Goal: Task Accomplishment & Management: Manage account settings

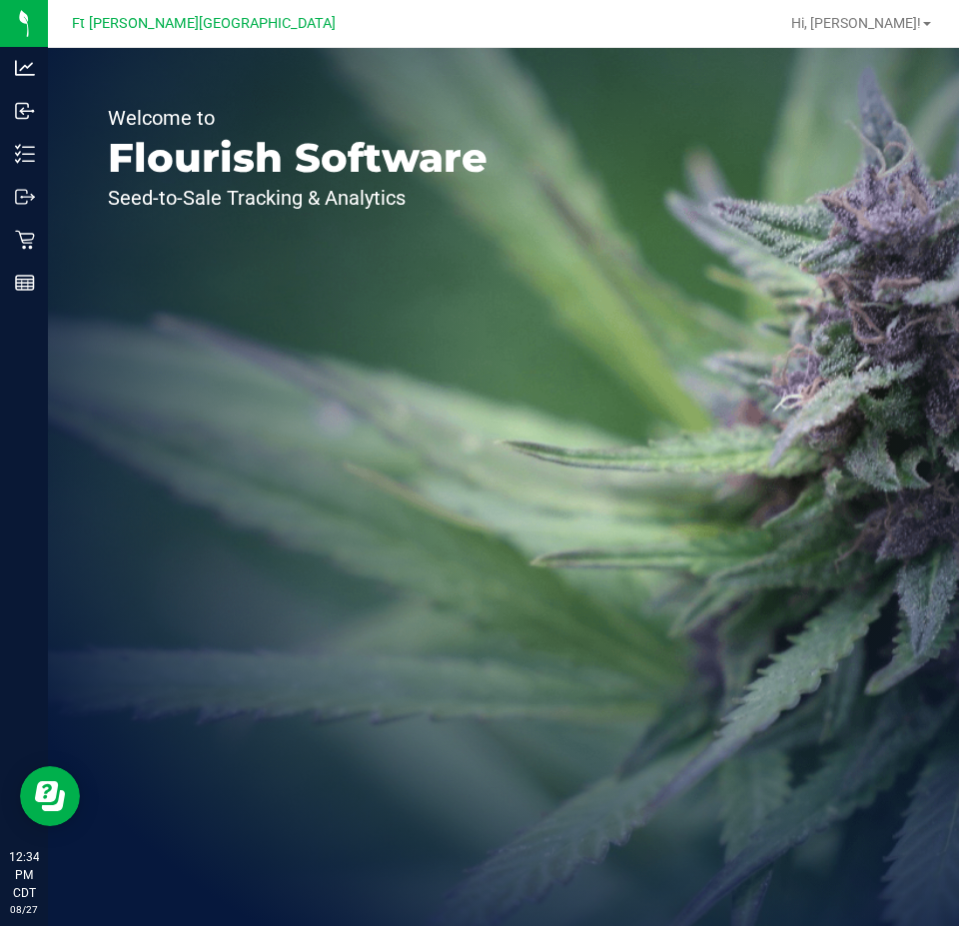
drag, startPoint x: 308, startPoint y: 62, endPoint x: 243, endPoint y: 102, distance: 76.2
click at [182, 169] on p "Flourish Software" at bounding box center [298, 158] width 380 height 40
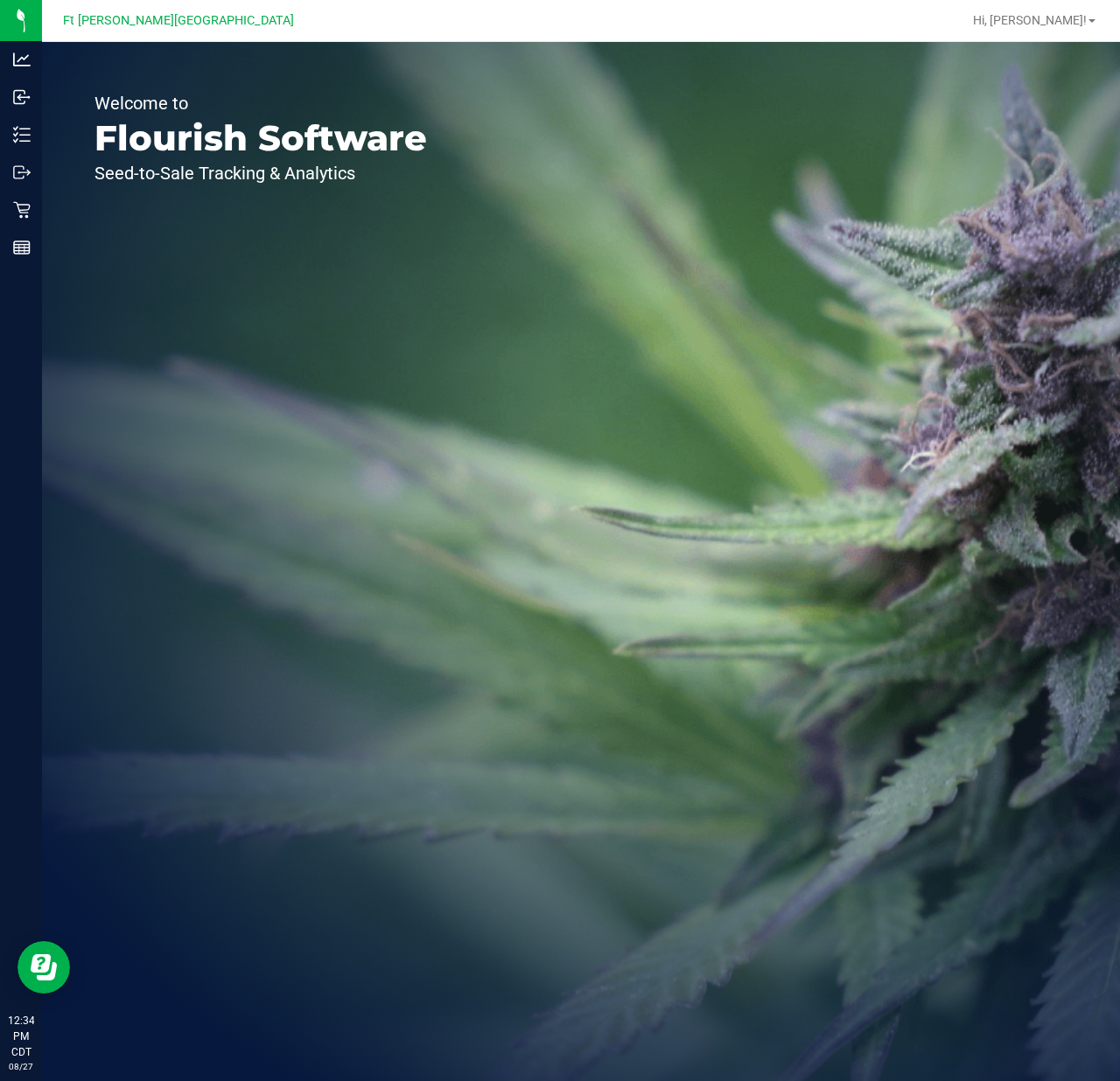
drag, startPoint x: 656, startPoint y: 1, endPoint x: 401, endPoint y: 295, distance: 389.2
click at [403, 295] on div "Welcome to Flourish Software Seed-to-Sale Tracking & Analytics" at bounding box center [260, 561] width 437 height 1039
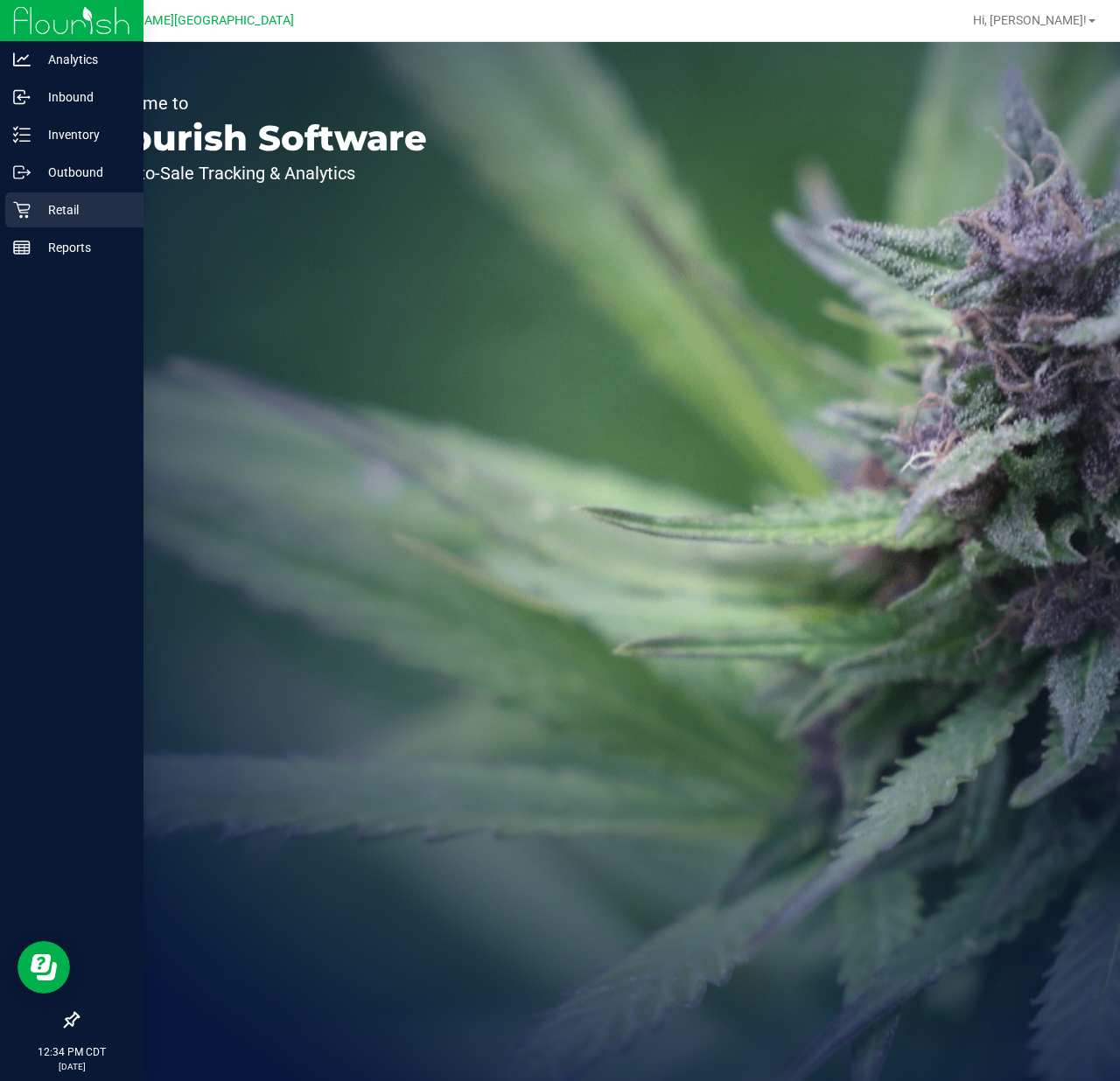
click at [22, 215] on icon at bounding box center [22, 210] width 18 height 18
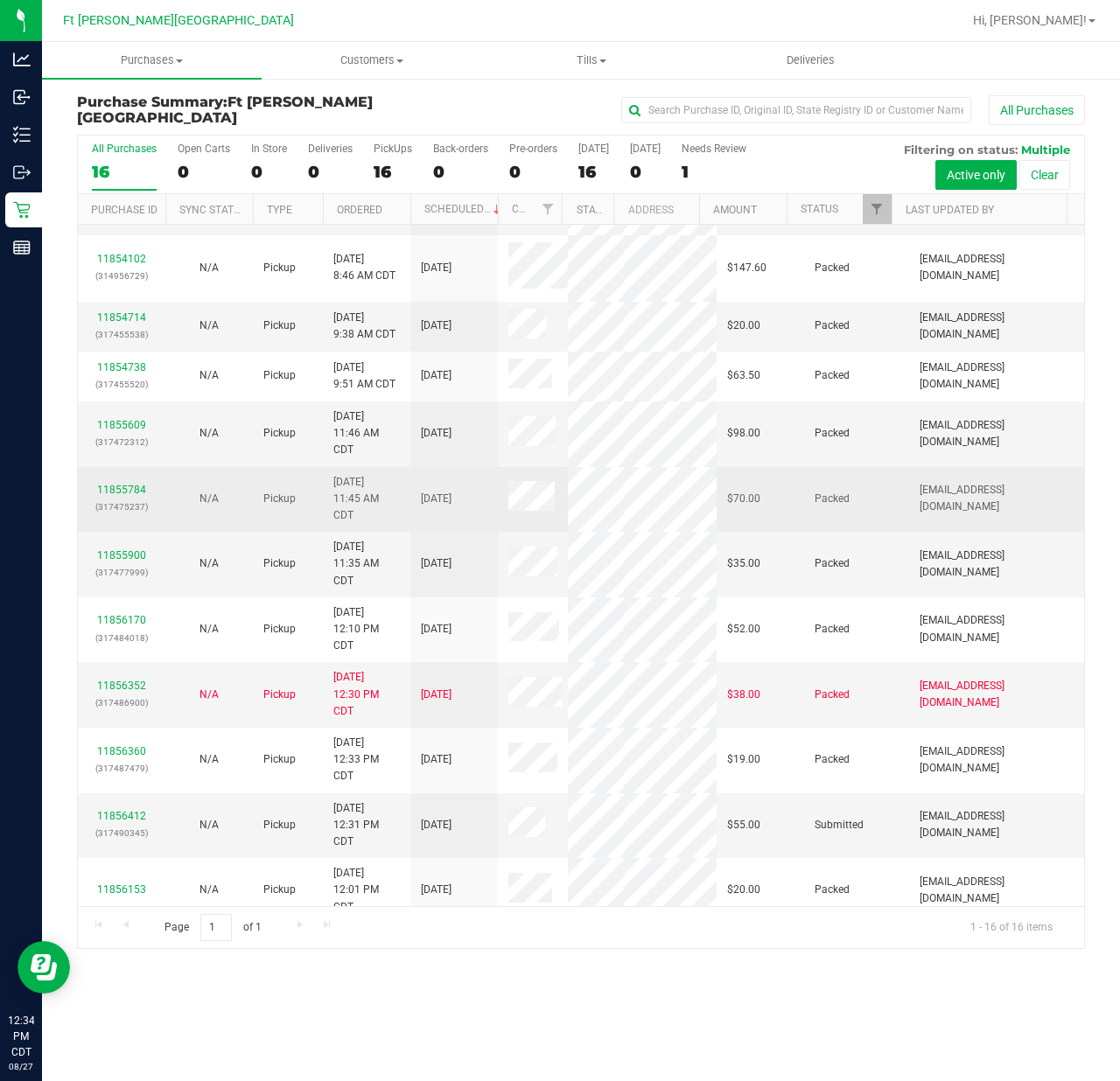
scroll to position [316, 0]
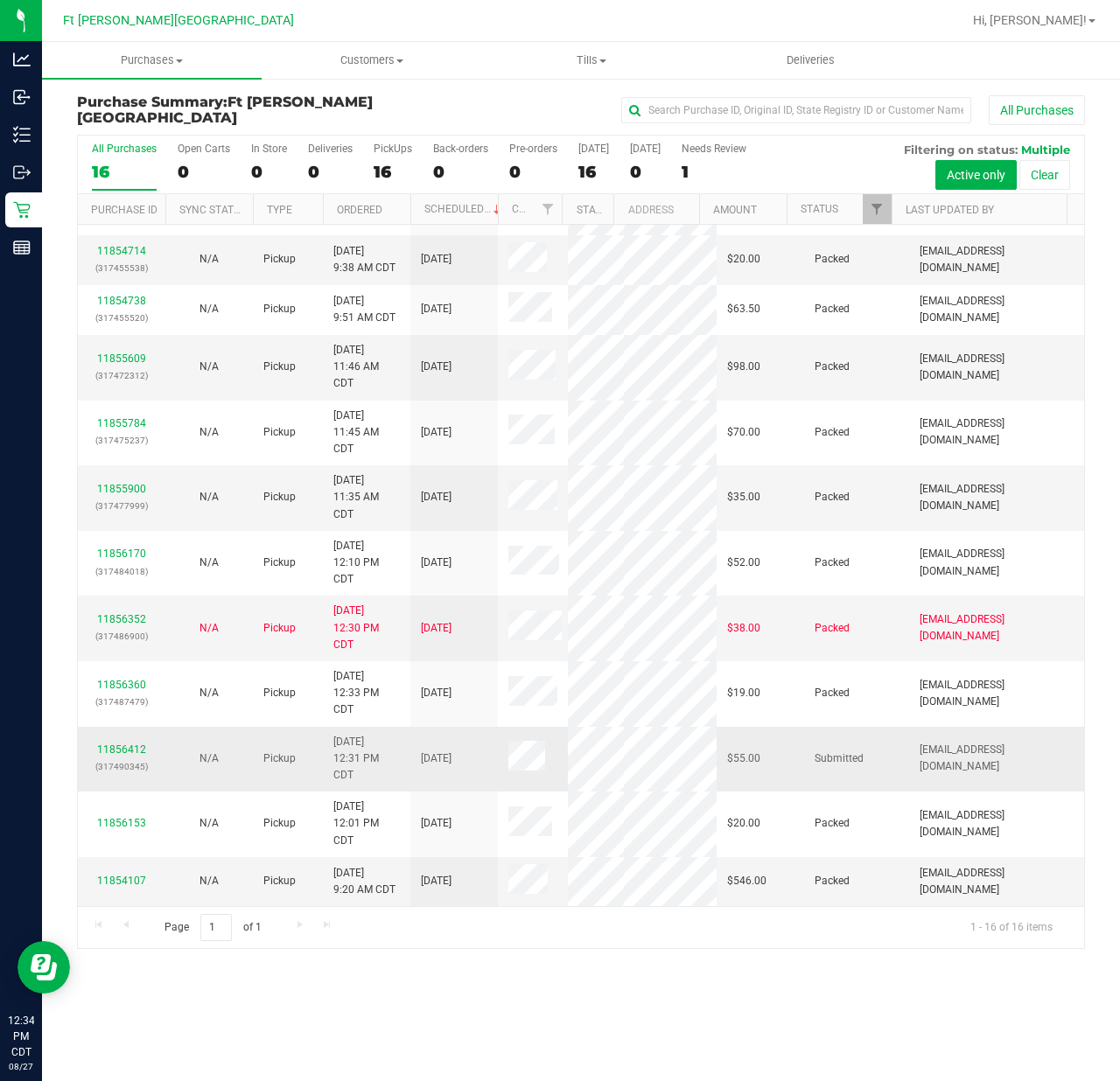
drag, startPoint x: 130, startPoint y: 741, endPoint x: 137, endPoint y: 725, distance: 17.5
click at [131, 741] on div "11856412 (317490345)" at bounding box center [122, 758] width 67 height 33
click at [137, 741] on div "11856412 (317490345)" at bounding box center [122, 758] width 67 height 33
click at [127, 743] on link "11856412" at bounding box center [122, 749] width 49 height 12
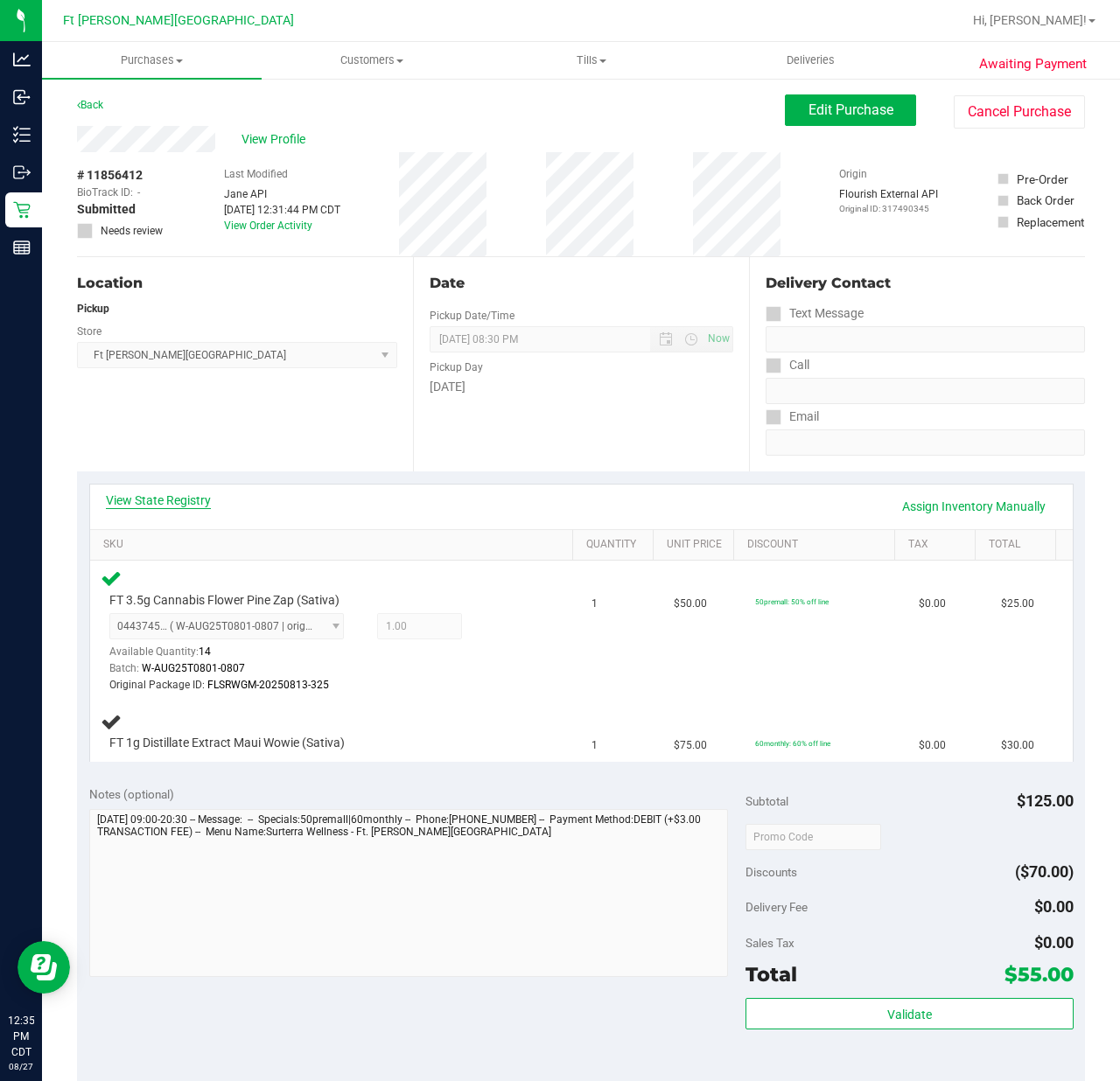
click at [190, 502] on link "View State Registry" at bounding box center [158, 500] width 105 height 18
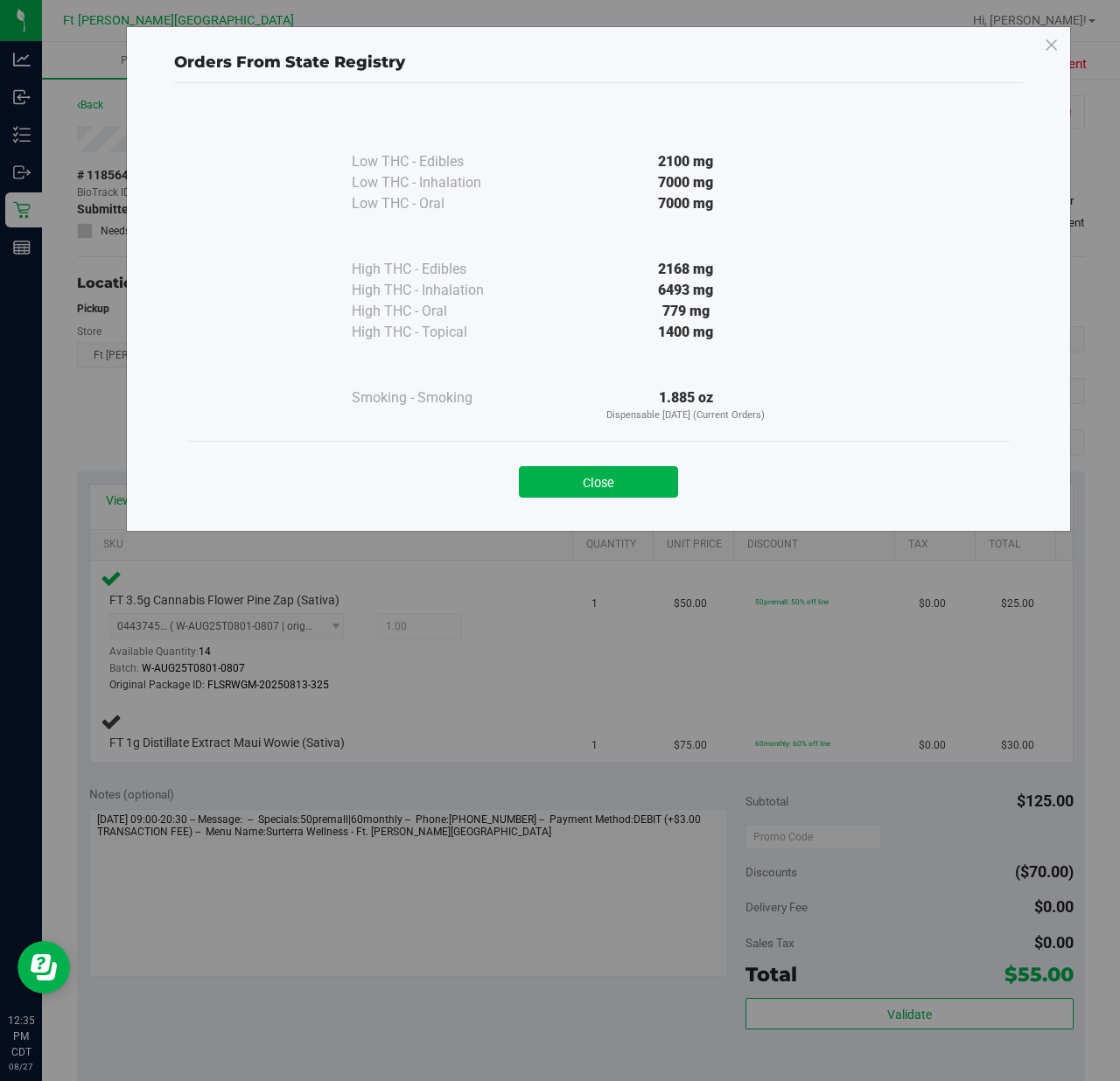
click at [593, 461] on div "Close" at bounding box center [598, 476] width 796 height 44
click at [592, 473] on button "Close" at bounding box center [598, 481] width 159 height 32
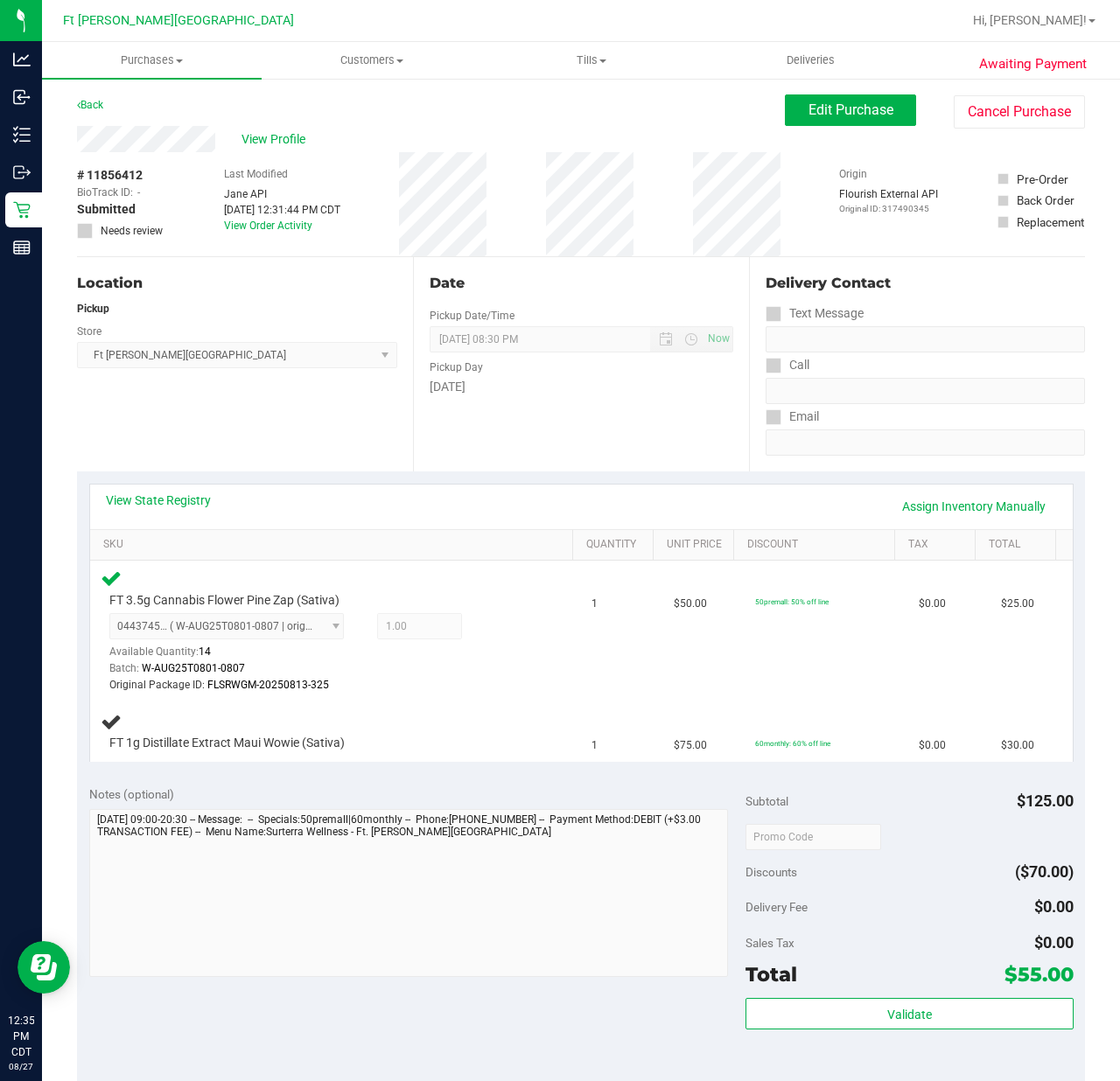
click at [380, 773] on div "View State Registry Assign Inventory Manually SKU Quantity Unit Price Discount …" at bounding box center [581, 621] width 1008 height 302
click at [391, 778] on div "Notes (optional) Subtotal $125.00 Discounts ($70.00) Delivery Fee $0.00 Sales T…" at bounding box center [581, 930] width 1008 height 315
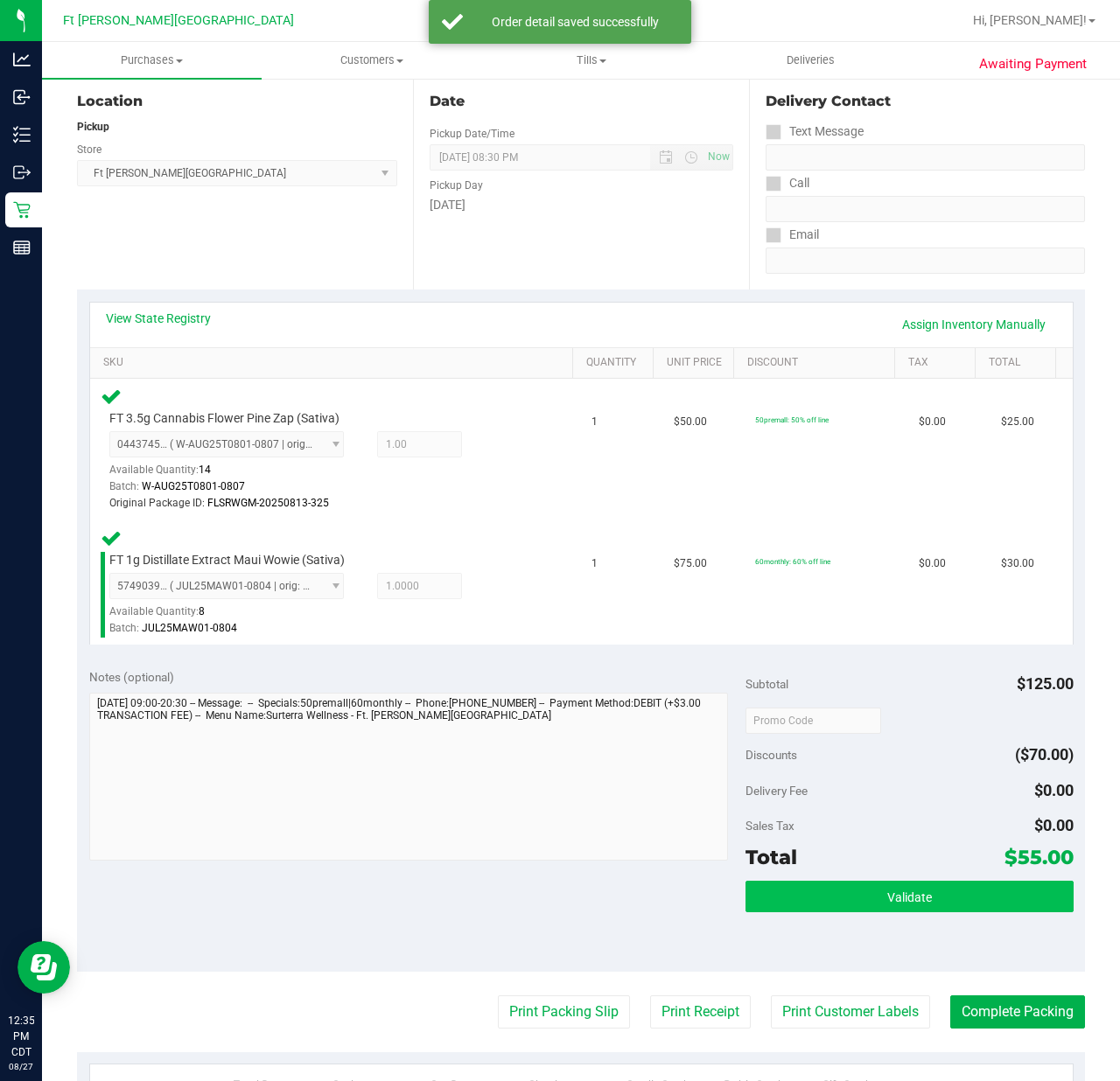
scroll to position [529, 0]
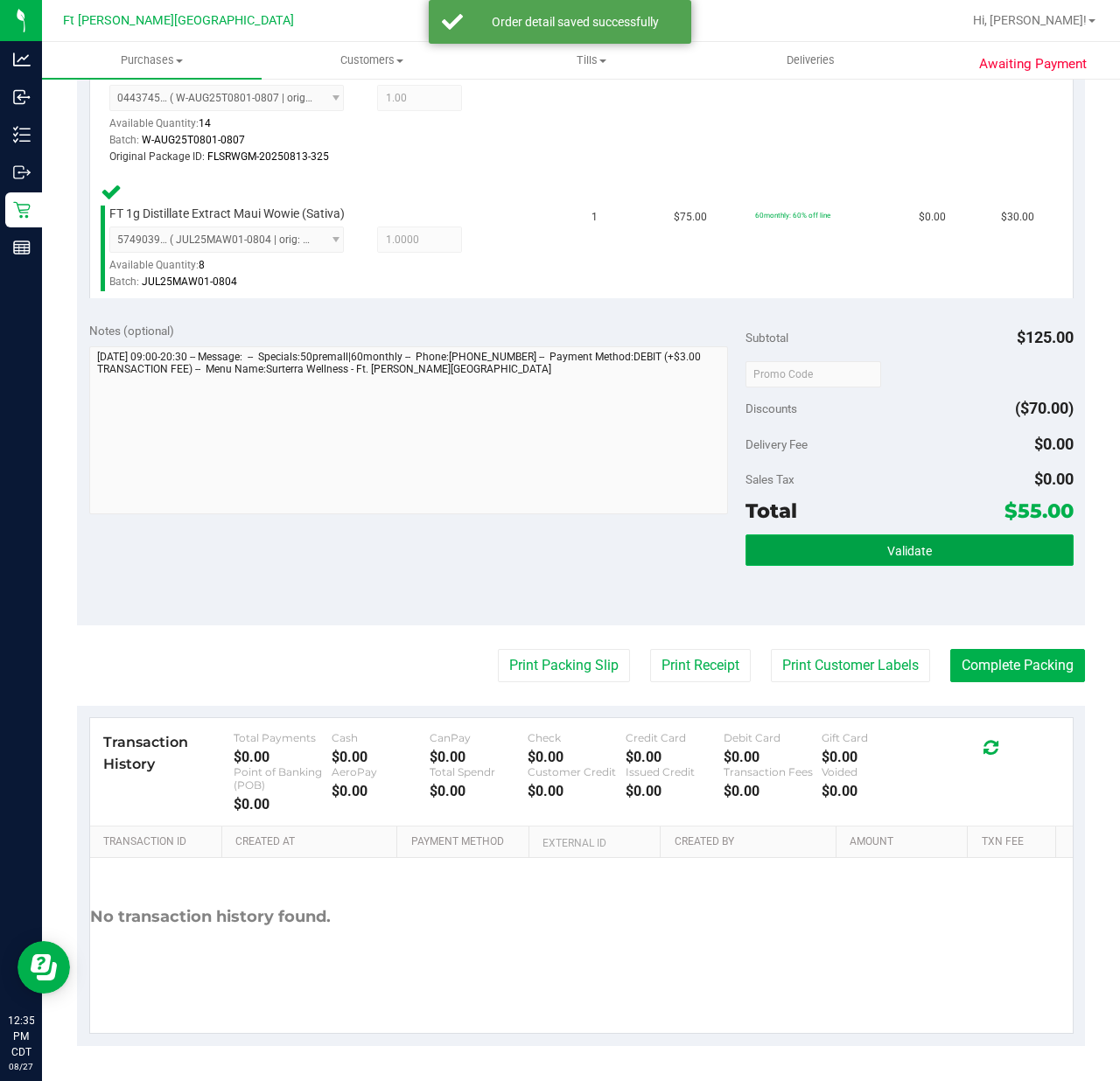
click at [816, 546] on button "Validate" at bounding box center [909, 550] width 328 height 32
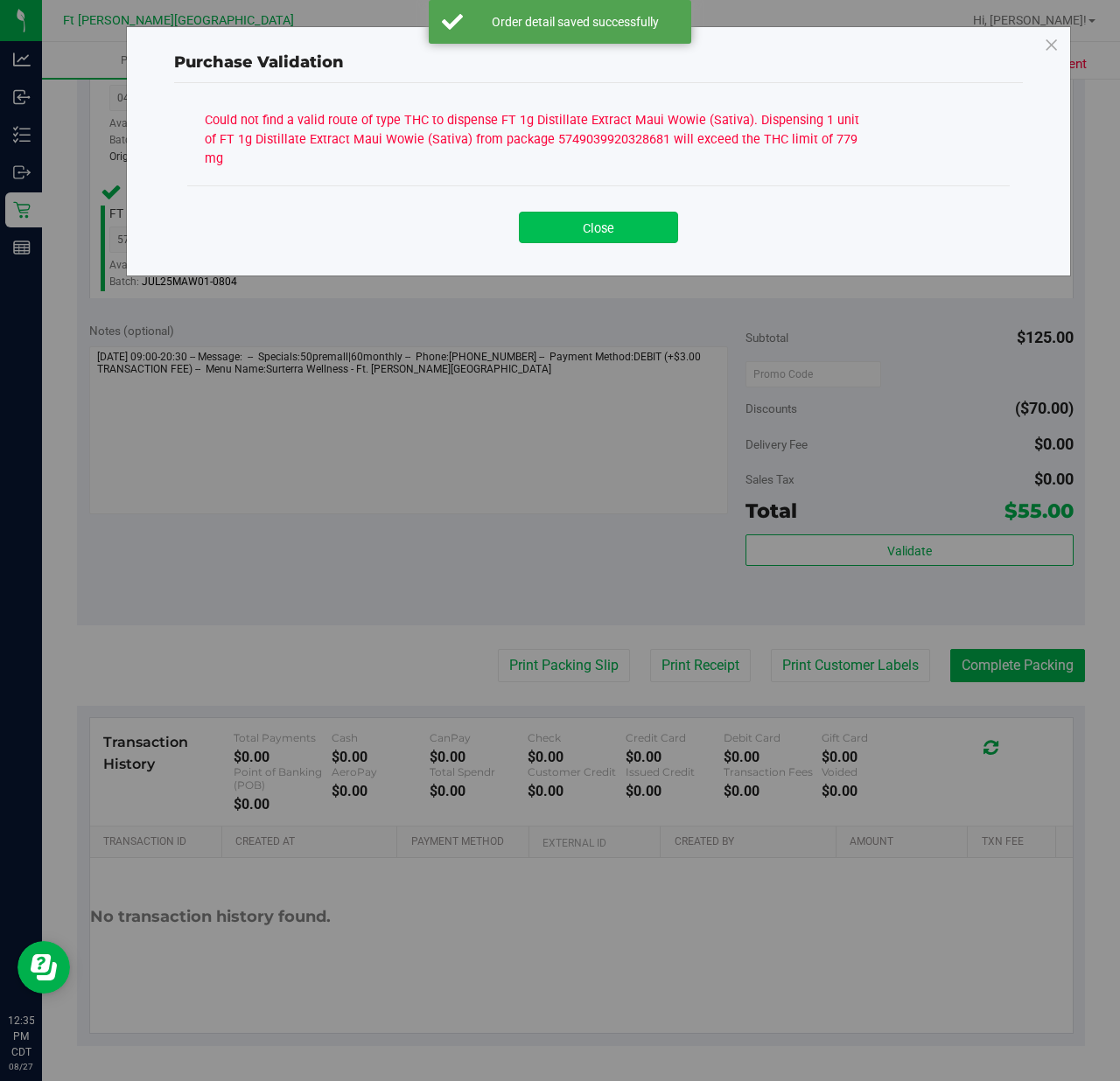
click at [582, 222] on button "Close" at bounding box center [598, 228] width 159 height 32
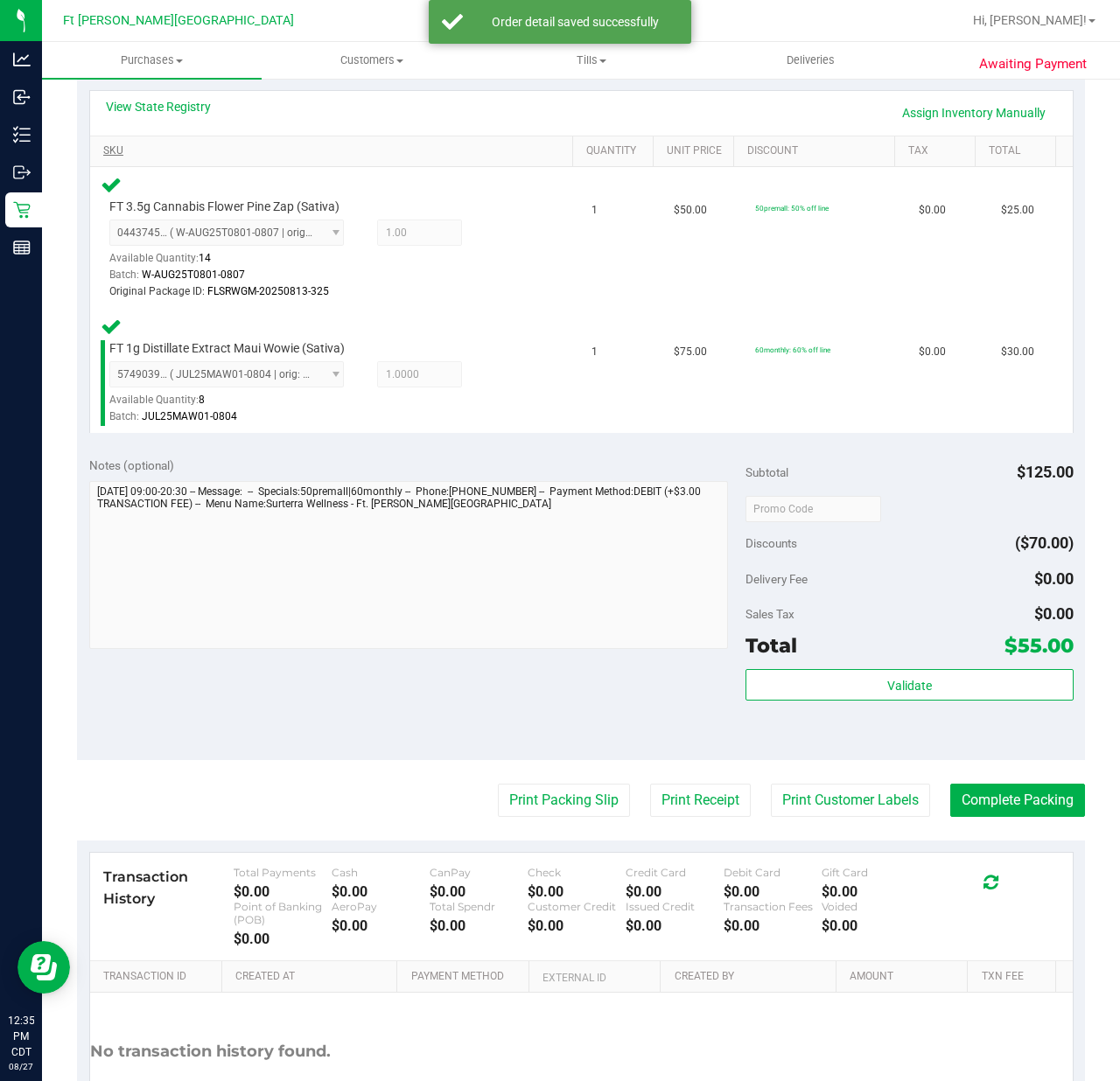
scroll to position [179, 0]
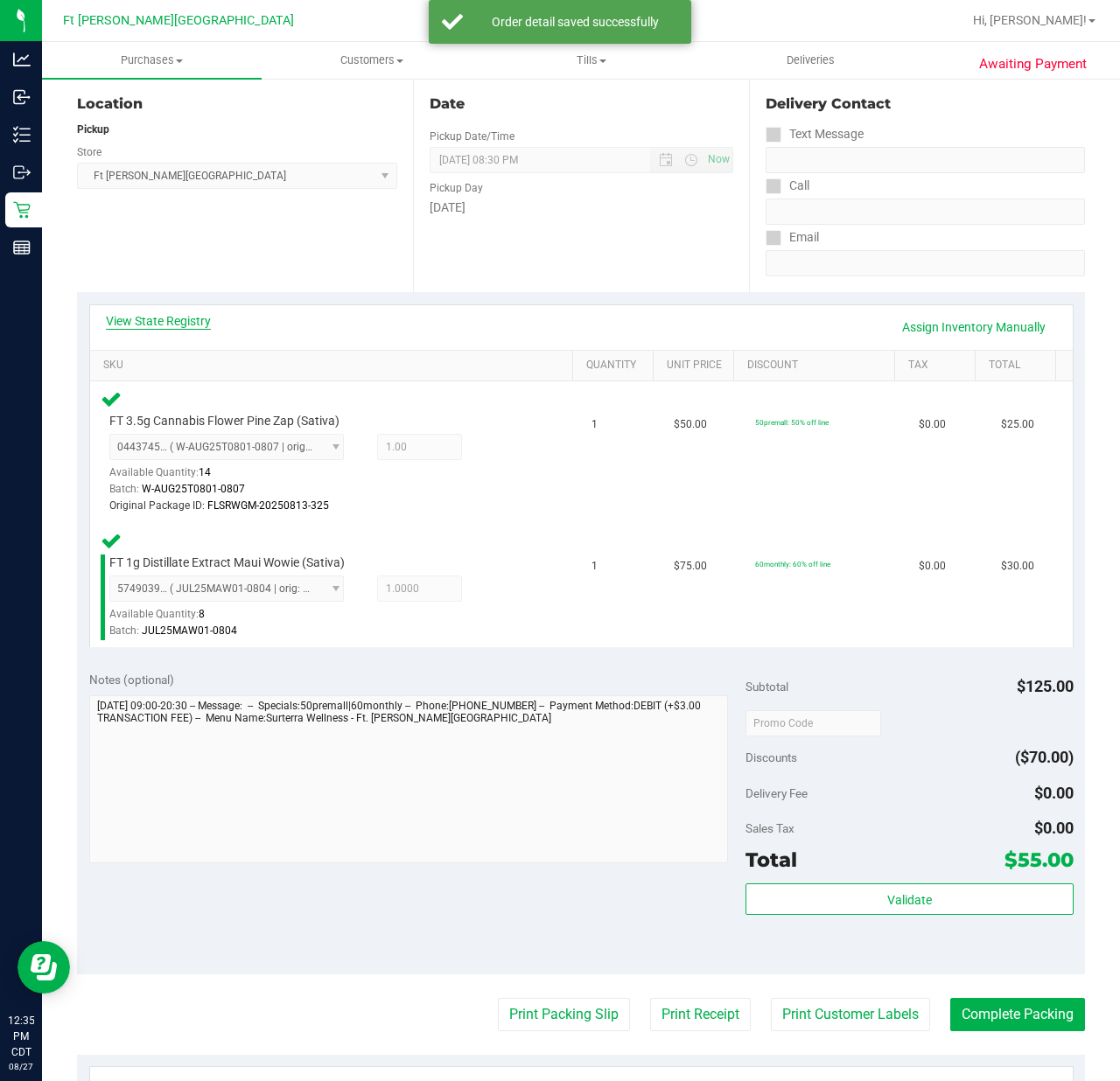
click at [158, 319] on link "View State Registry" at bounding box center [158, 321] width 105 height 18
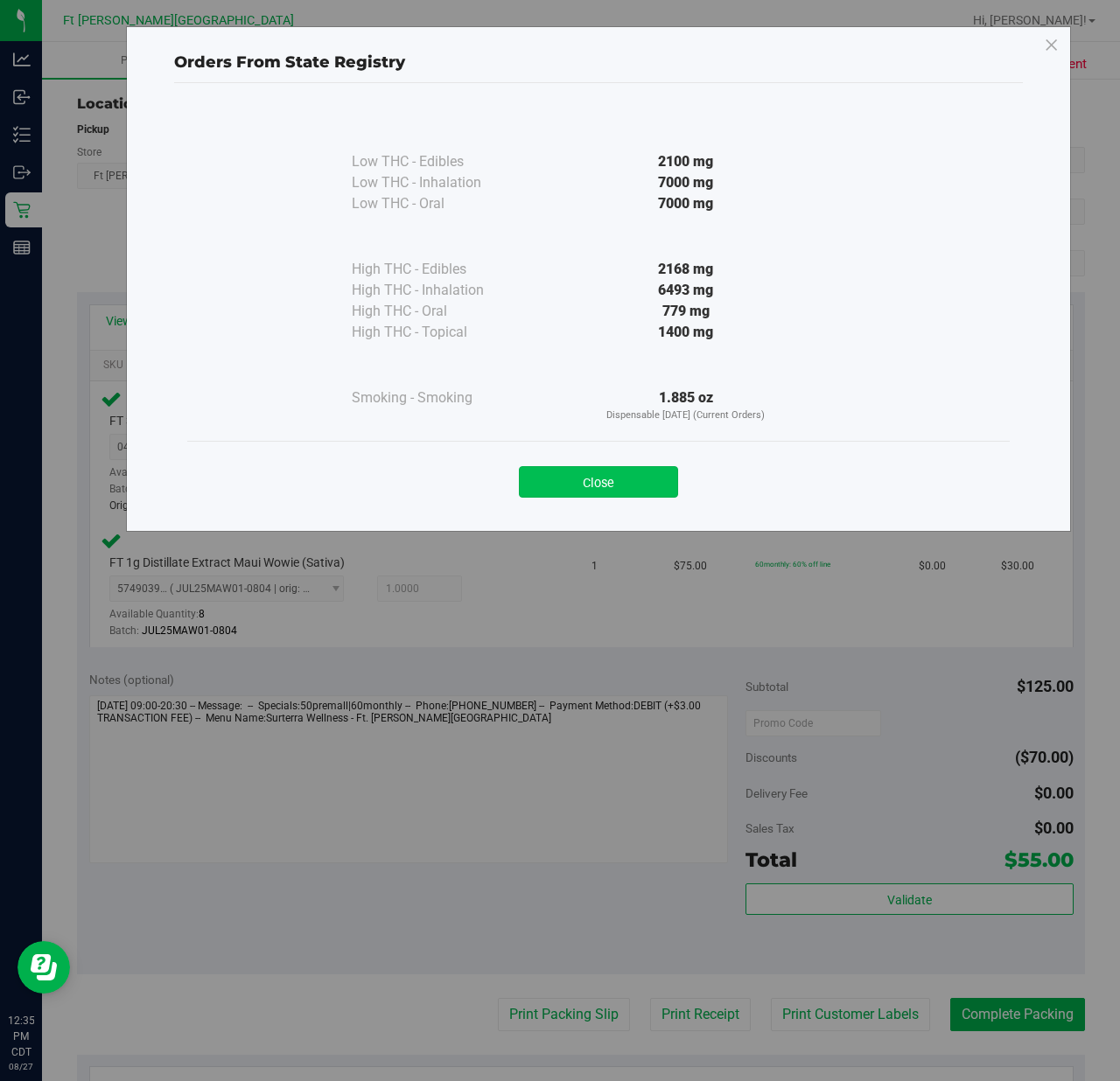
click at [614, 473] on button "Close" at bounding box center [598, 481] width 159 height 32
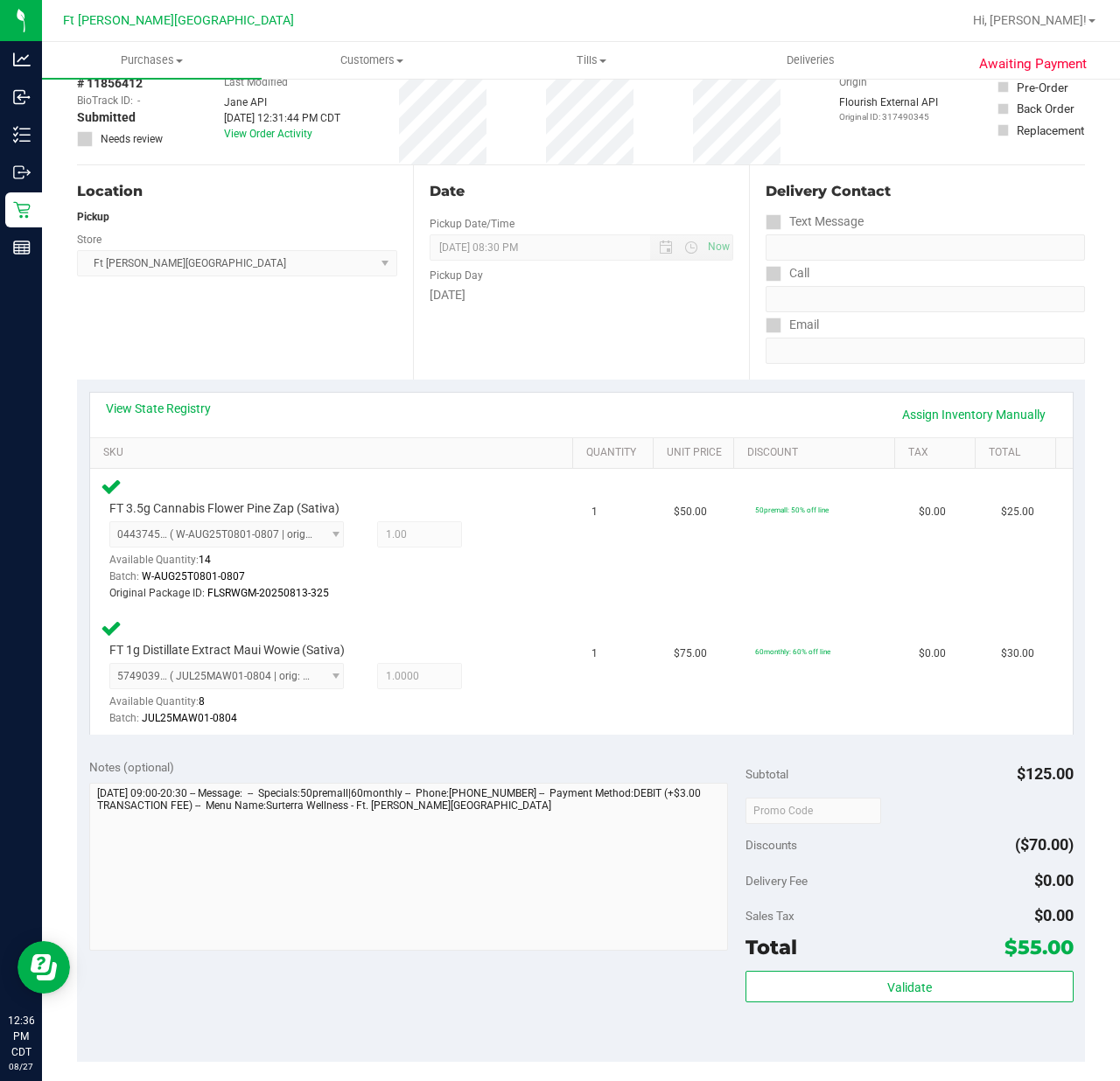
scroll to position [0, 0]
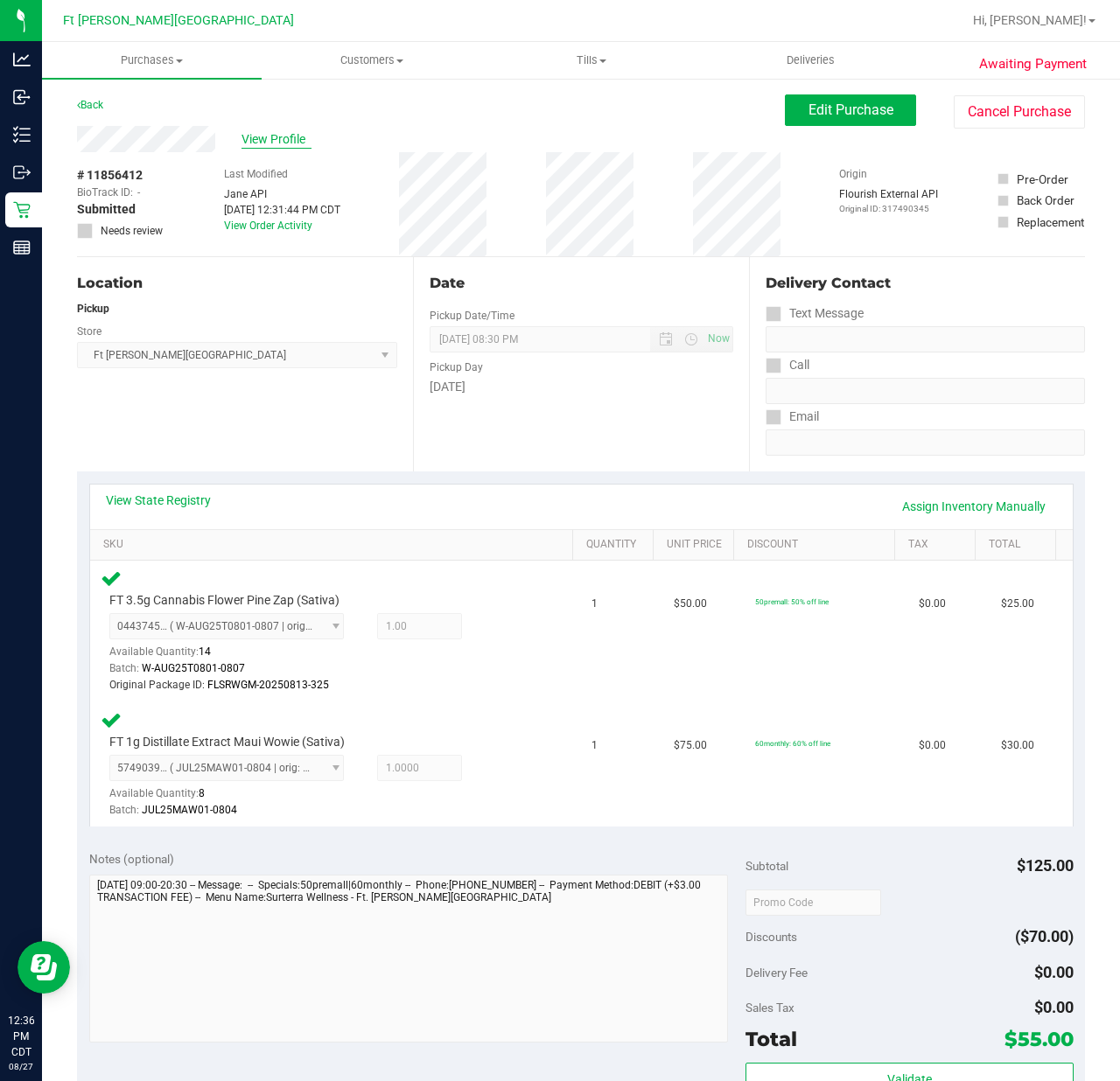
click at [254, 137] on span "View Profile" at bounding box center [277, 139] width 70 height 18
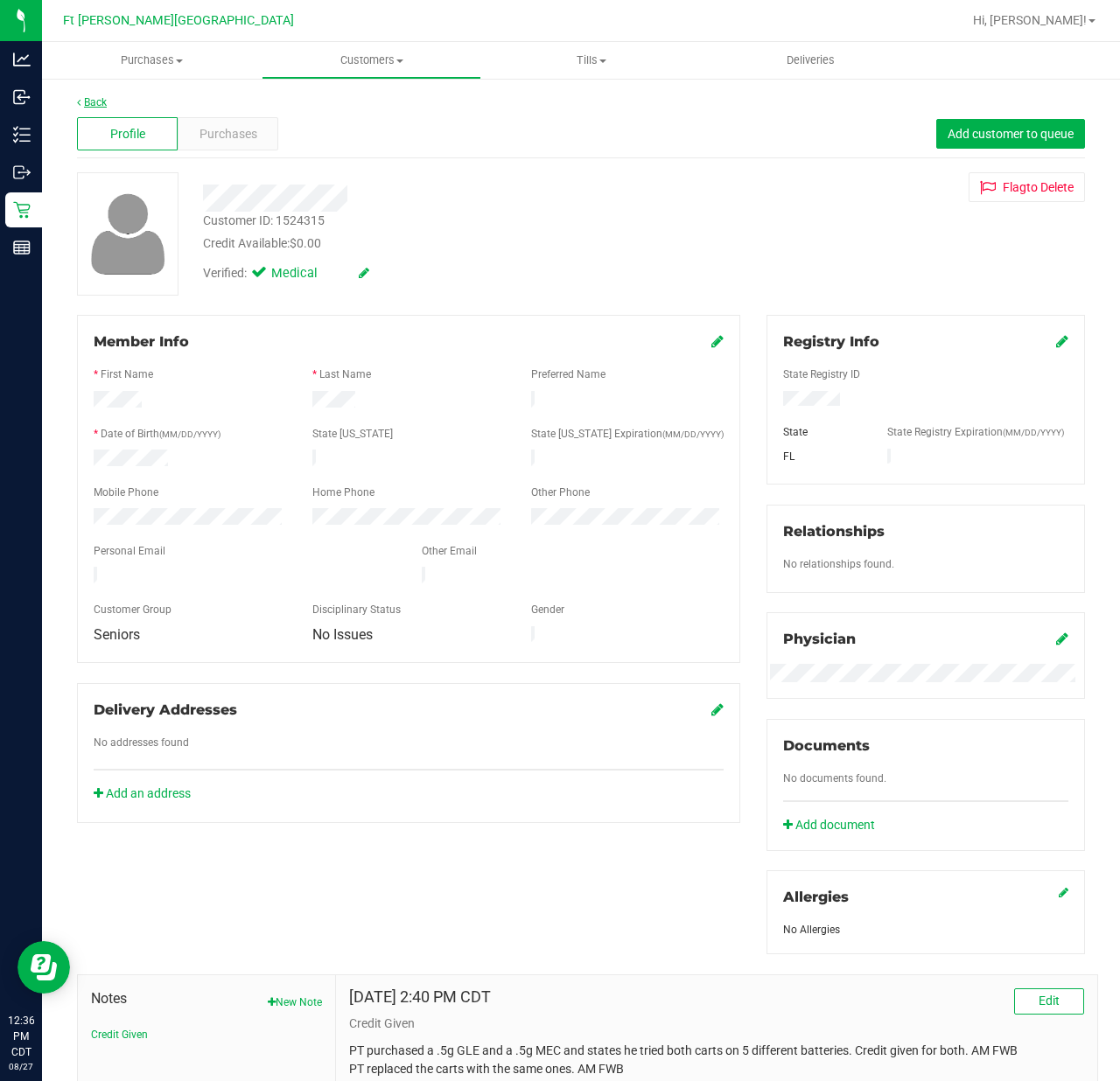
click at [100, 106] on link "Back" at bounding box center [92, 102] width 30 height 12
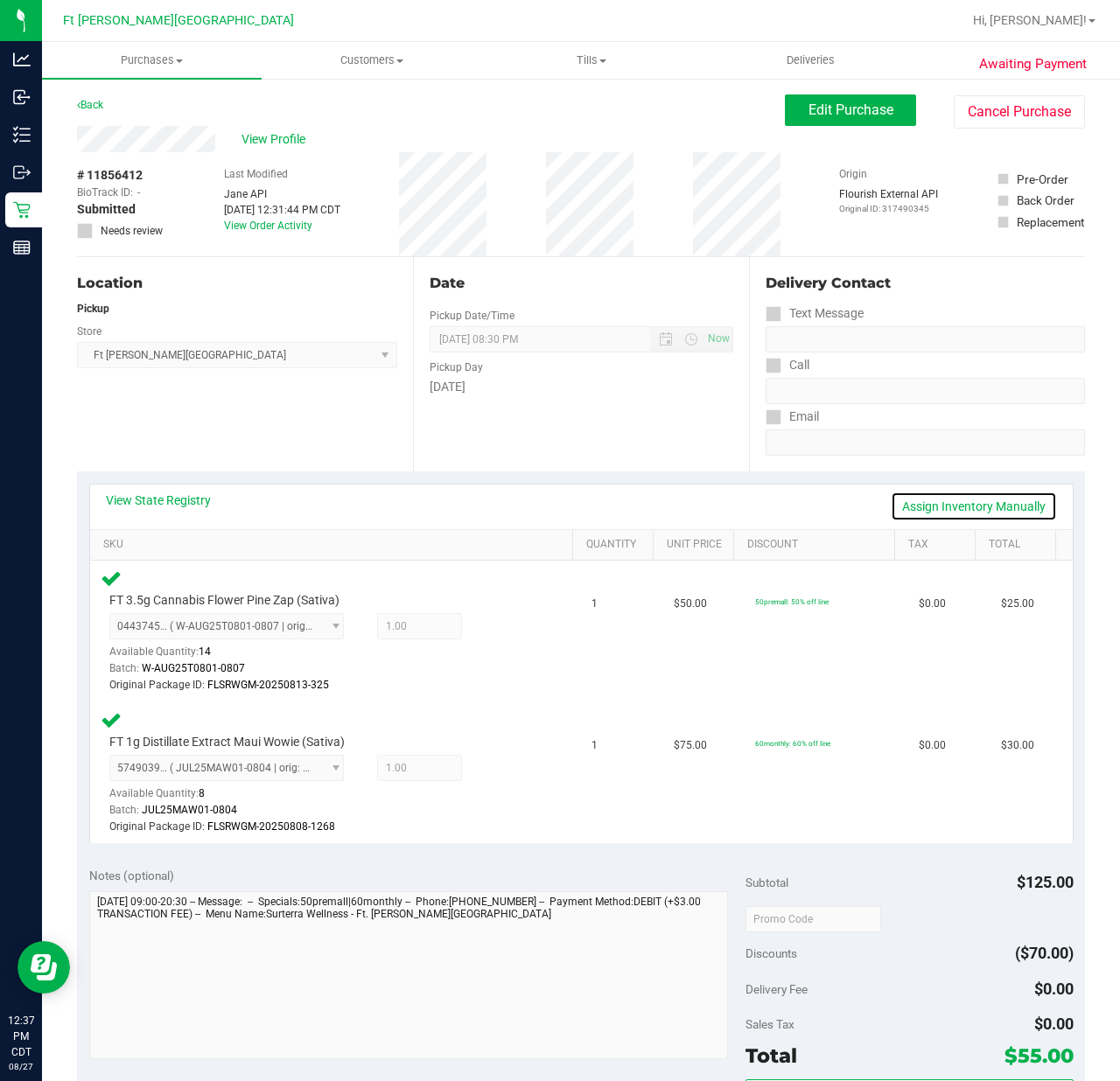
click at [839, 503] on link "Assign Inventory Manually" at bounding box center [974, 506] width 166 height 30
click at [488, 628] on icon at bounding box center [497, 628] width 18 height 20
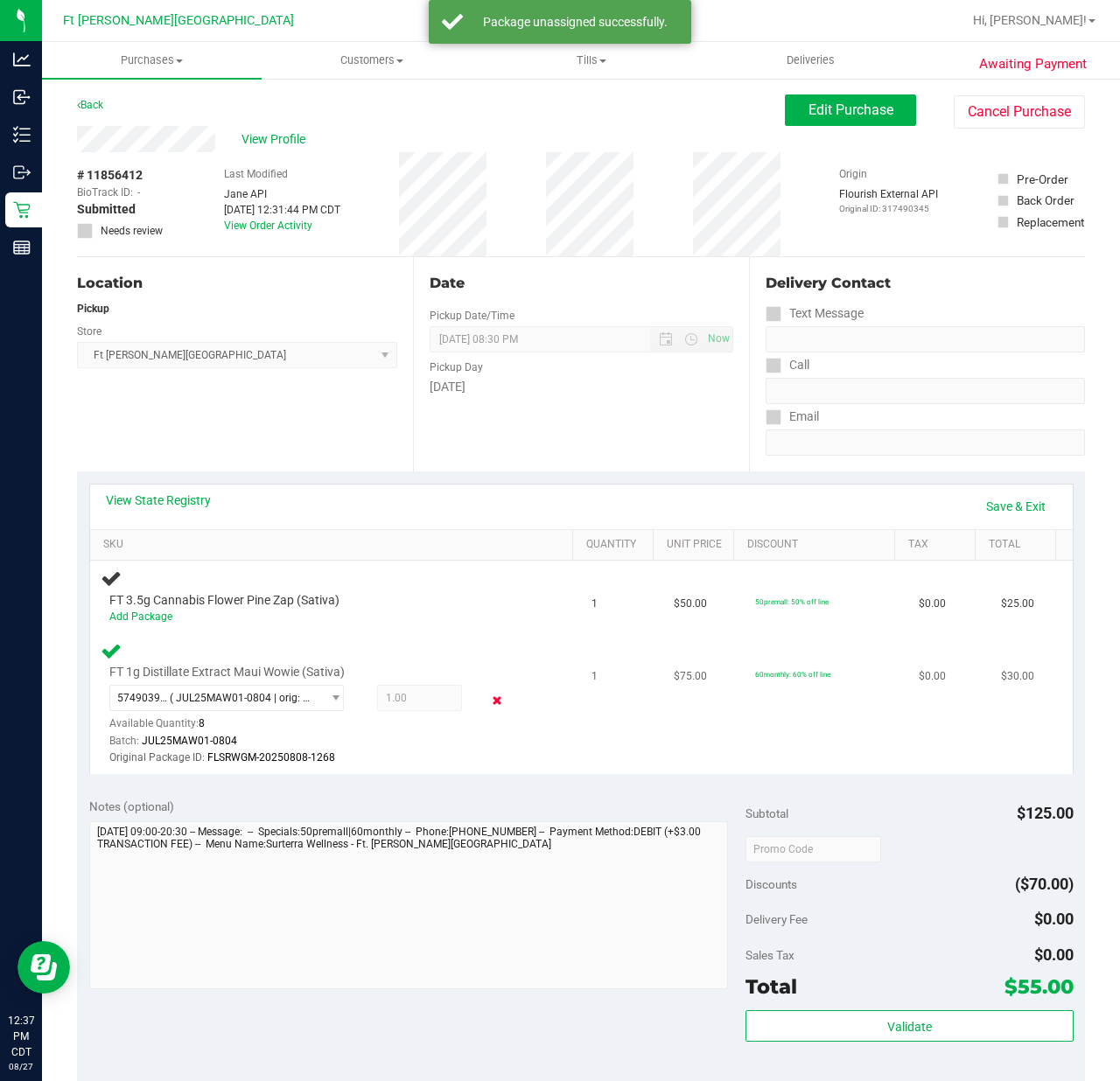
click at [488, 700] on icon at bounding box center [497, 699] width 18 height 20
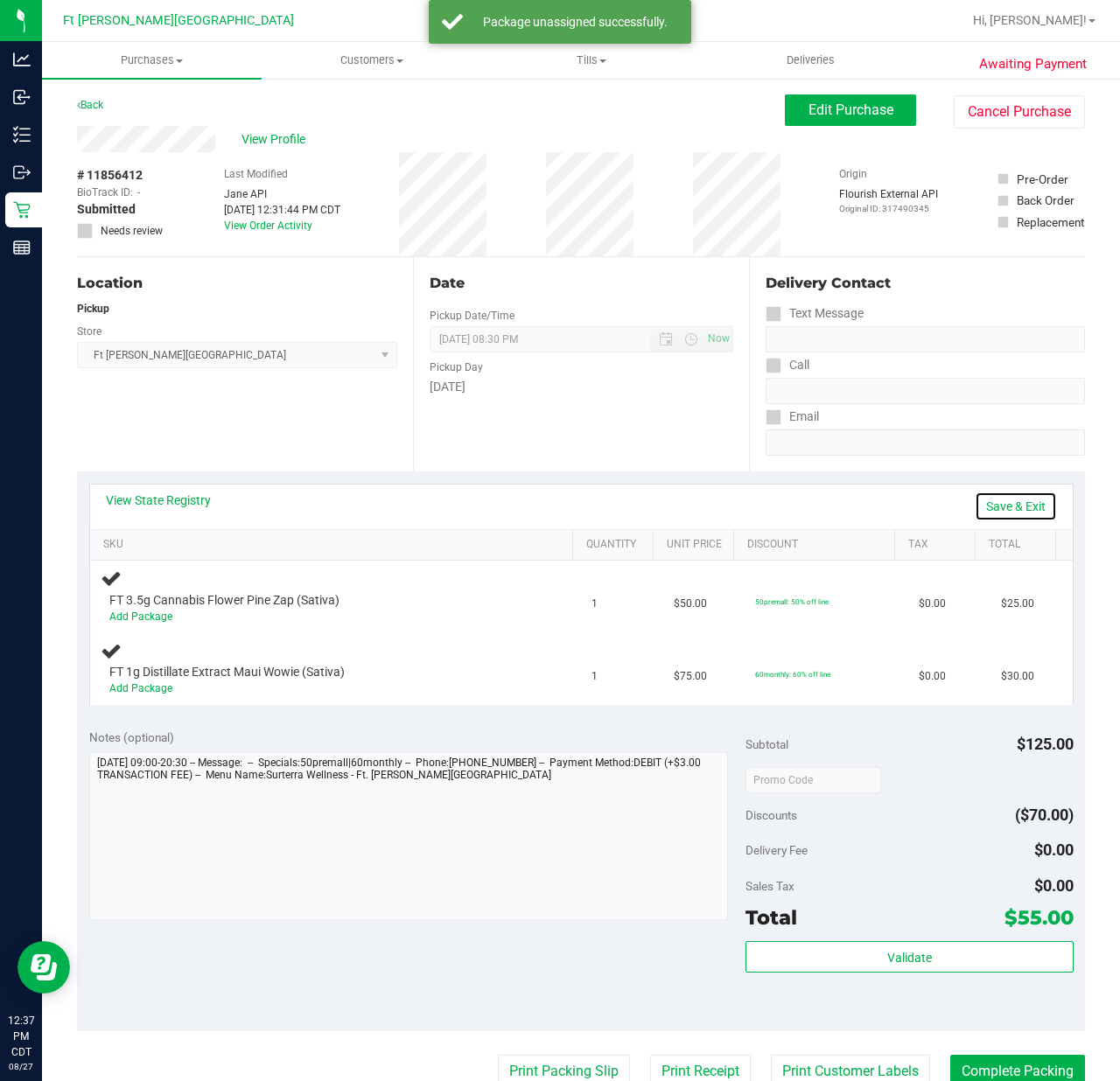
click at [839, 498] on link "Save & Exit" at bounding box center [1016, 506] width 82 height 30
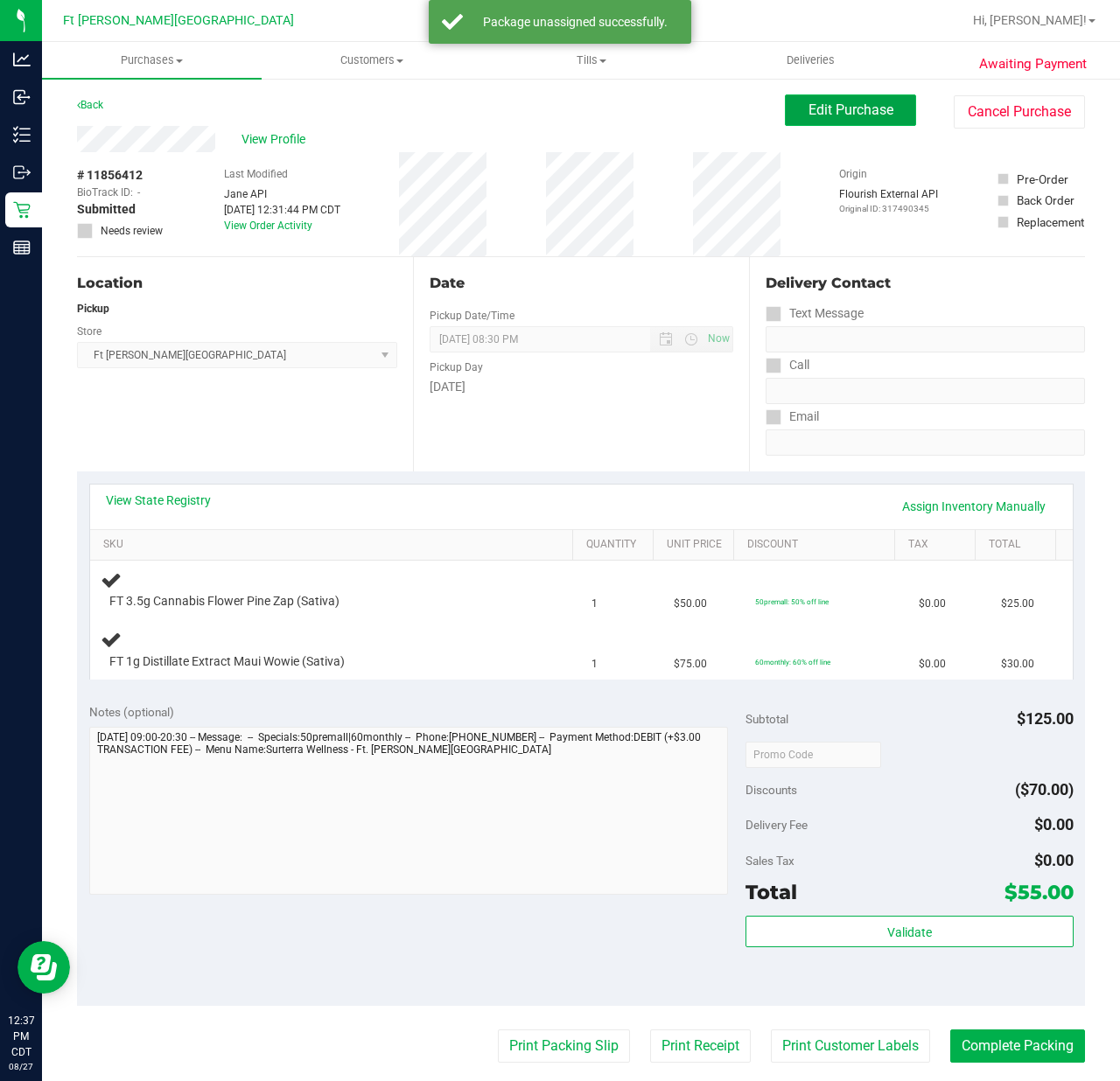
click at [839, 117] on button "Edit Purchase" at bounding box center [850, 110] width 131 height 32
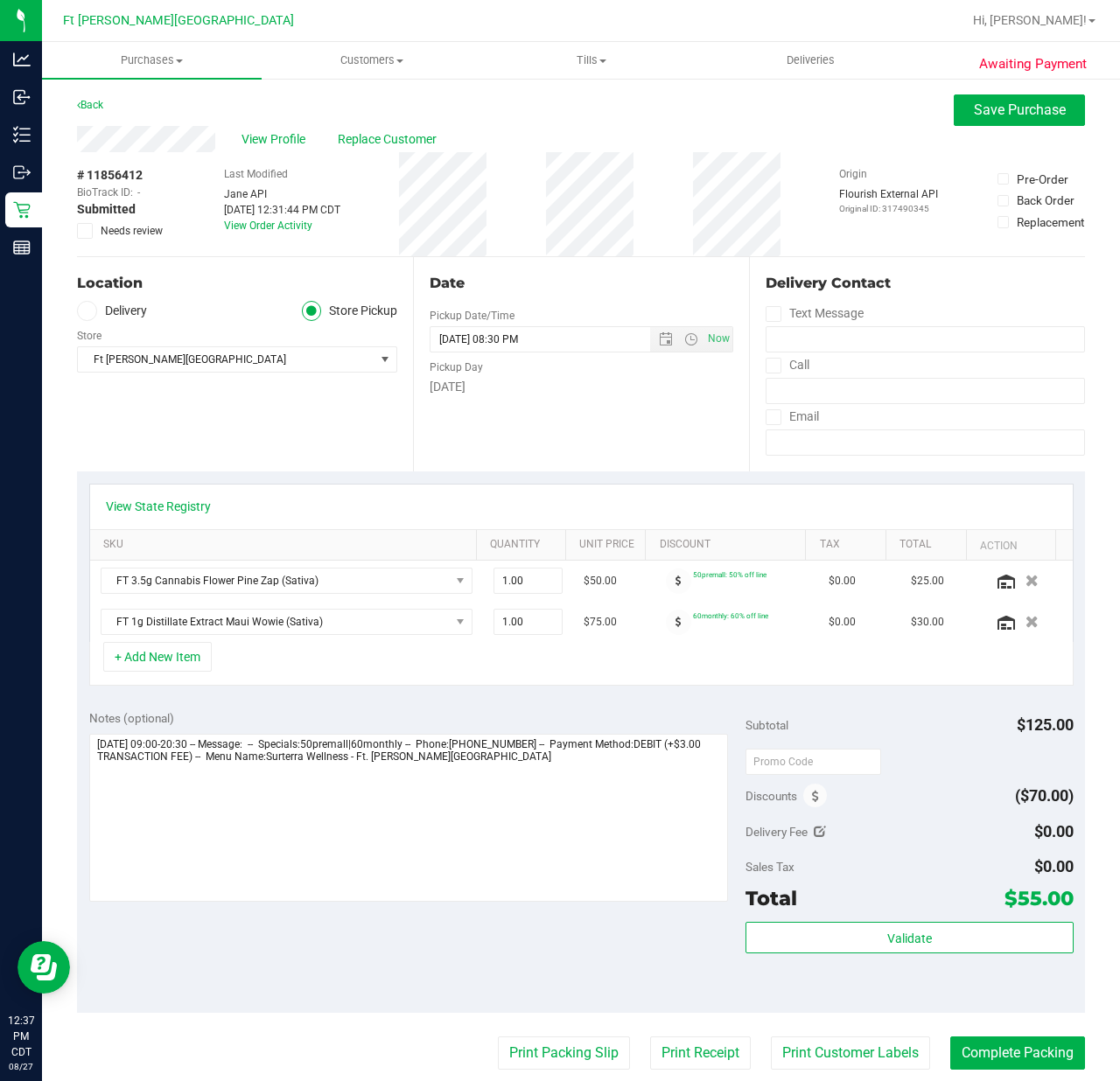
click at [99, 236] on label "Needs review" at bounding box center [121, 231] width 88 height 16
click at [0, 0] on input "Needs review" at bounding box center [0, 0] width 0 height 0
click at [839, 105] on span "Save Purchase" at bounding box center [1019, 109] width 92 height 17
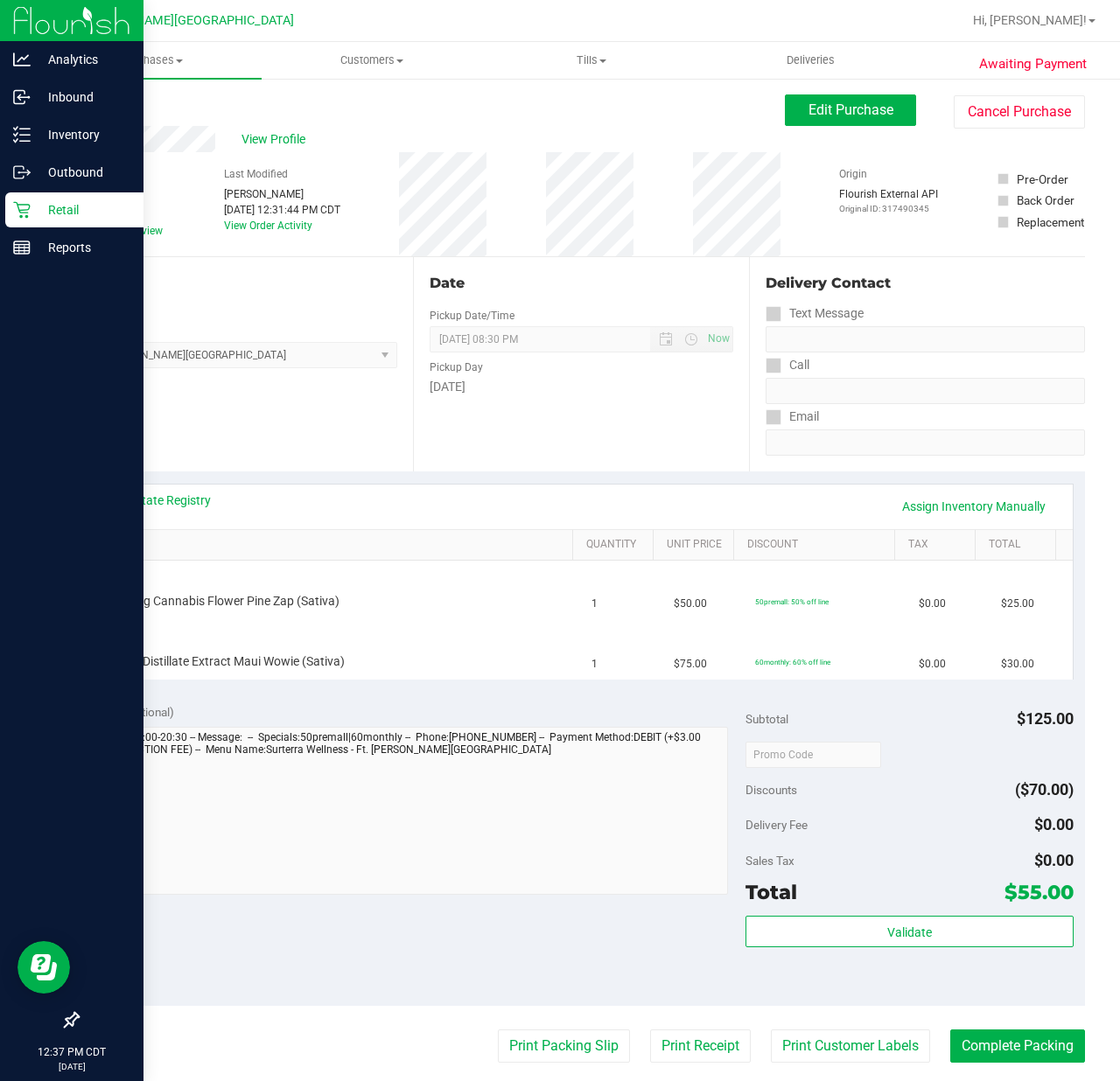
click at [26, 214] on icon at bounding box center [22, 210] width 18 height 18
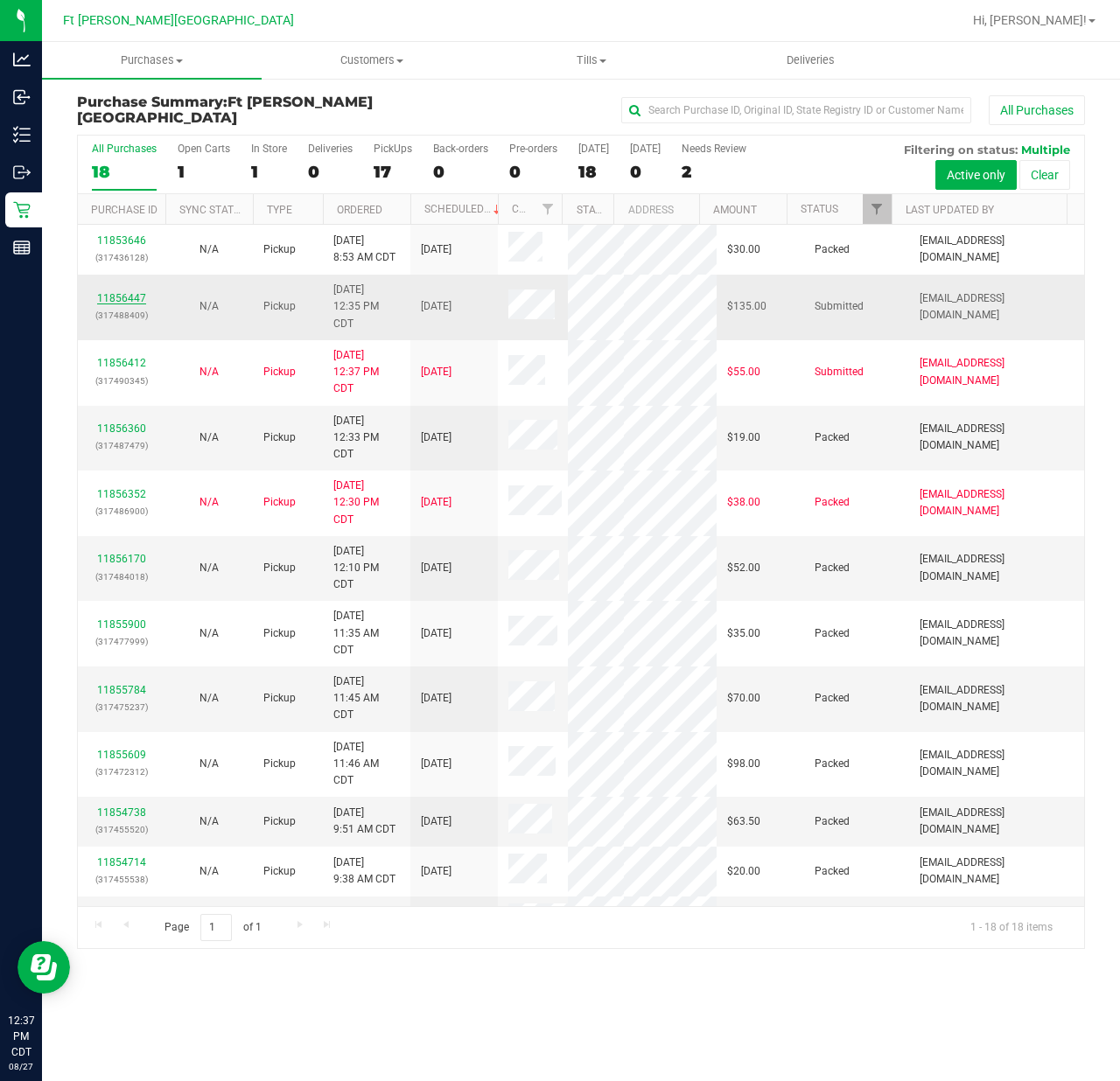
click at [116, 292] on link "11856447" at bounding box center [122, 298] width 49 height 12
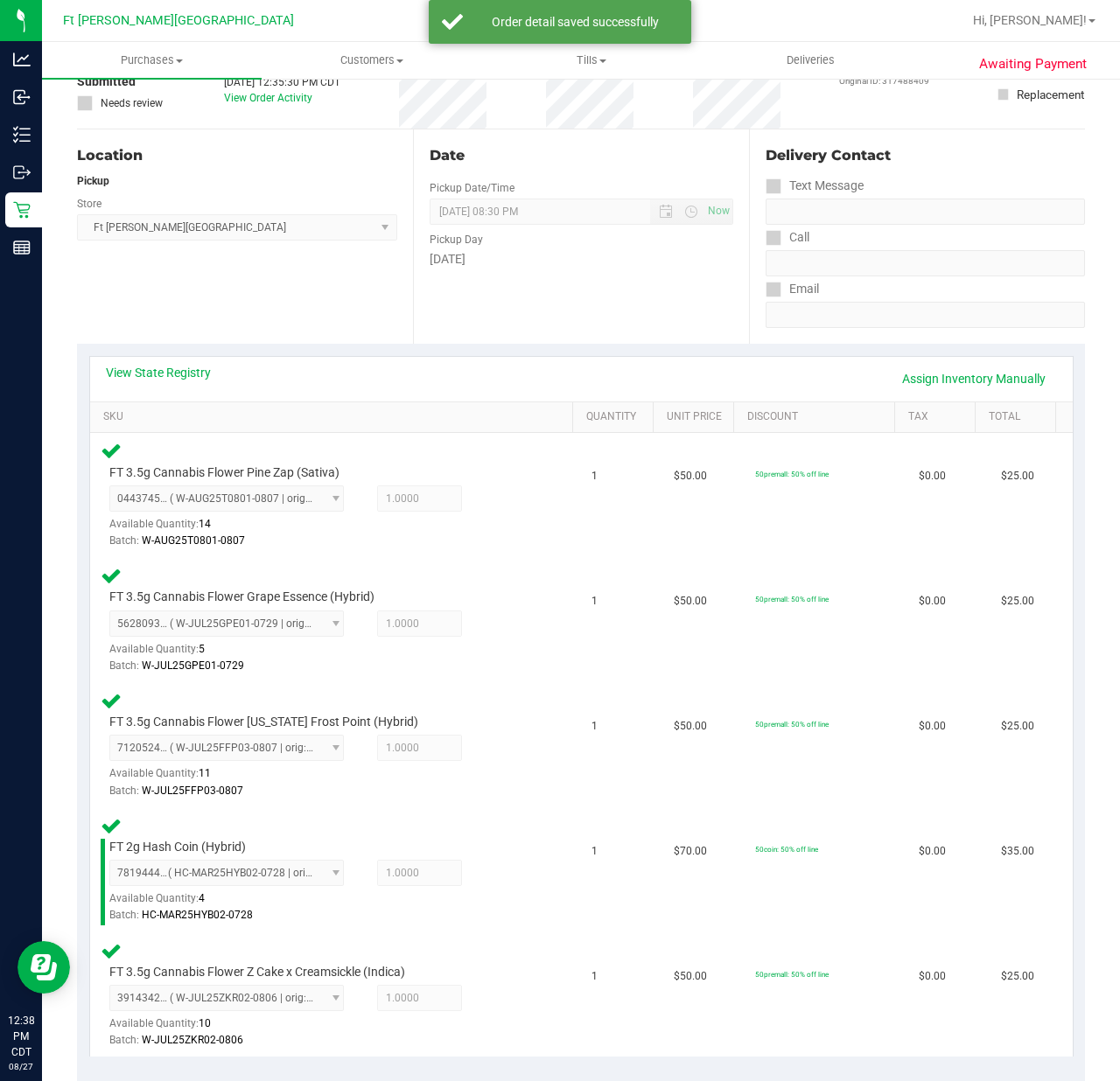
scroll to position [474, 0]
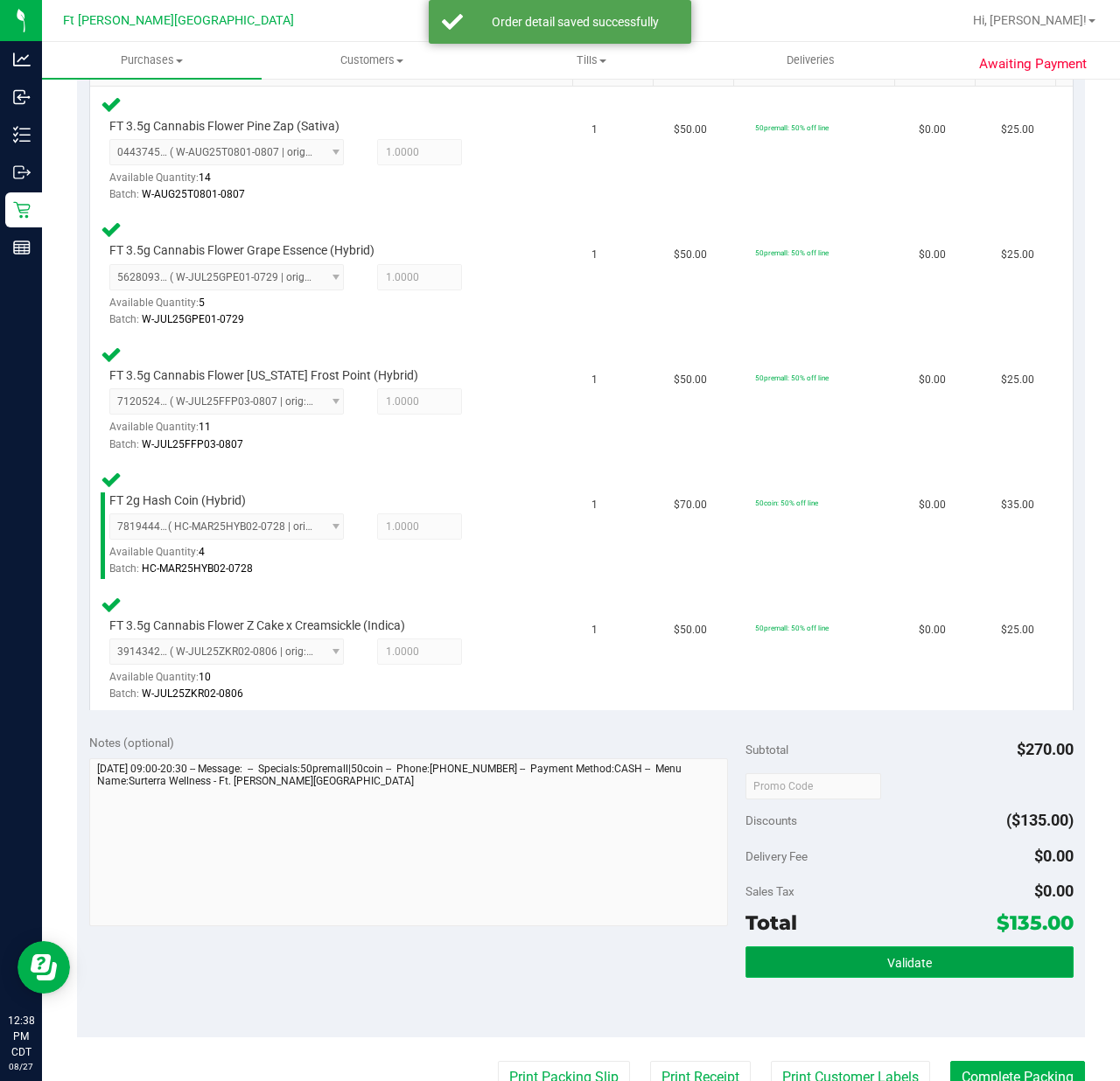
click at [780, 810] on button "Validate" at bounding box center [909, 962] width 328 height 32
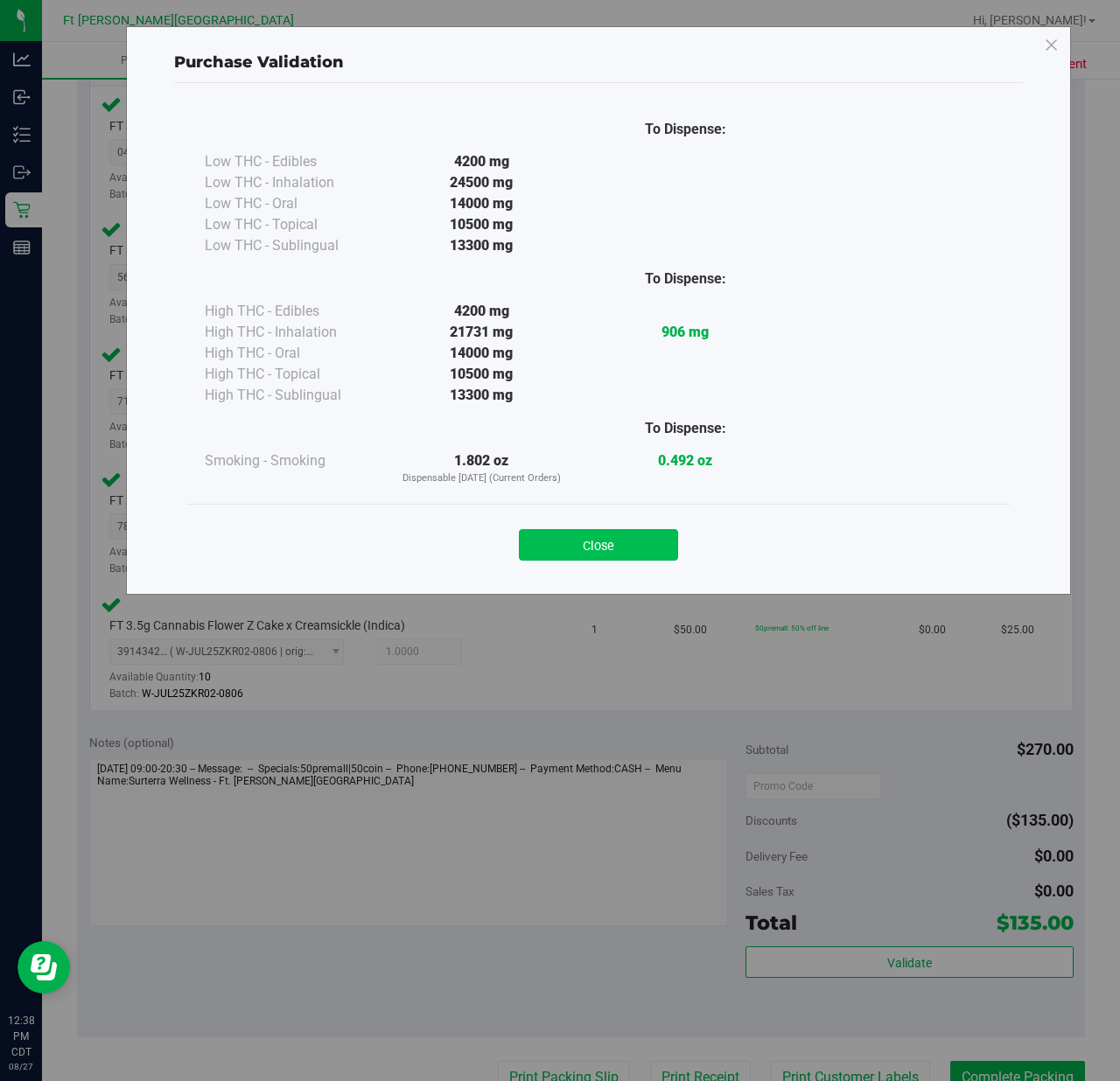
click at [607, 543] on div "Close" at bounding box center [598, 539] width 796 height 44
click at [603, 536] on button "Close" at bounding box center [598, 544] width 159 height 32
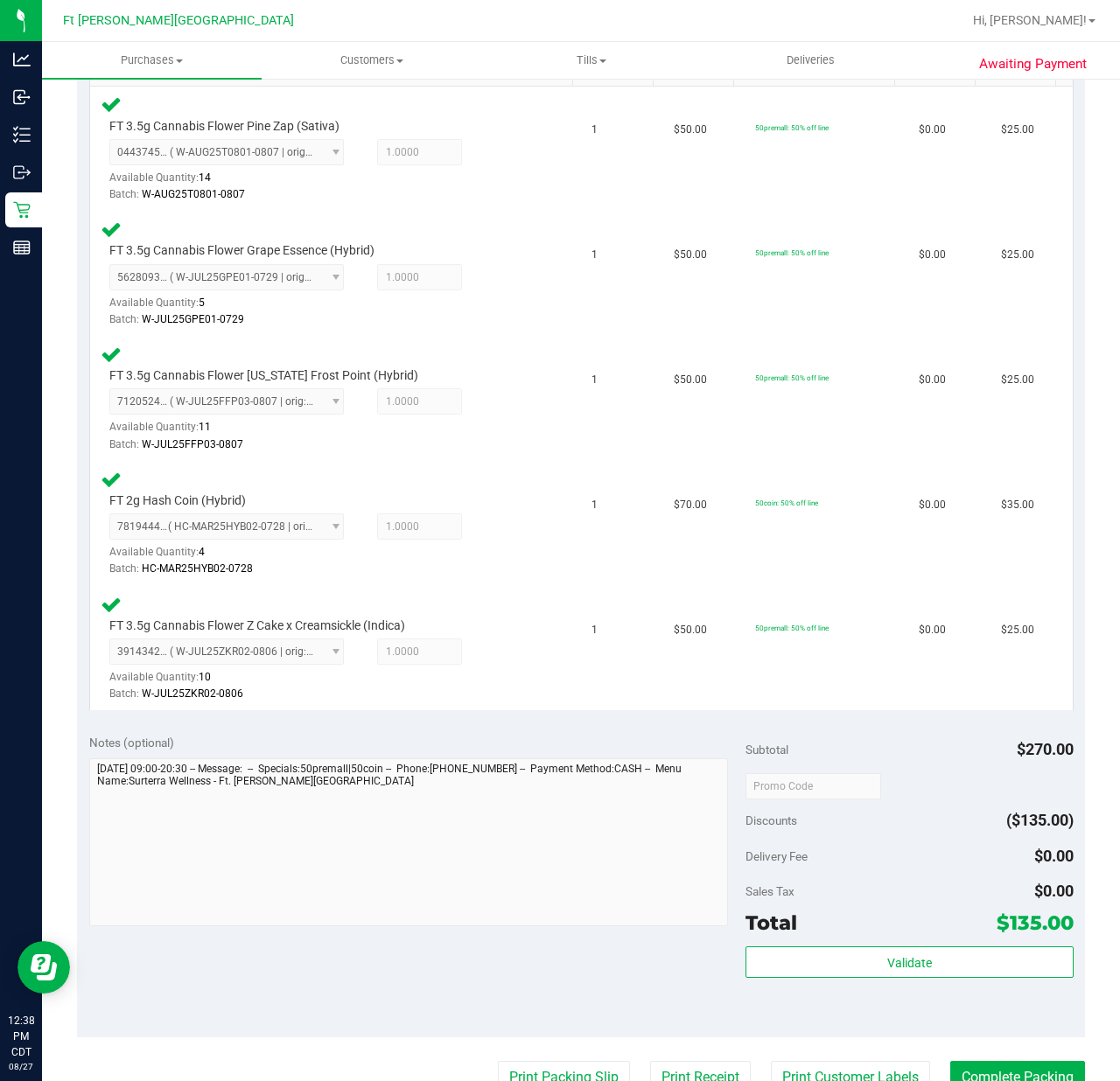
scroll to position [886, 0]
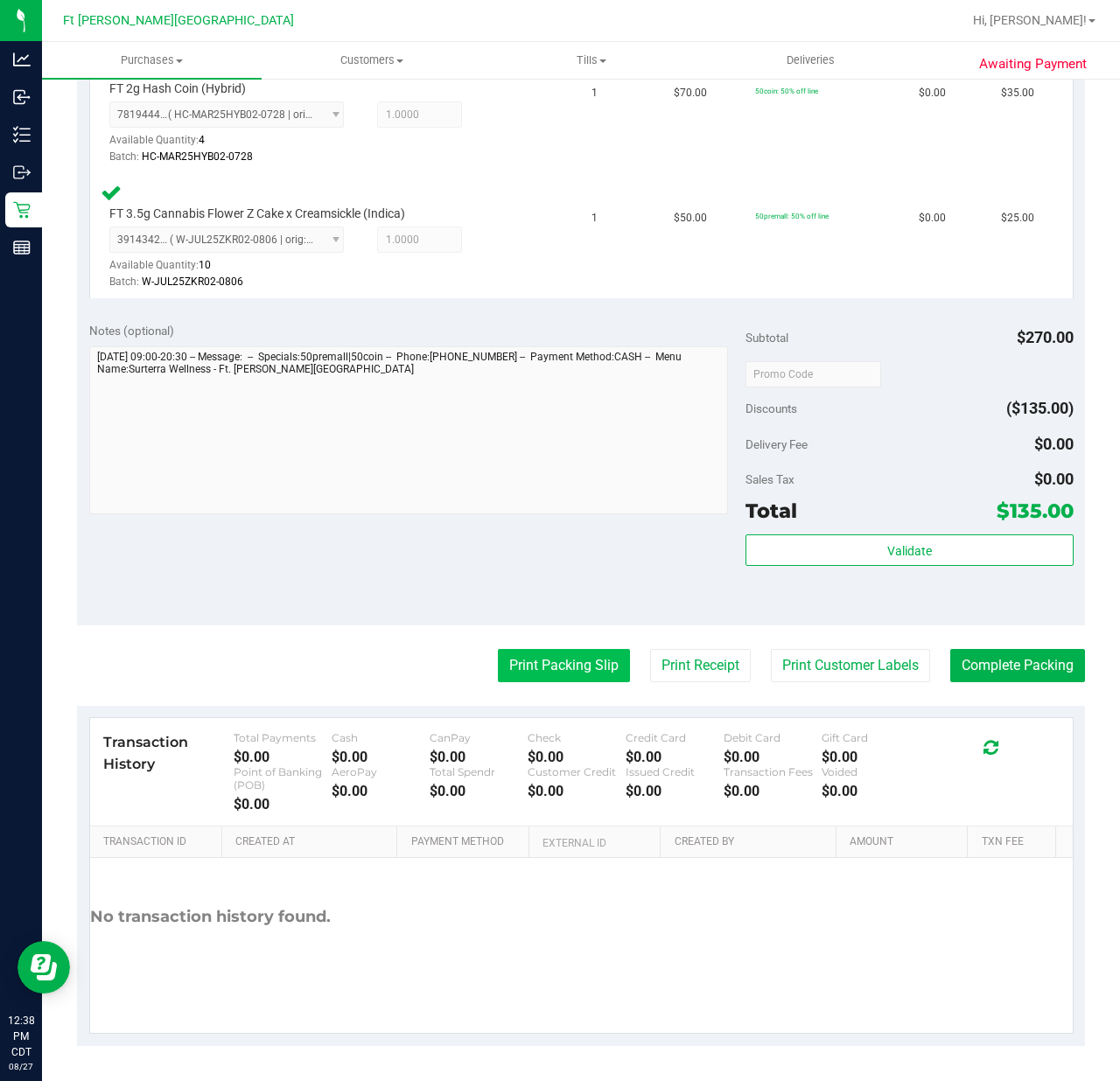
click at [514, 654] on button "Print Packing Slip" at bounding box center [563, 665] width 132 height 33
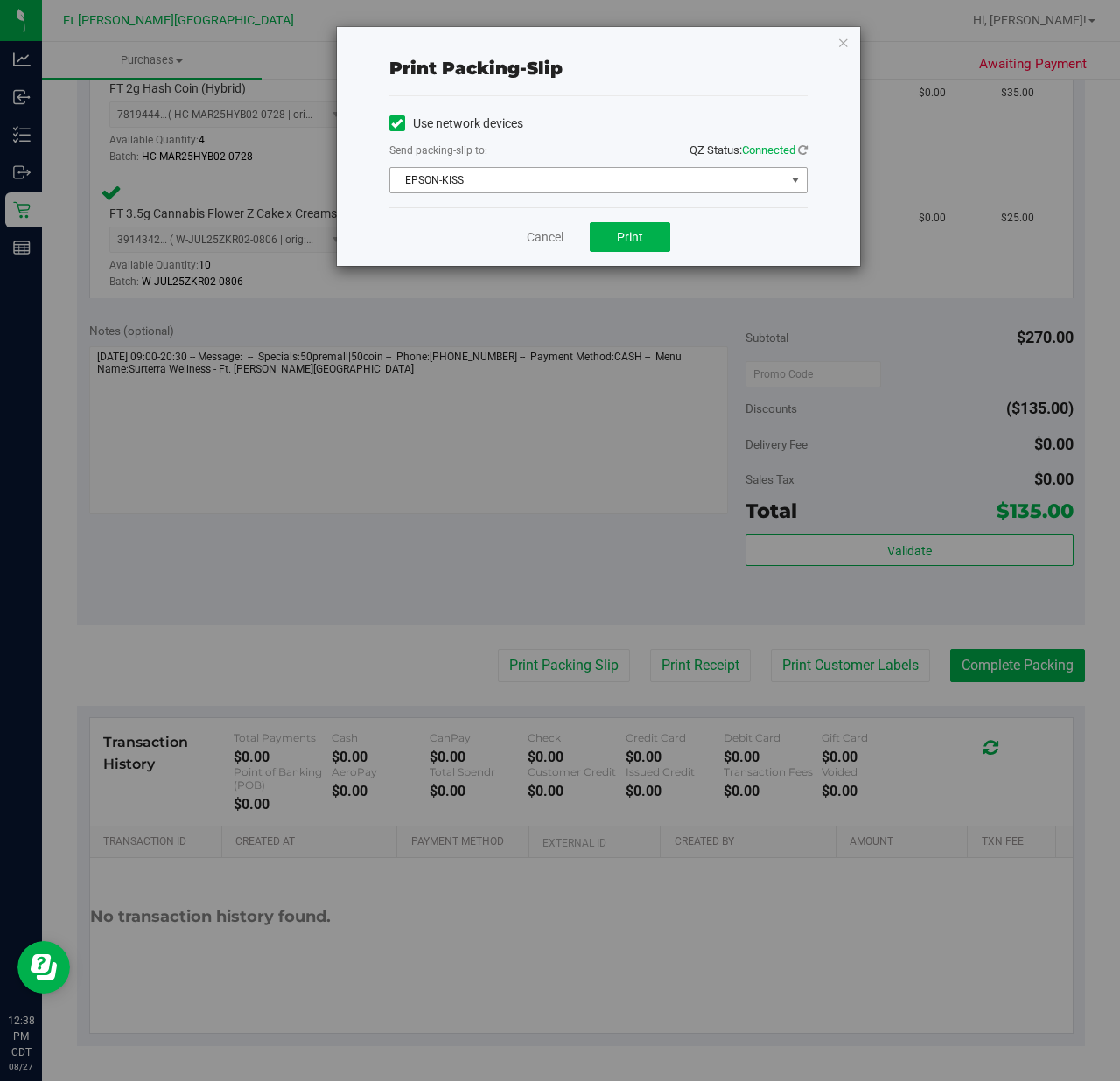
click at [542, 184] on span "EPSON-KISS" at bounding box center [588, 180] width 395 height 25
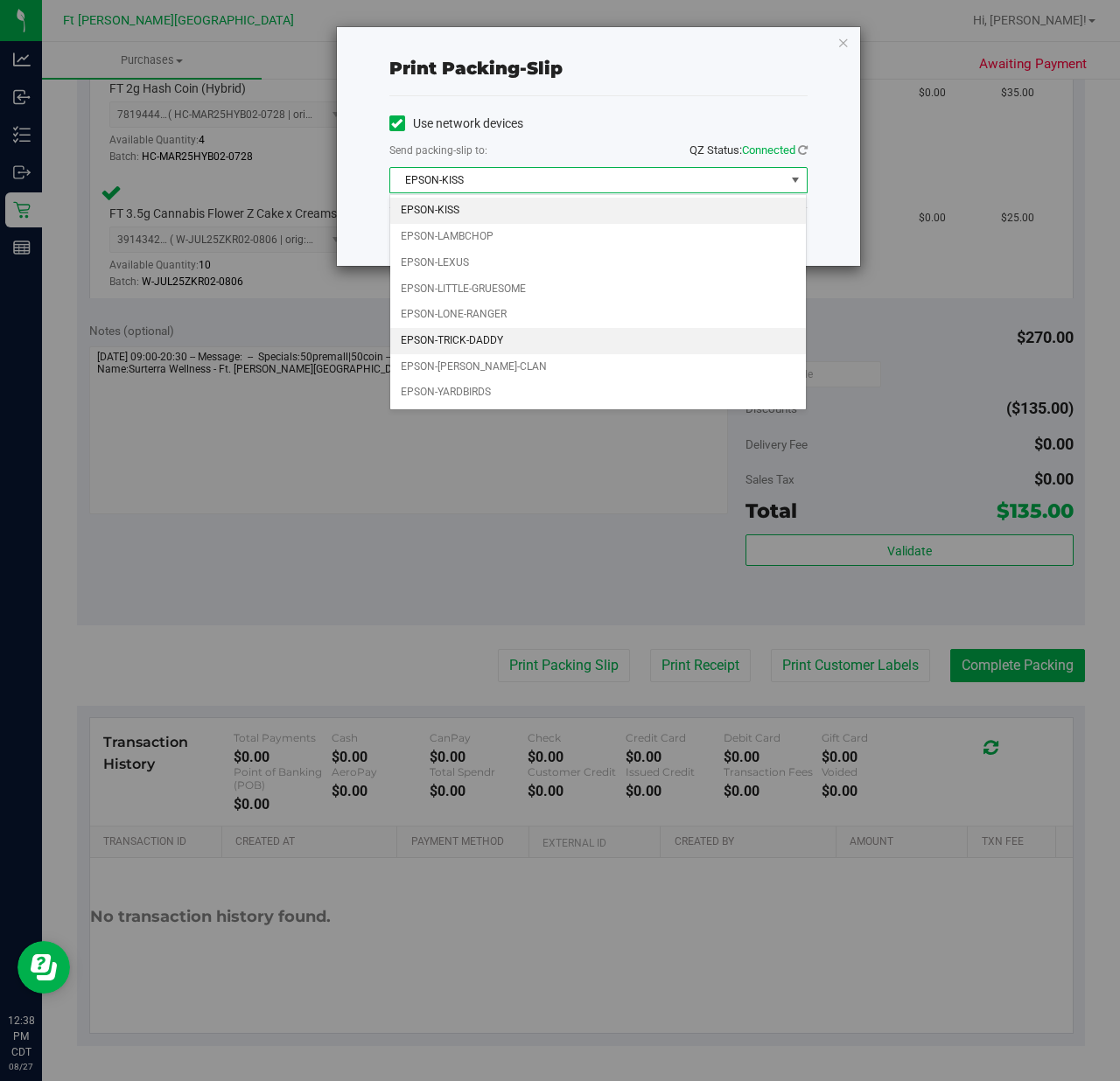
click at [507, 345] on li "EPSON-TRICK-DADDY" at bounding box center [598, 341] width 415 height 26
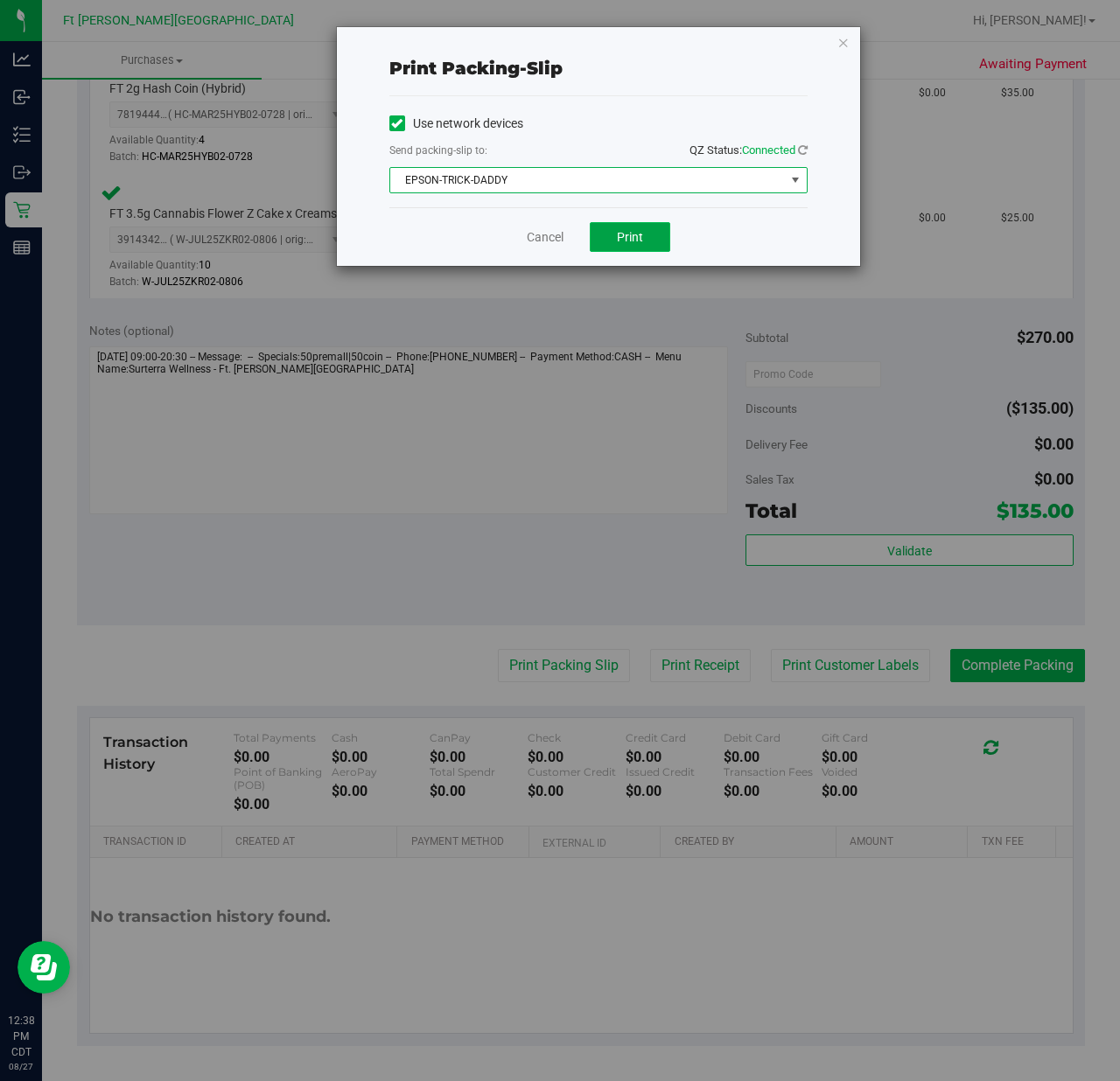
click at [616, 252] on button "Print" at bounding box center [630, 237] width 81 height 30
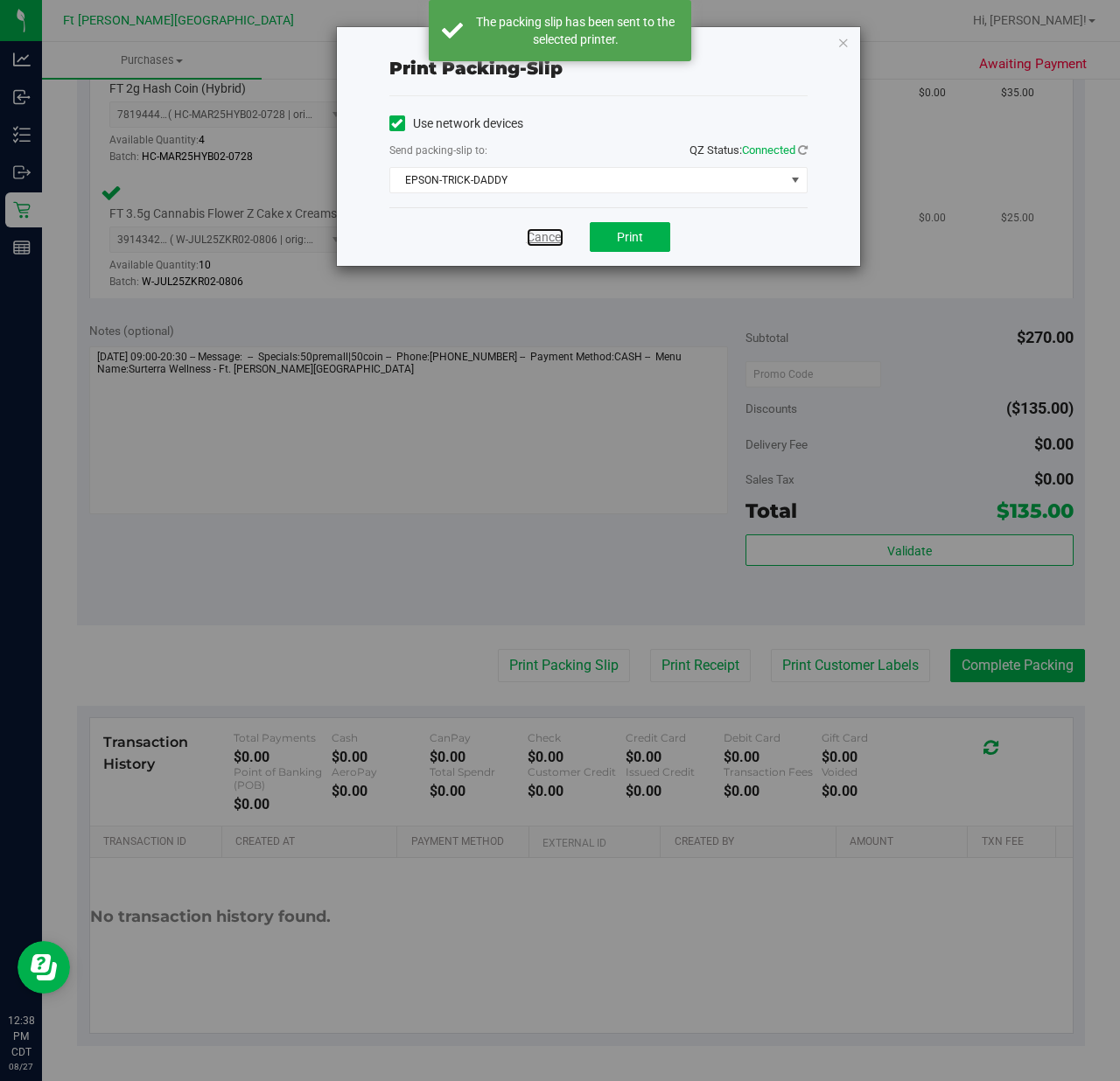
click at [557, 245] on link "Cancel" at bounding box center [545, 237] width 37 height 18
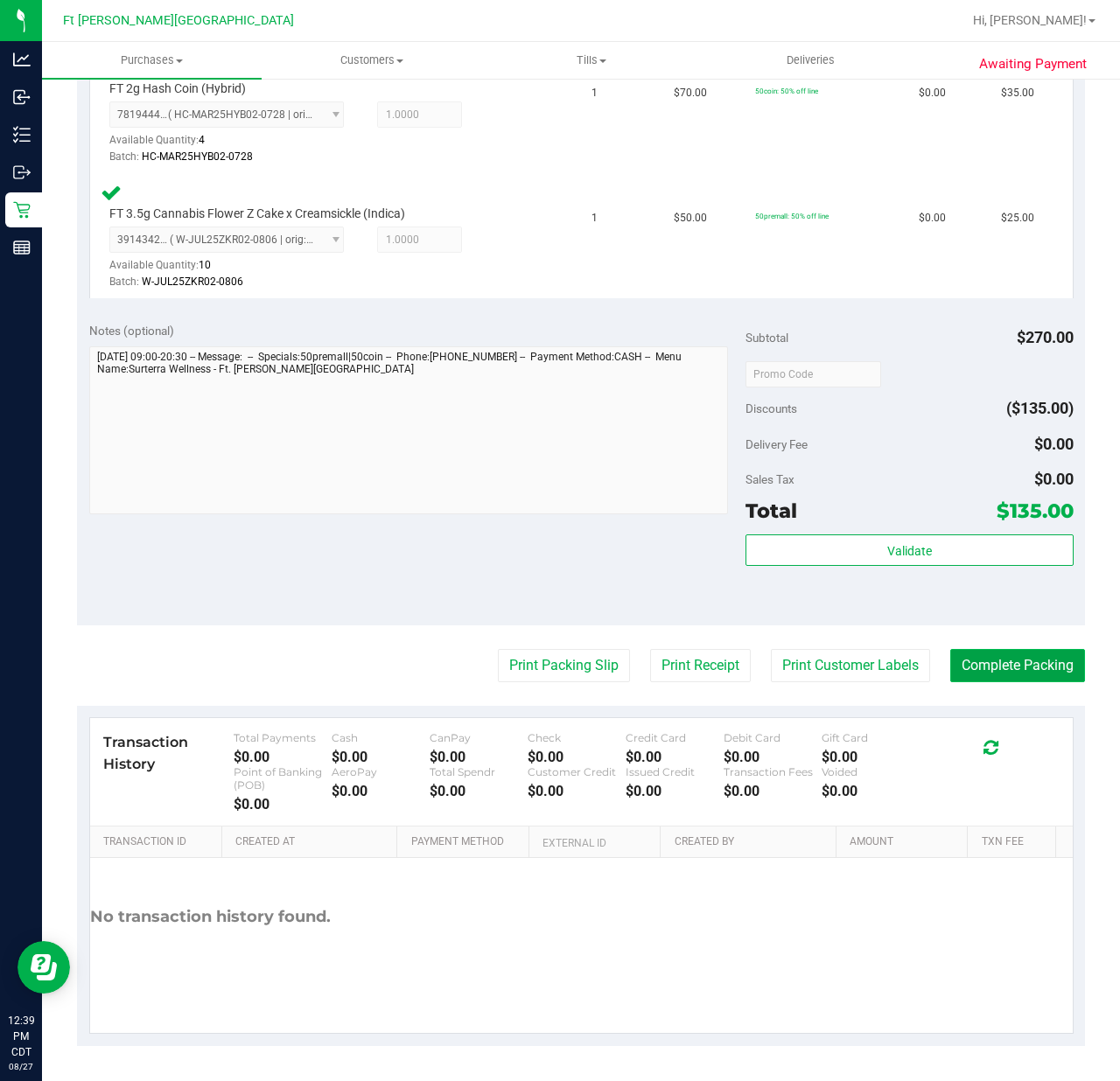
click at [839, 656] on button "Complete Packing" at bounding box center [1018, 665] width 135 height 33
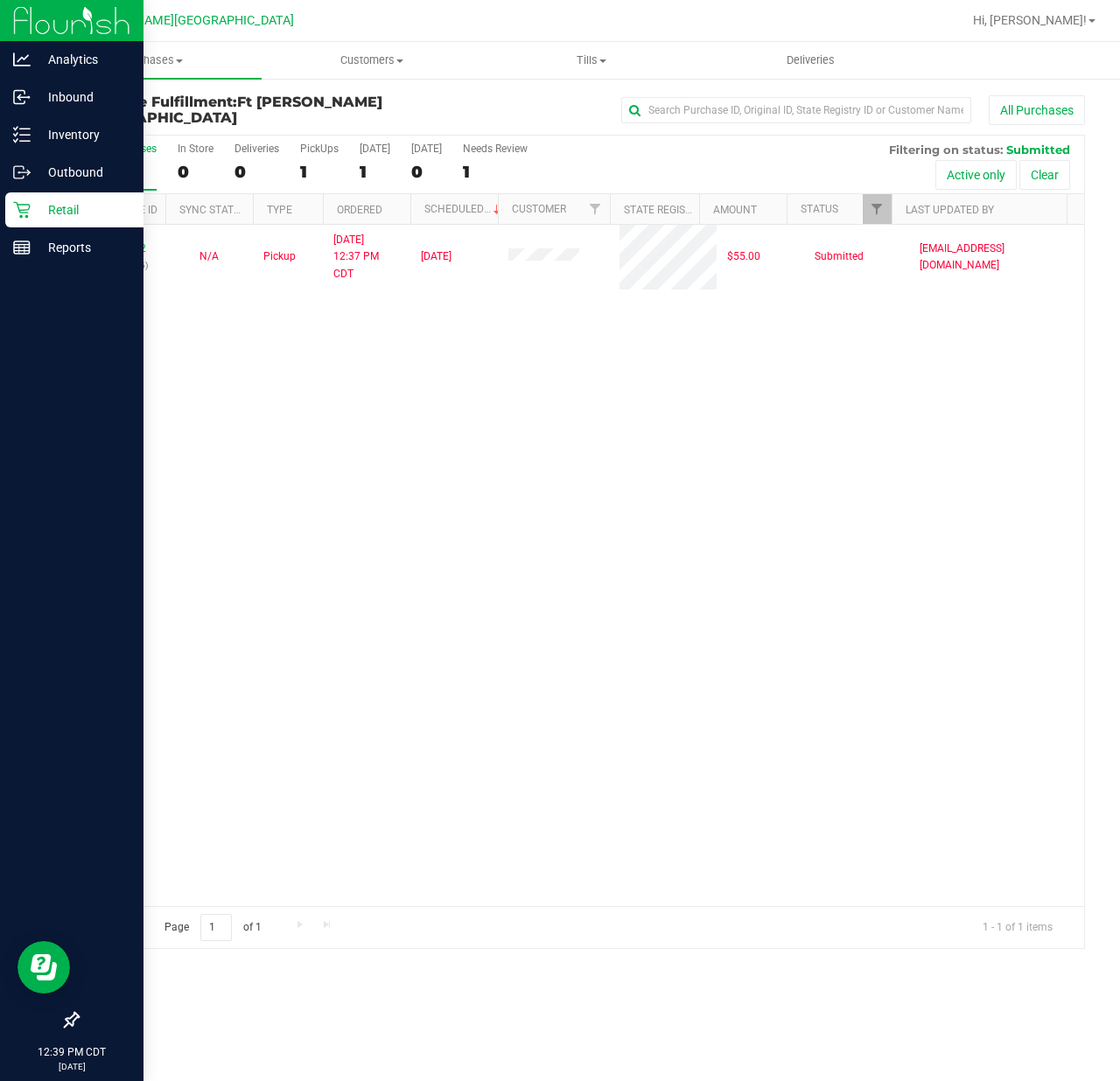
click at [32, 210] on p "Retail" at bounding box center [83, 210] width 105 height 21
click at [31, 211] on p "Retail" at bounding box center [83, 210] width 105 height 21
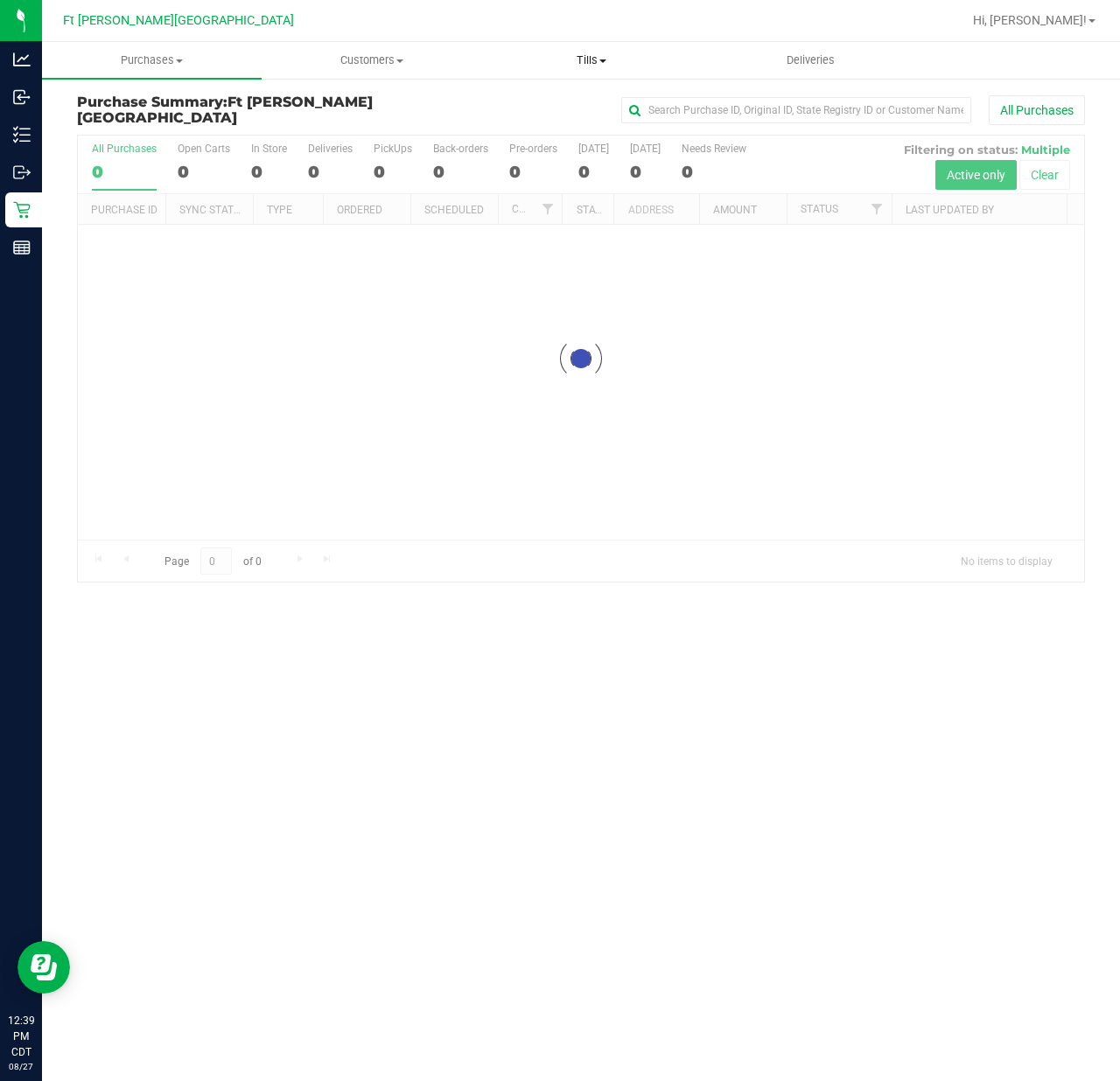
click at [595, 56] on span "Tills" at bounding box center [590, 60] width 218 height 16
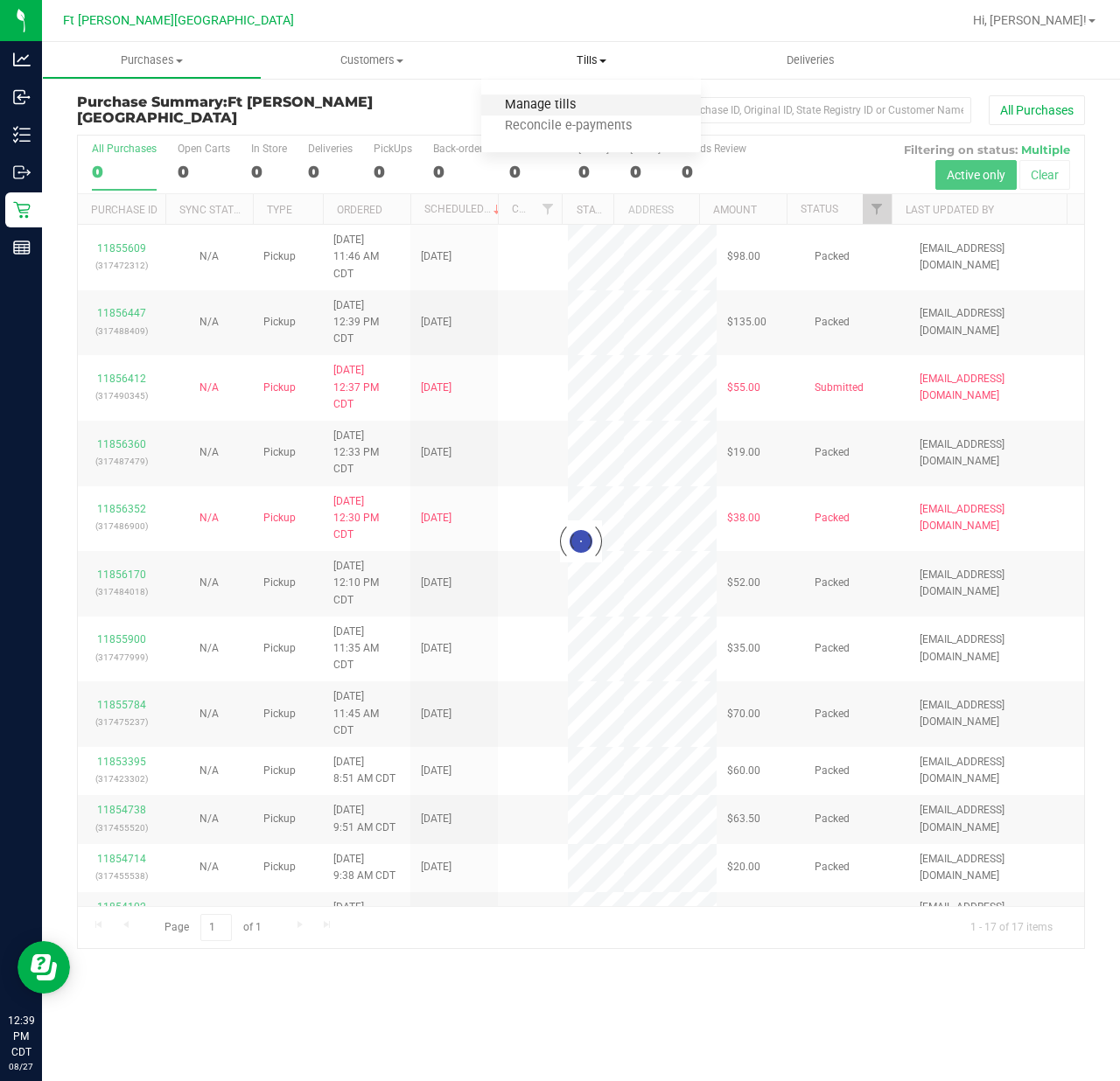
click at [518, 105] on span "Manage tills" at bounding box center [539, 105] width 118 height 15
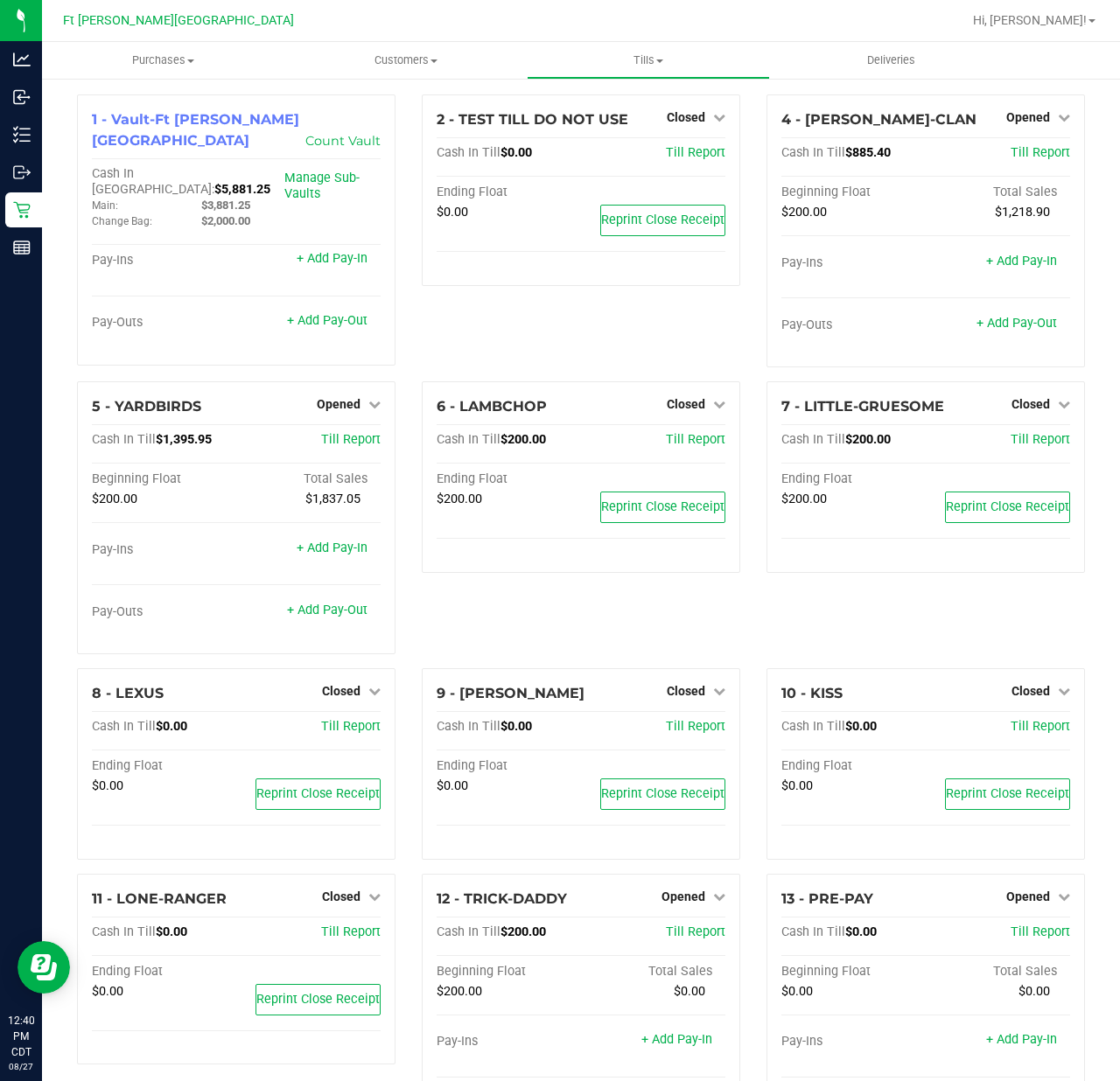
click at [472, 322] on div "2 - TEST TILL DO NOT USE Closed Open Till Cash In Till $0.00 Till Report Ending…" at bounding box center [581, 238] width 345 height 287
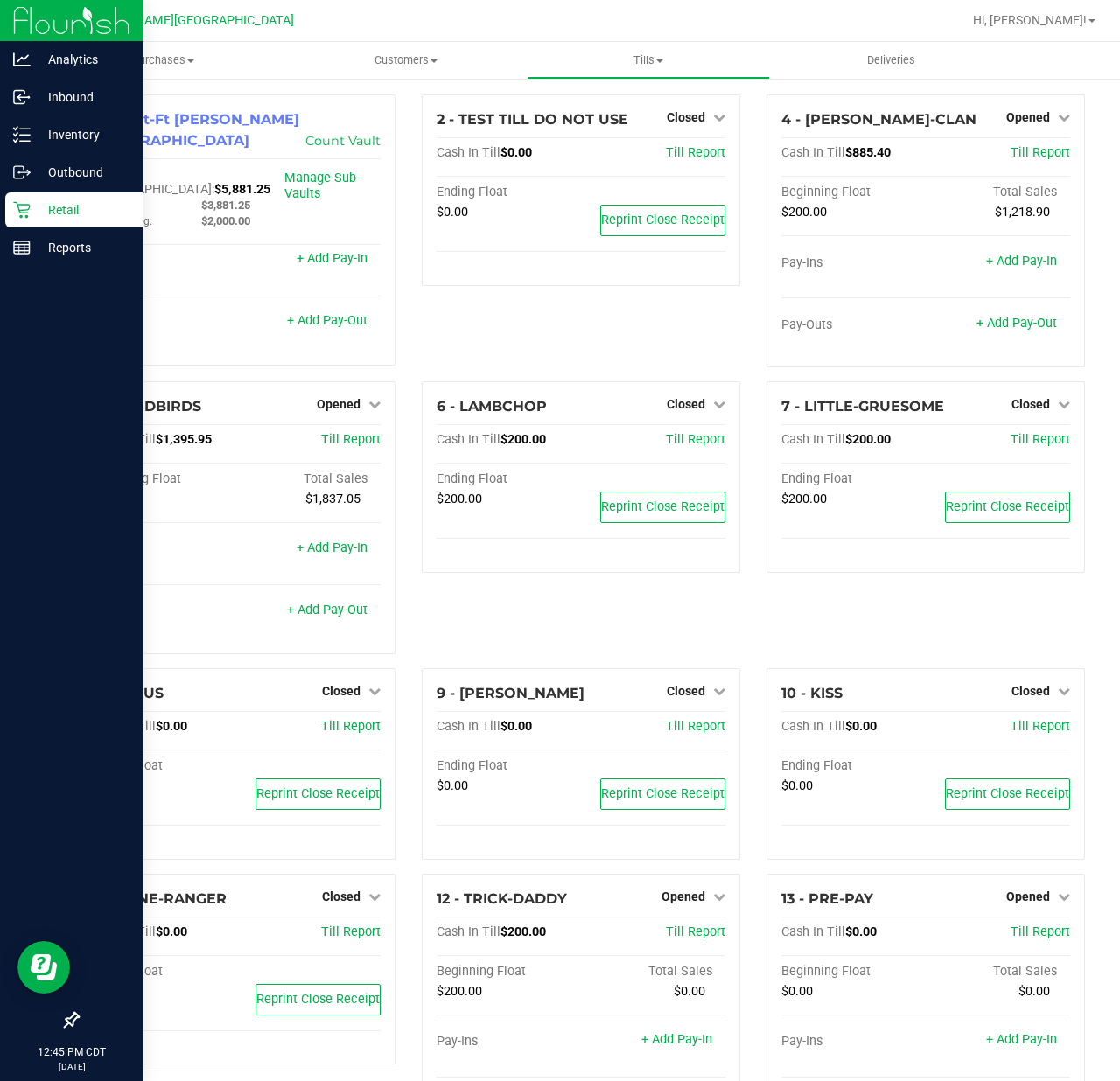
click at [60, 218] on p "Retail" at bounding box center [83, 210] width 105 height 21
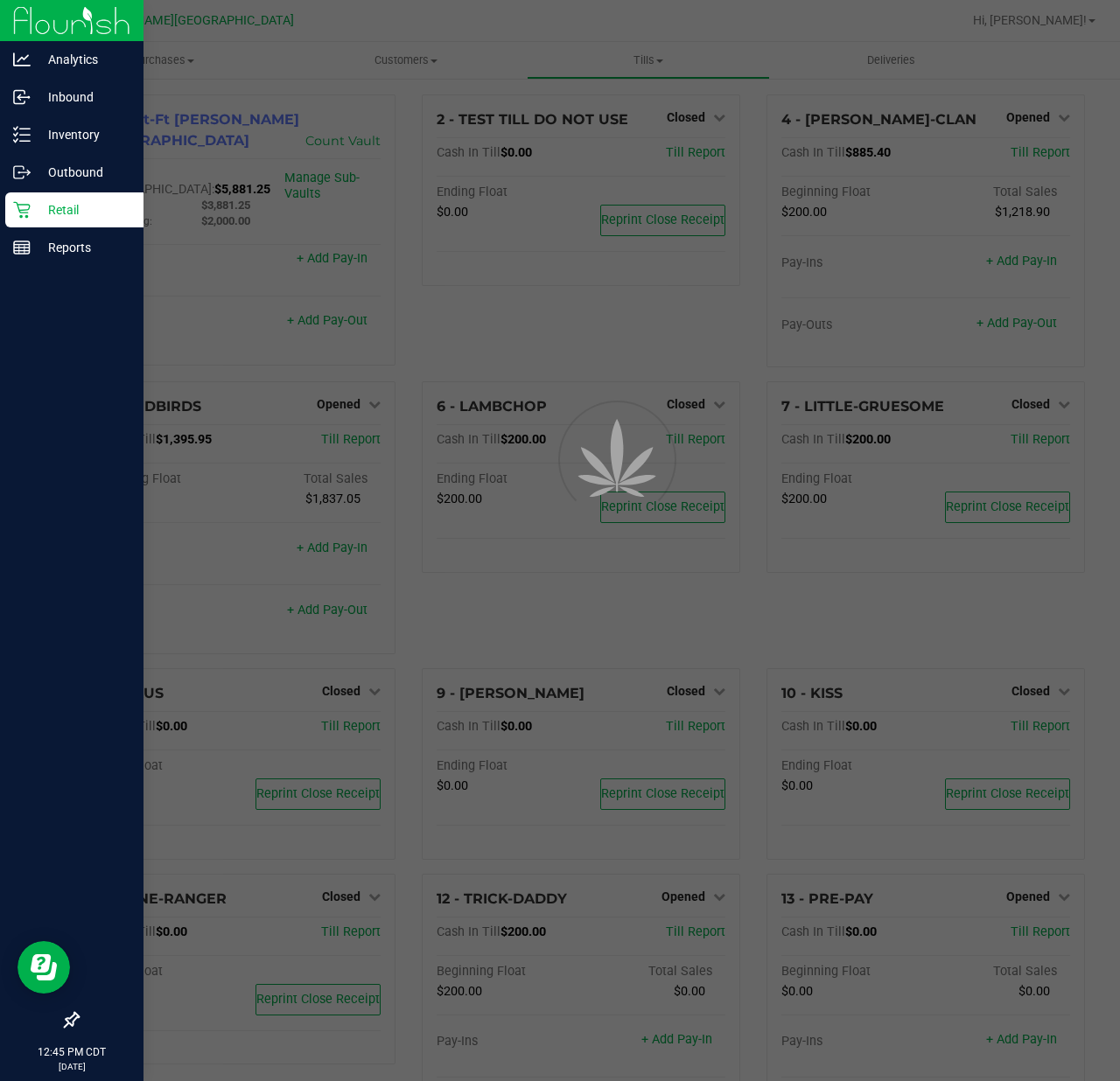
click at [60, 218] on p "Retail" at bounding box center [83, 210] width 105 height 21
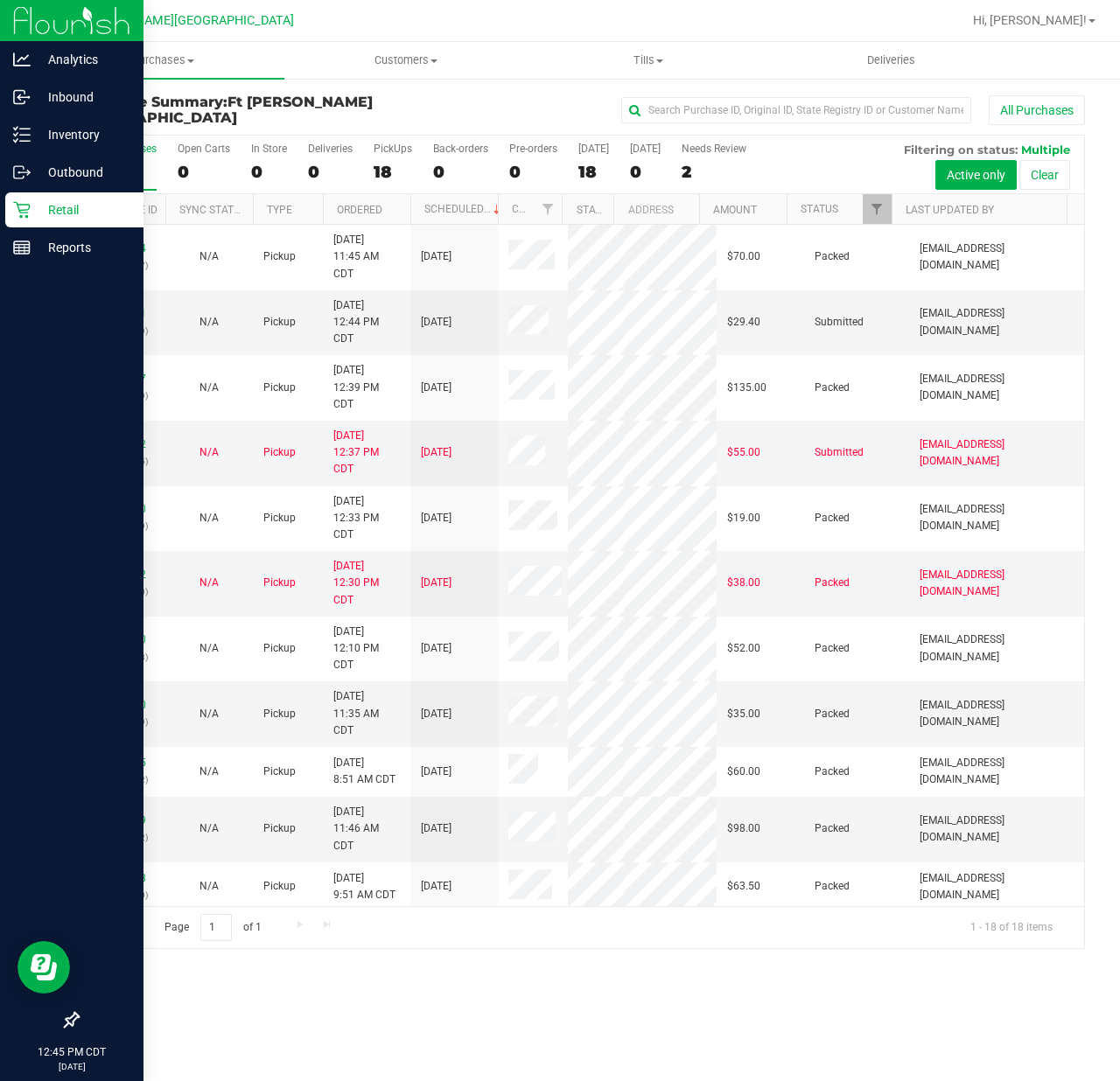
click at [250, 810] on div "Purchases Summary of purchases Fulfillment All purchases Customers All customer…" at bounding box center [581, 561] width 1078 height 1039
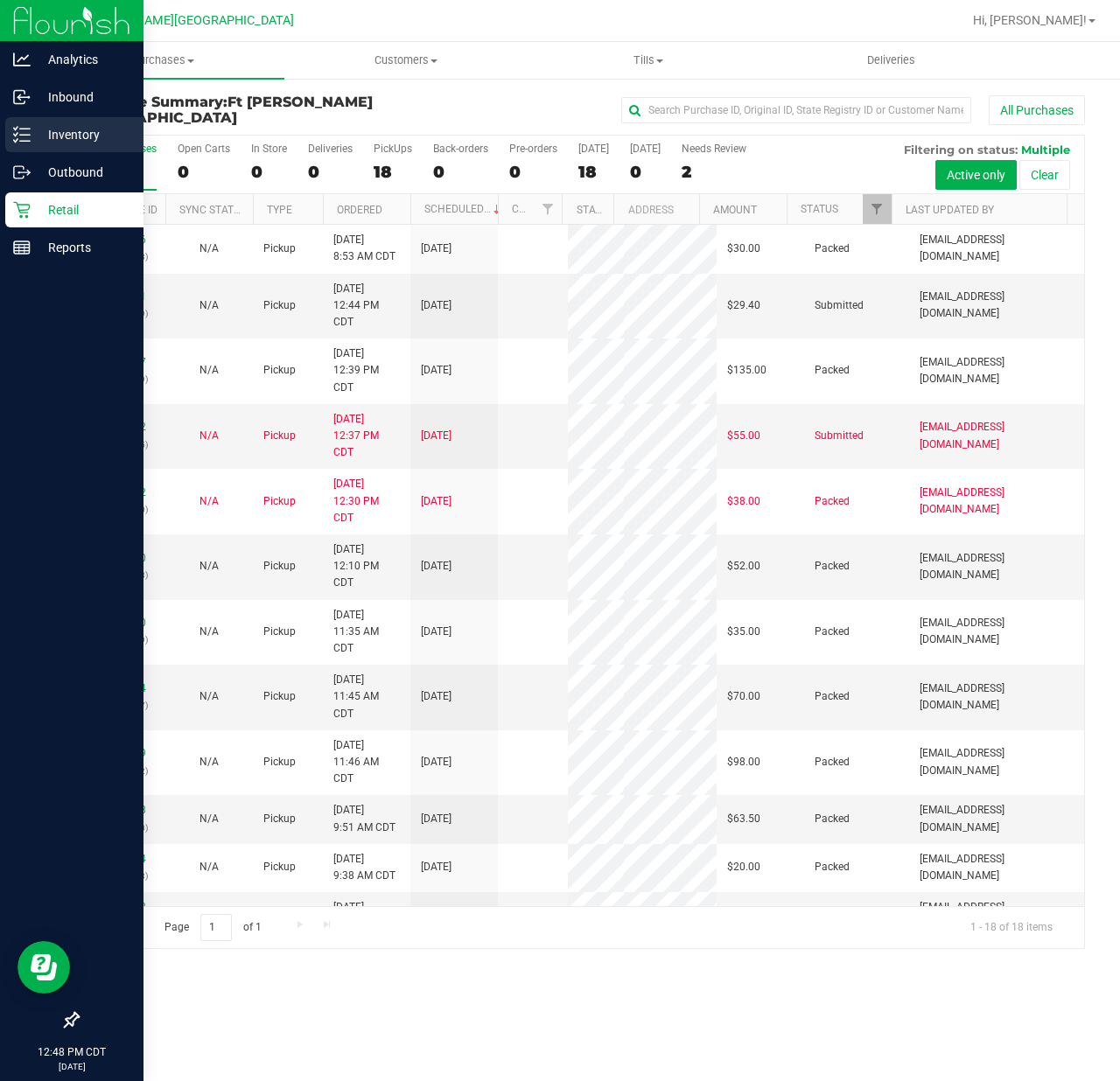
click at [9, 130] on div "Inventory" at bounding box center [74, 135] width 138 height 35
click at [9, 131] on div "Inventory" at bounding box center [74, 135] width 138 height 35
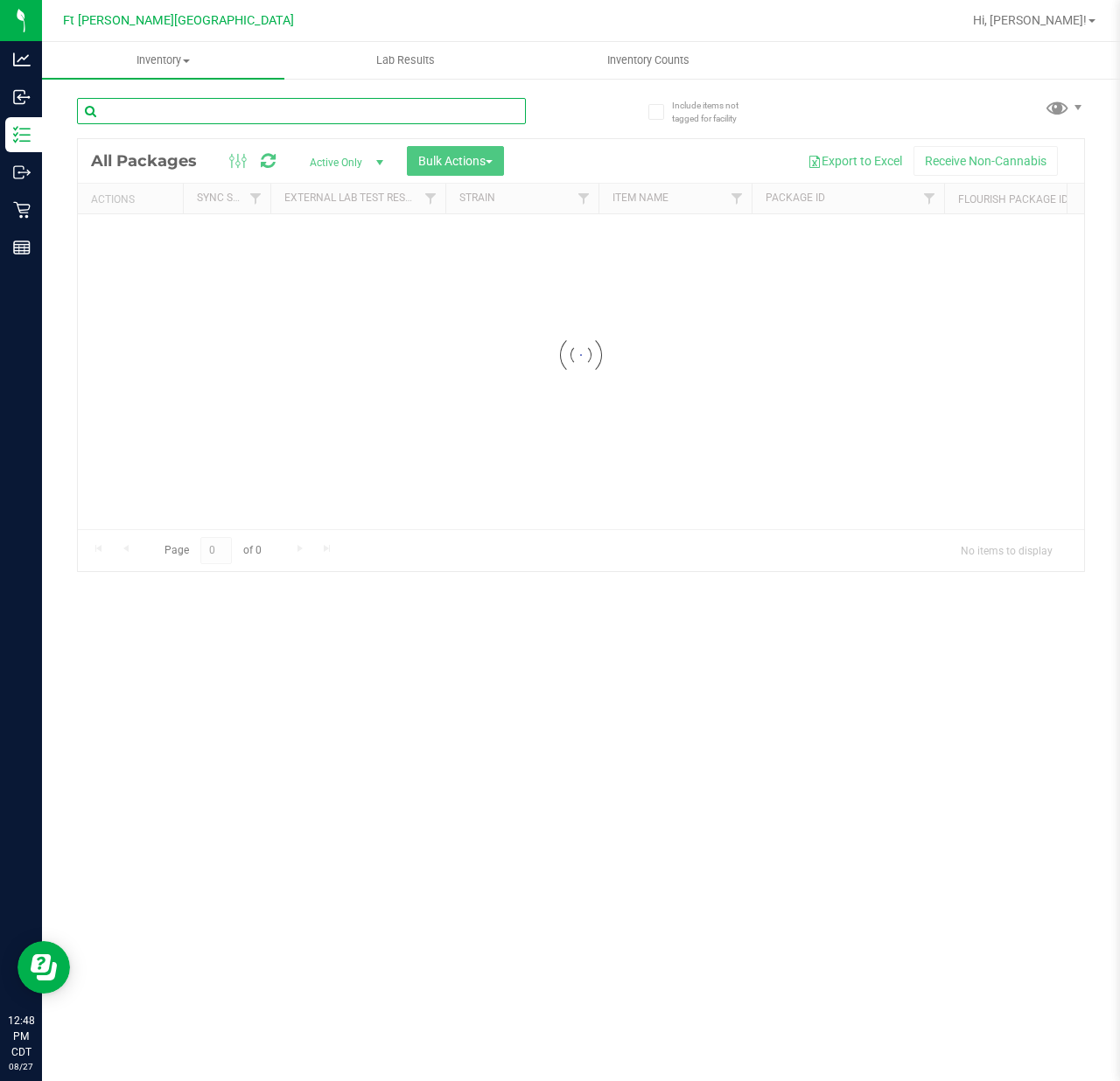
click at [138, 106] on input "text" at bounding box center [301, 111] width 448 height 26
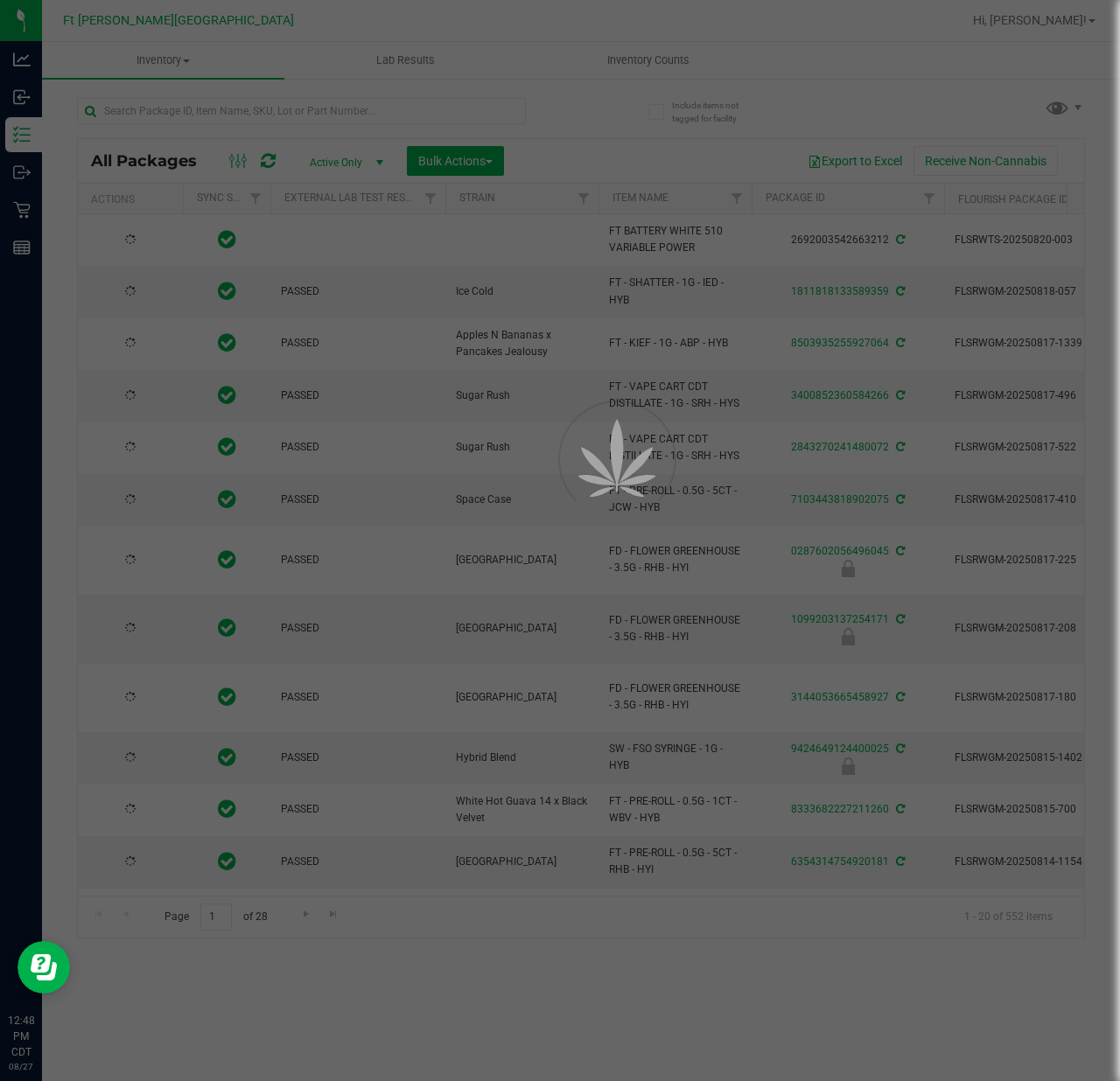
click at [138, 106] on div at bounding box center [560, 540] width 1120 height 1081
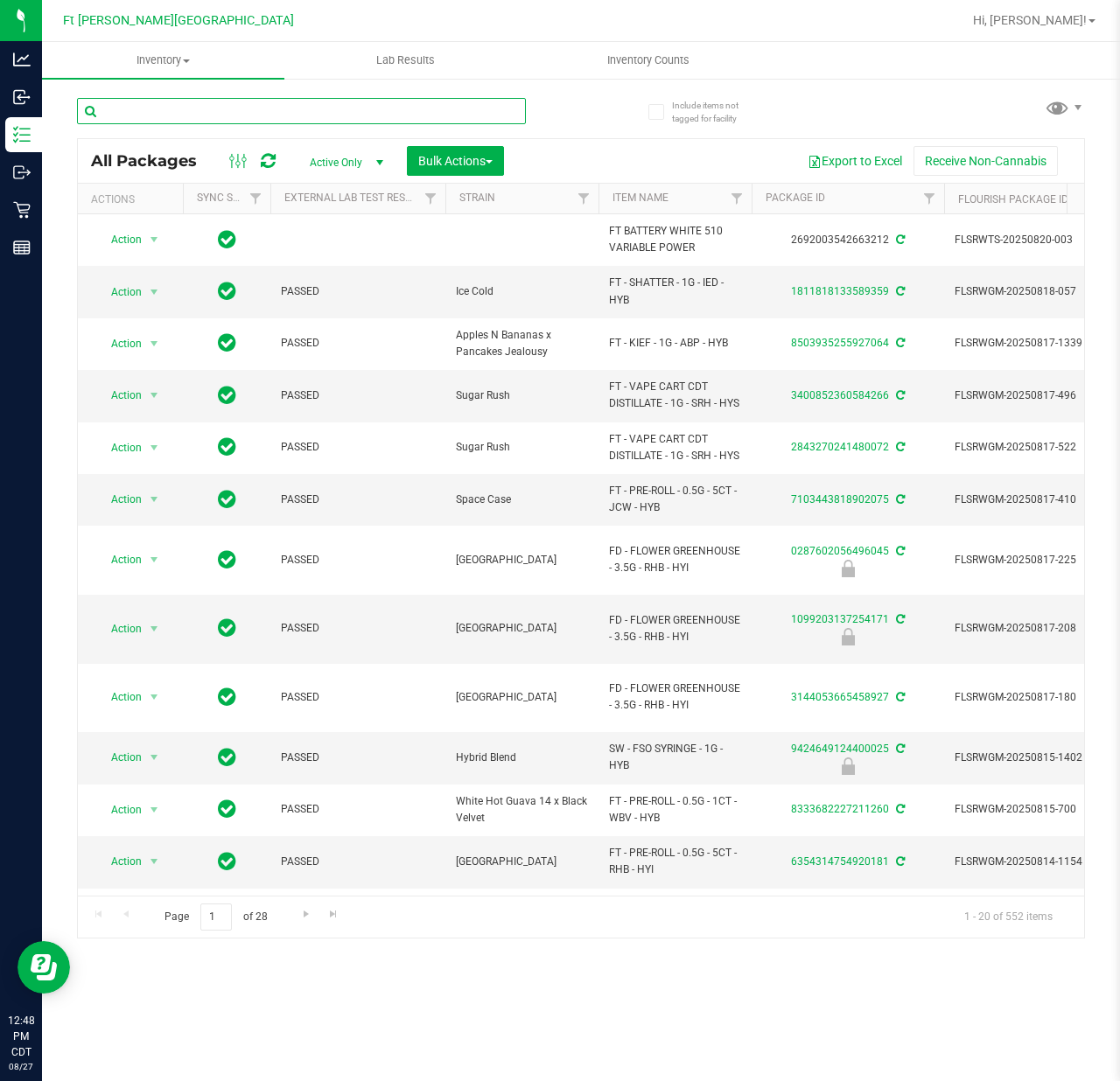
click at [138, 106] on input "text" at bounding box center [301, 111] width 448 height 26
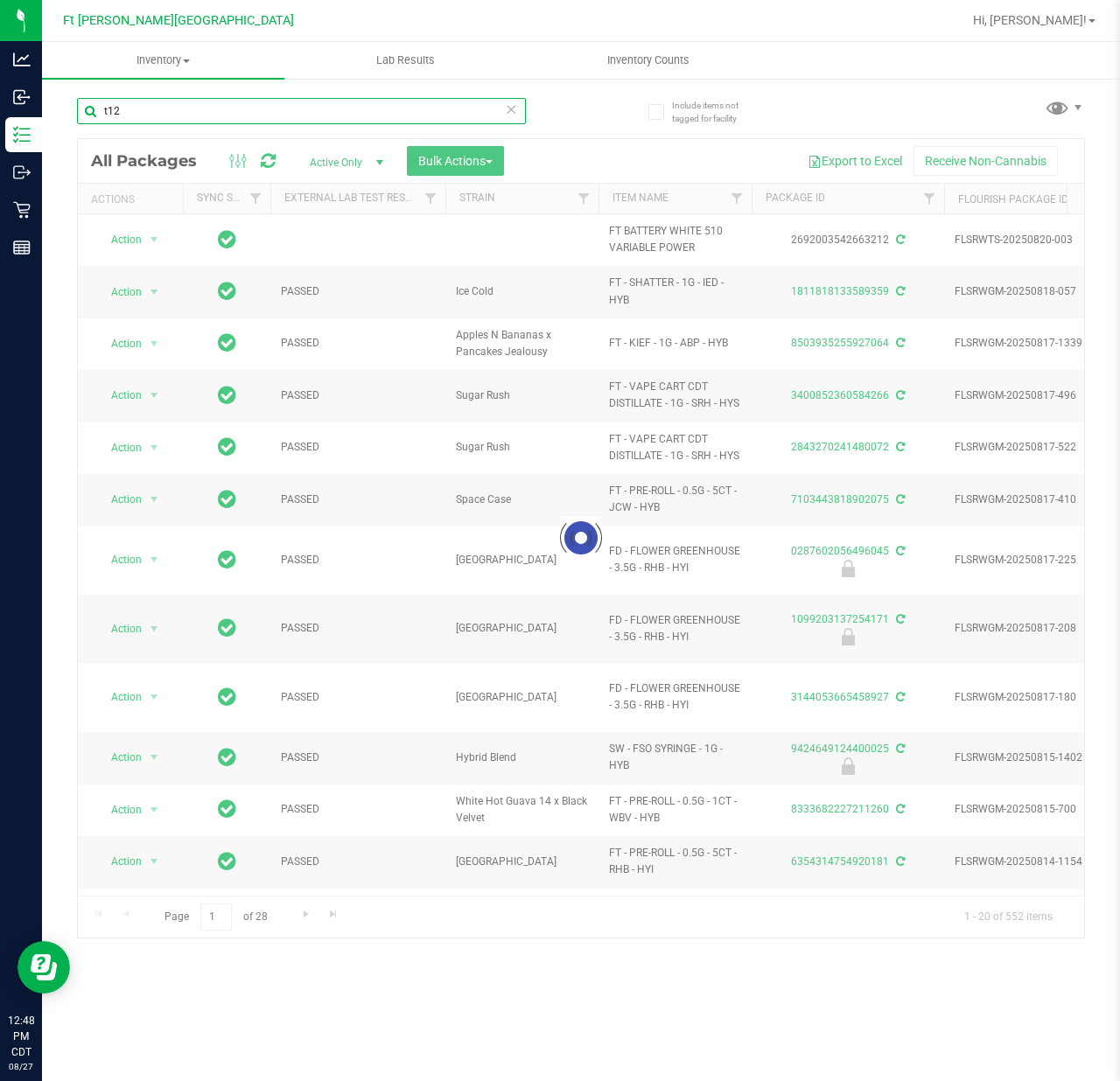
type input "t12"
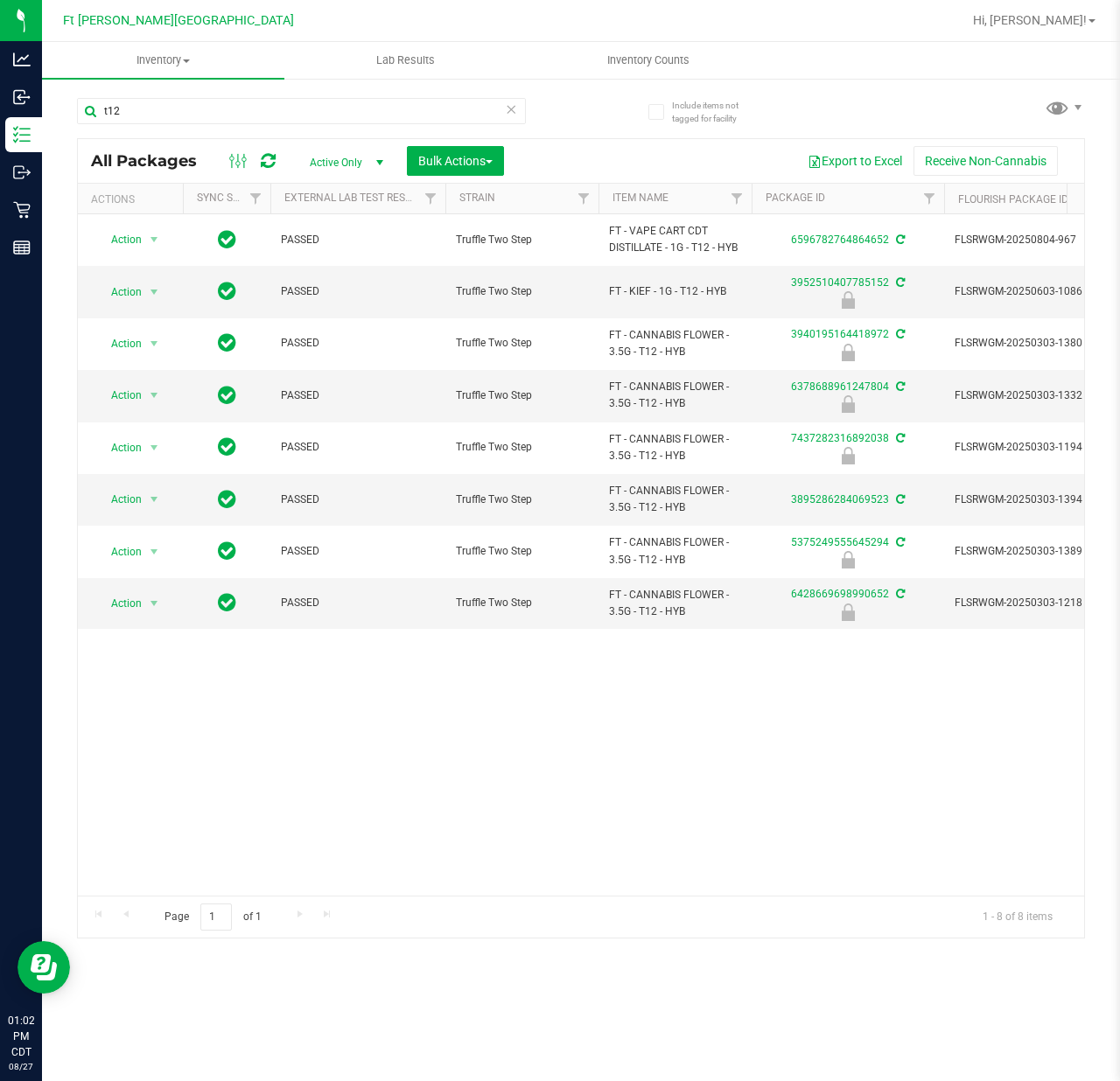
click at [511, 107] on icon at bounding box center [511, 109] width 12 height 21
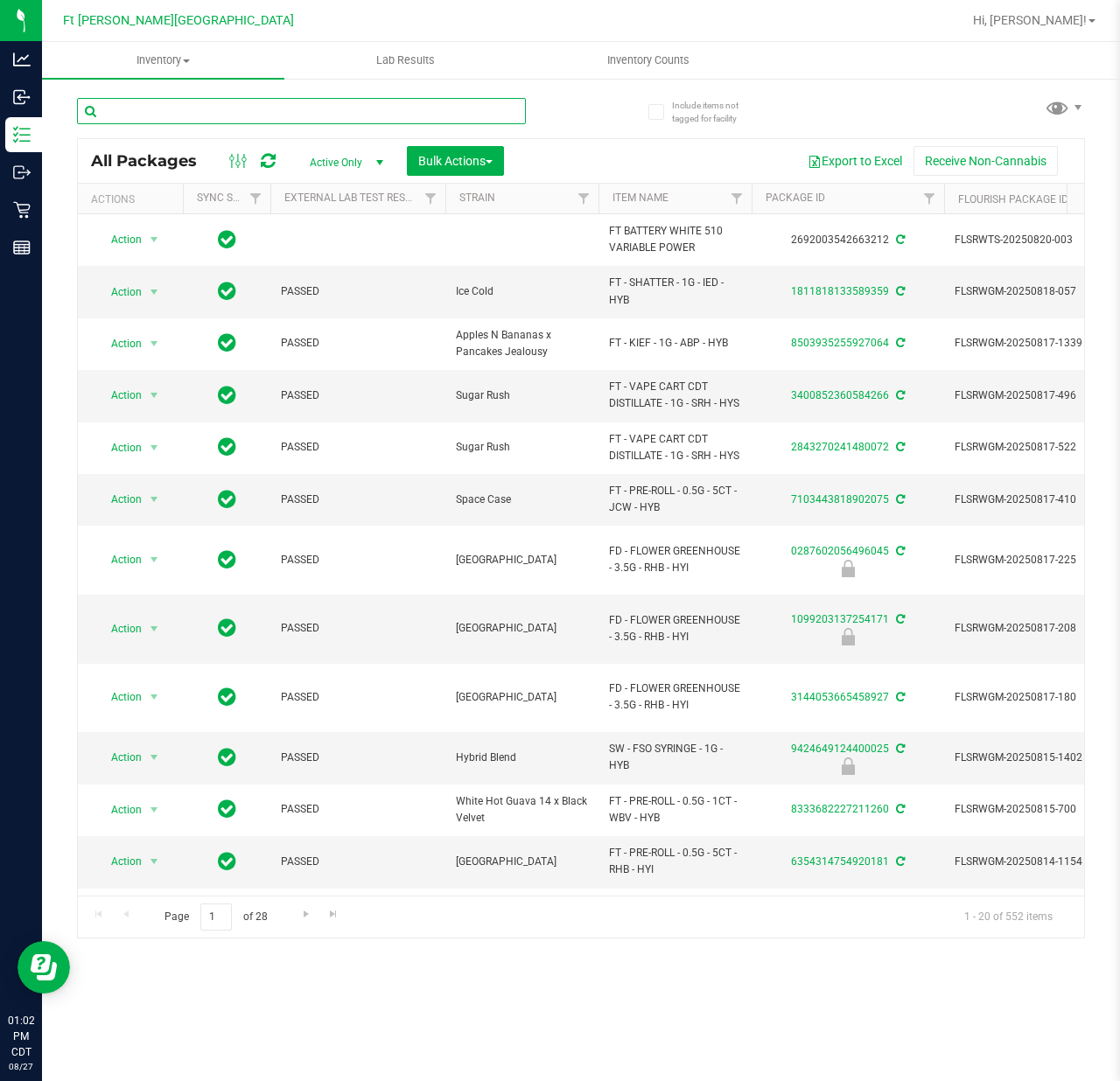
click at [242, 109] on input "text" at bounding box center [301, 111] width 448 height 26
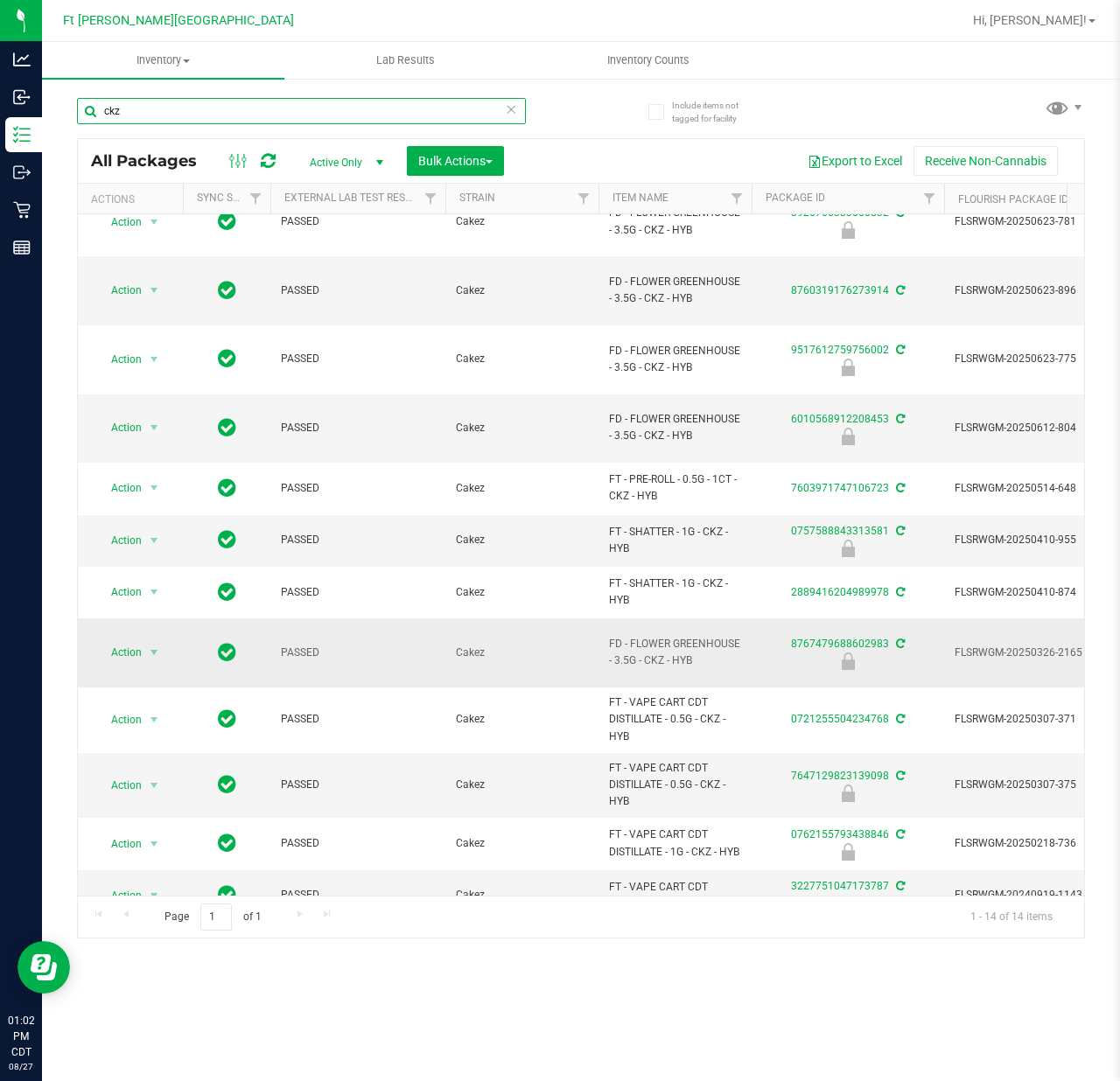
scroll to position [133, 0]
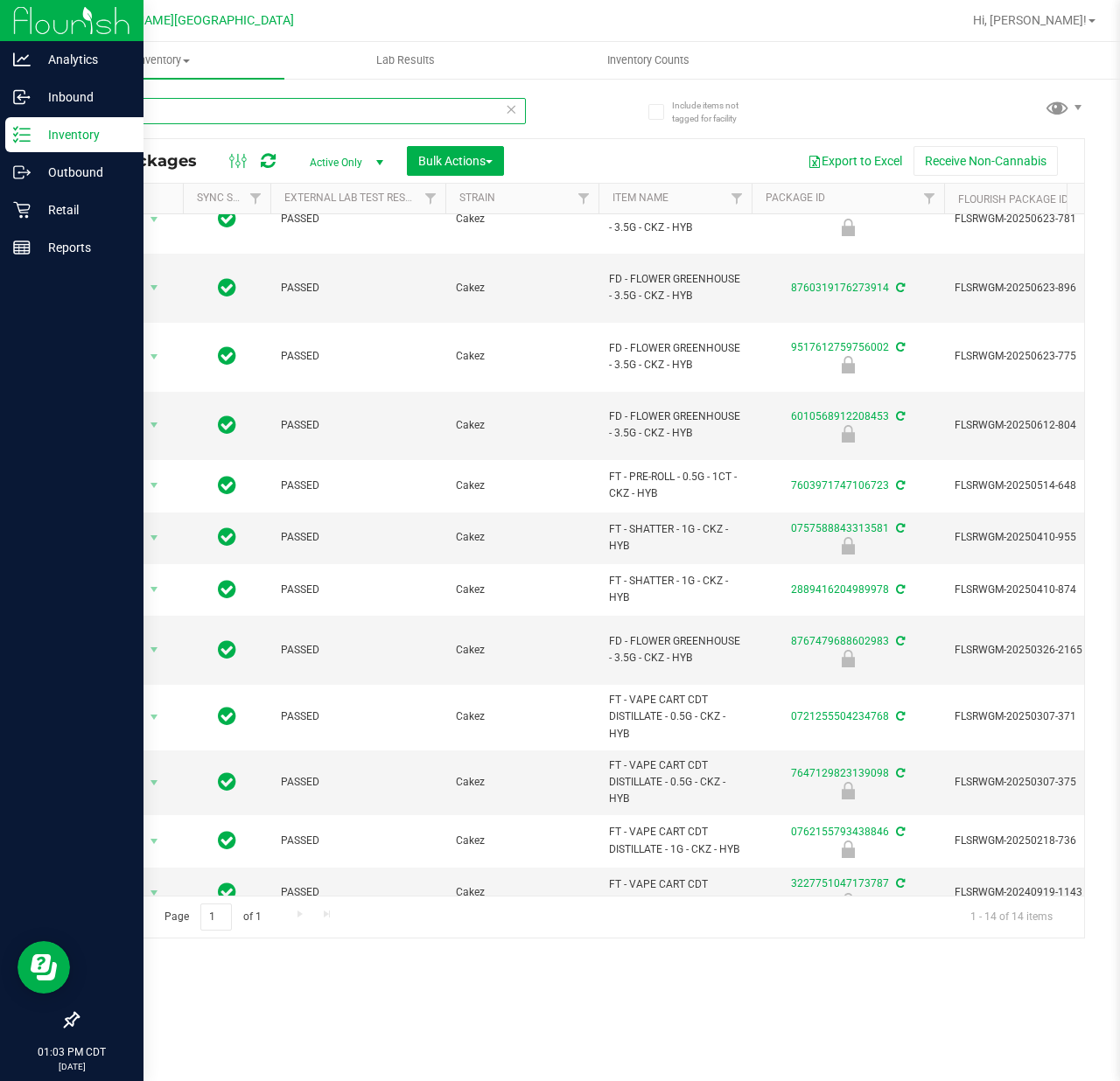
drag, startPoint x: 165, startPoint y: 99, endPoint x: 36, endPoint y: 130, distance: 132.7
click at [36, 130] on div "Analytics Inbound Inventory Outbound Retail Reports 01:03 PM CDT 08/27/2025 08/…" at bounding box center [560, 540] width 1120 height 1081
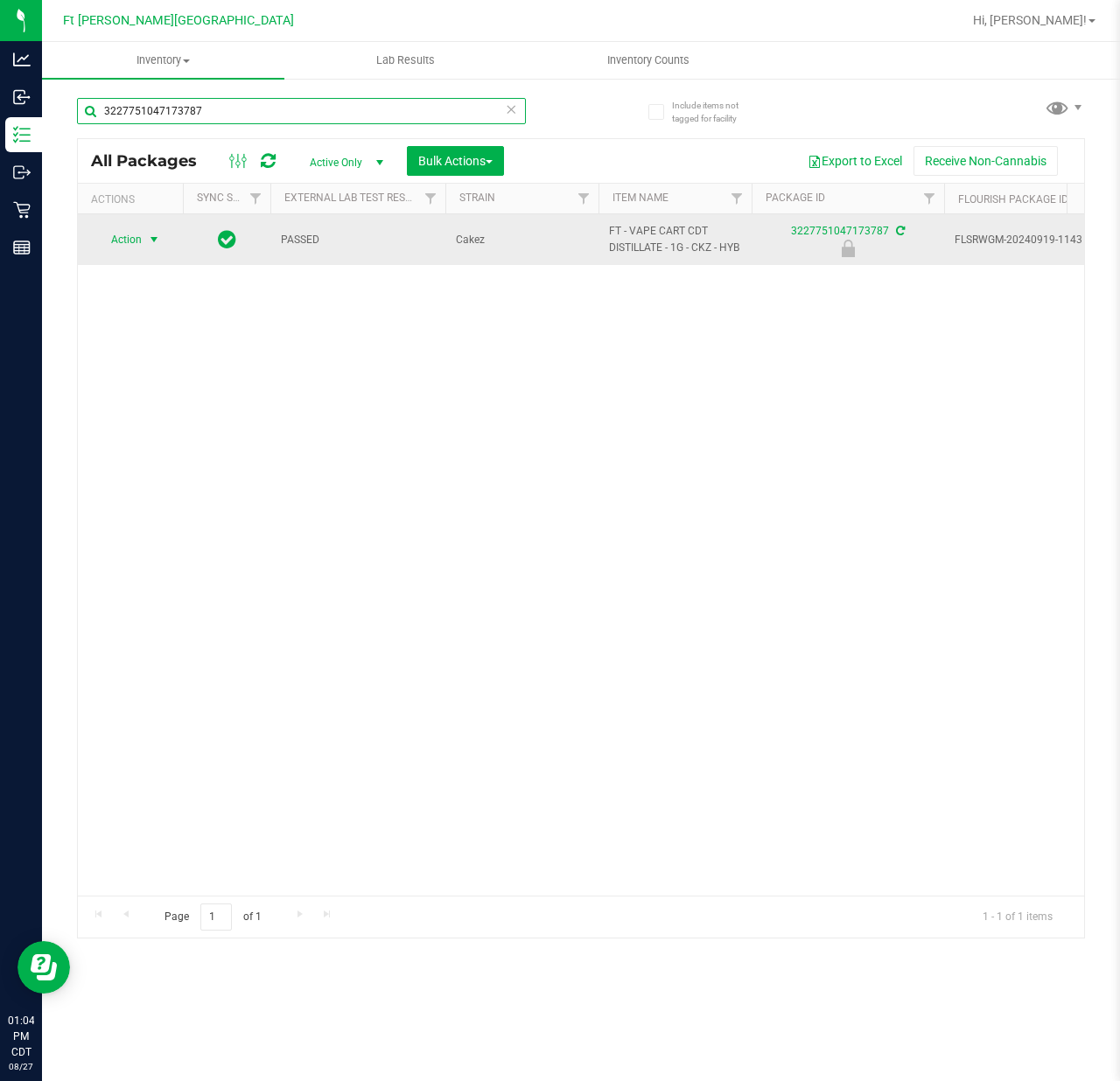
type input "3227751047173787"
click at [158, 247] on span "select" at bounding box center [154, 240] width 14 height 14
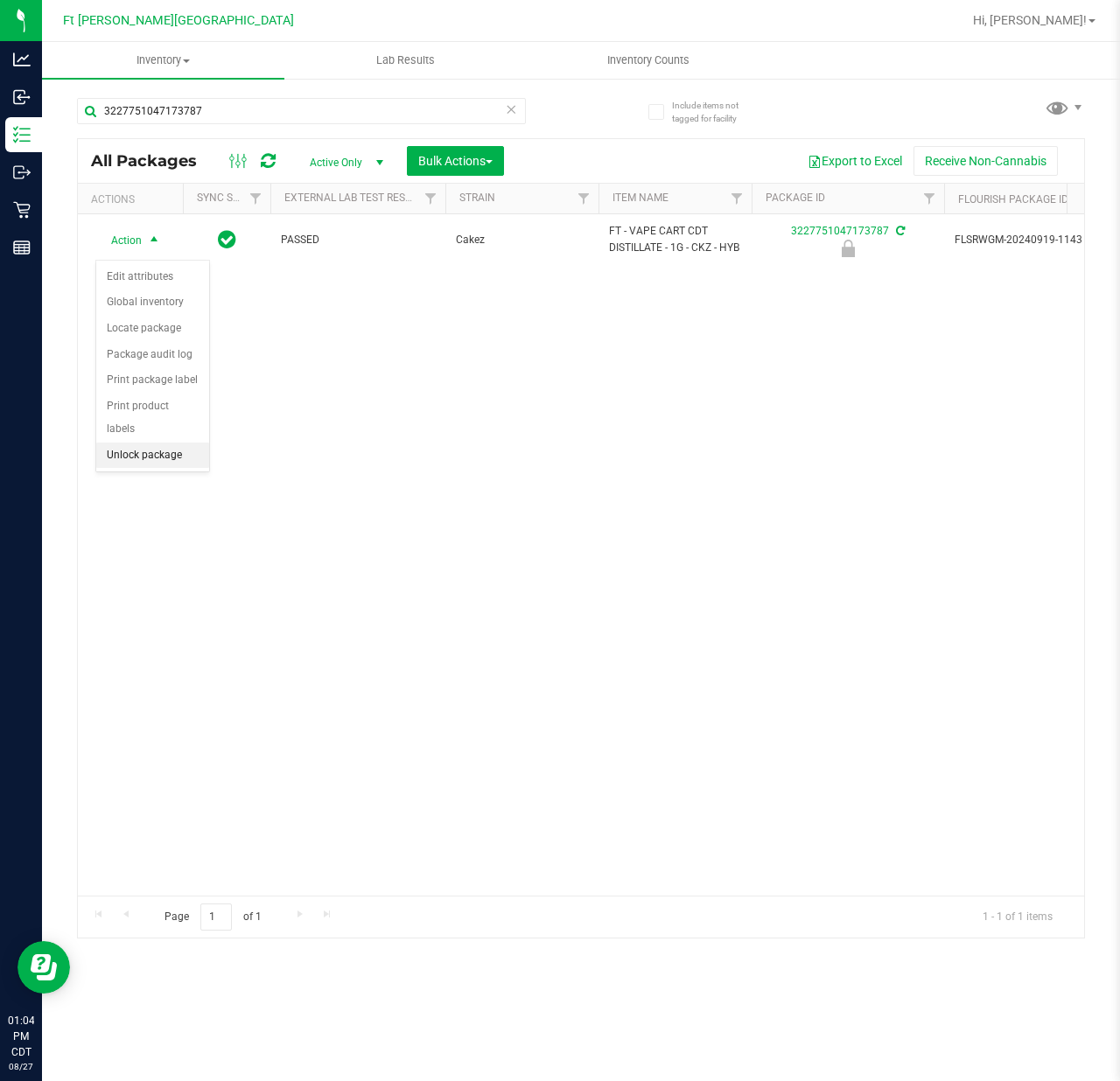
click at [154, 447] on li "Unlock package" at bounding box center [152, 455] width 113 height 26
click at [235, 608] on div "Action Action Adjust qty Create package Edit attributes Global inventory Locate…" at bounding box center [581, 555] width 1006 height 681
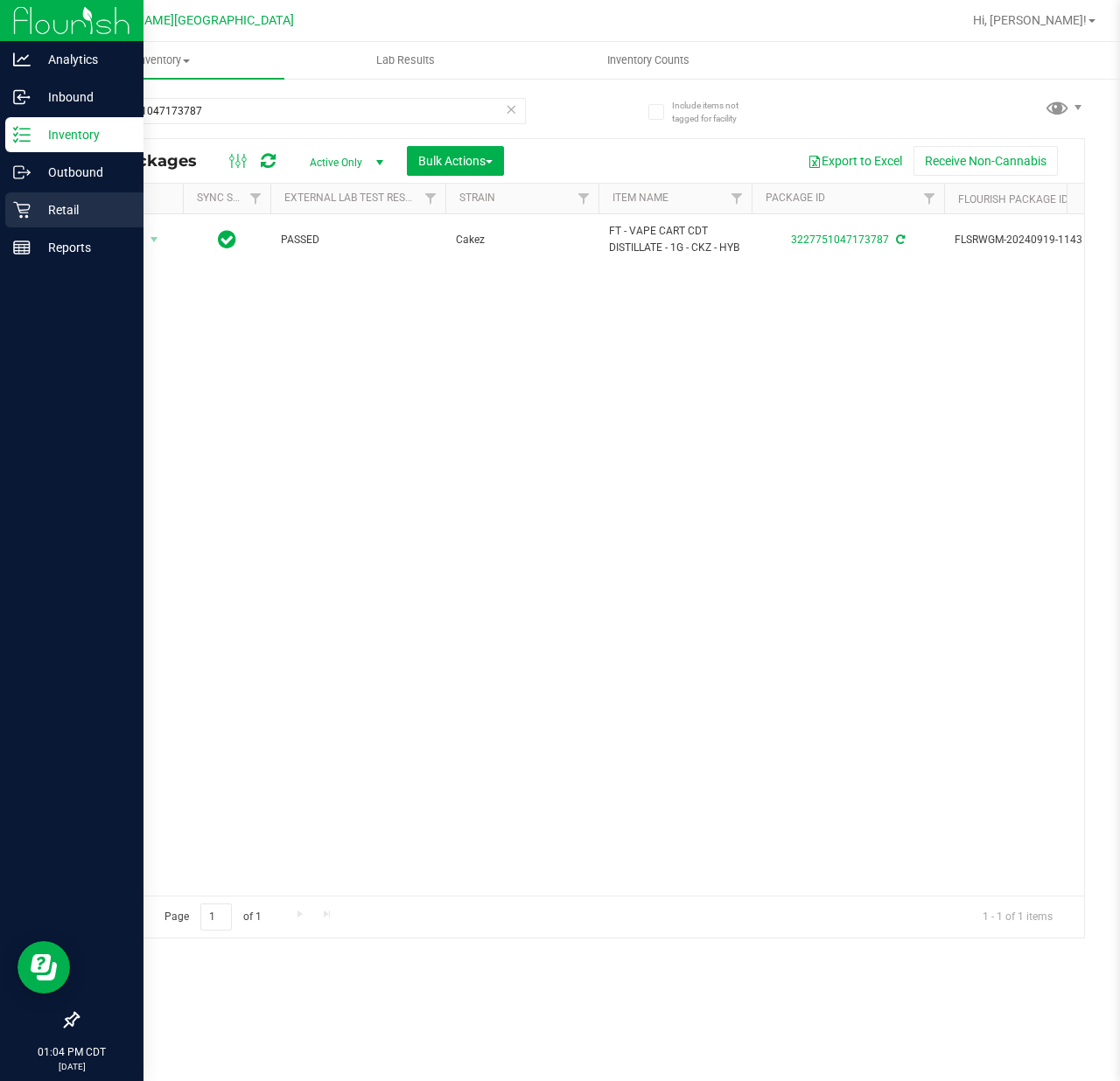
click at [32, 210] on p "Retail" at bounding box center [83, 210] width 105 height 21
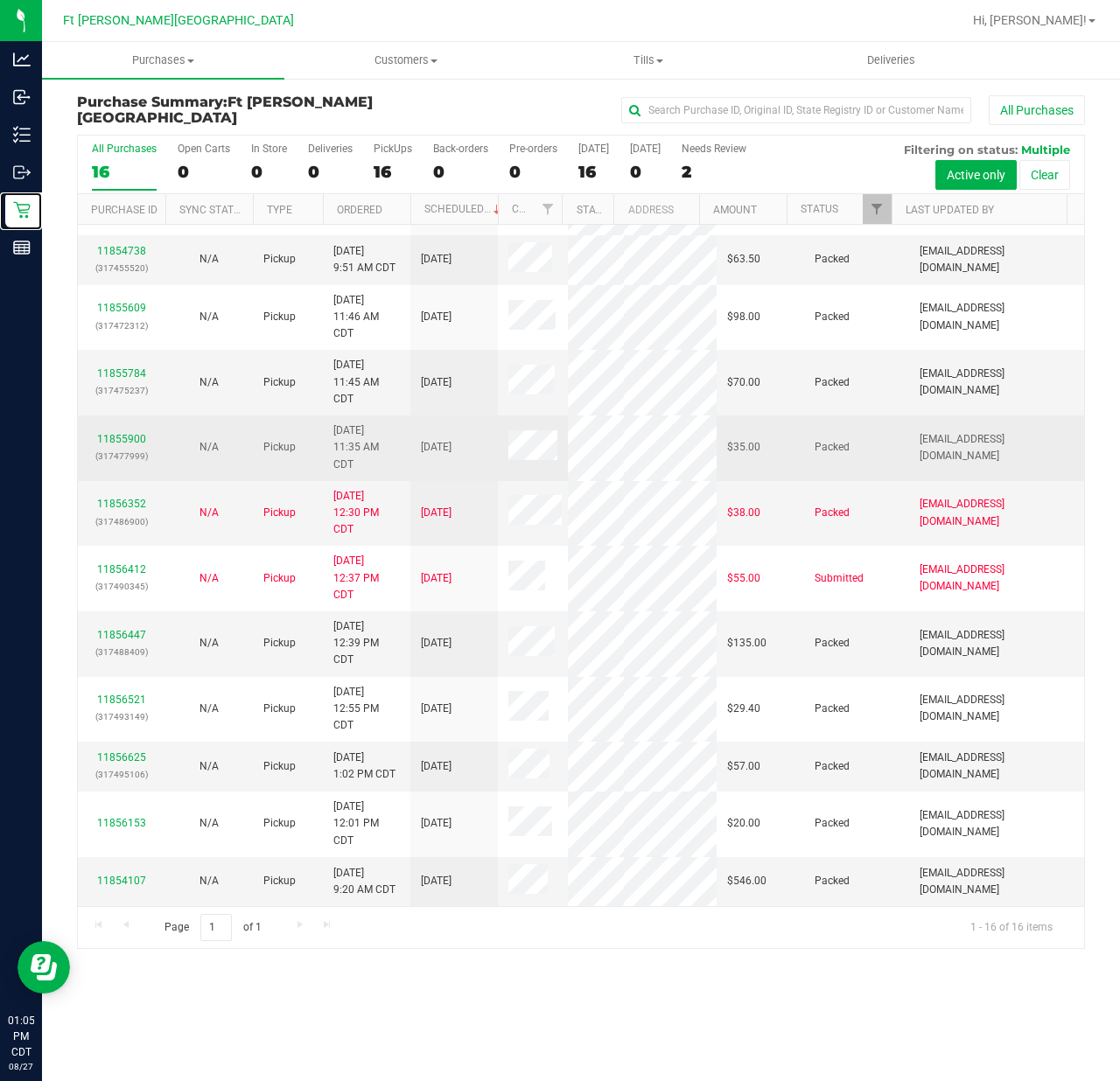
scroll to position [316, 0]
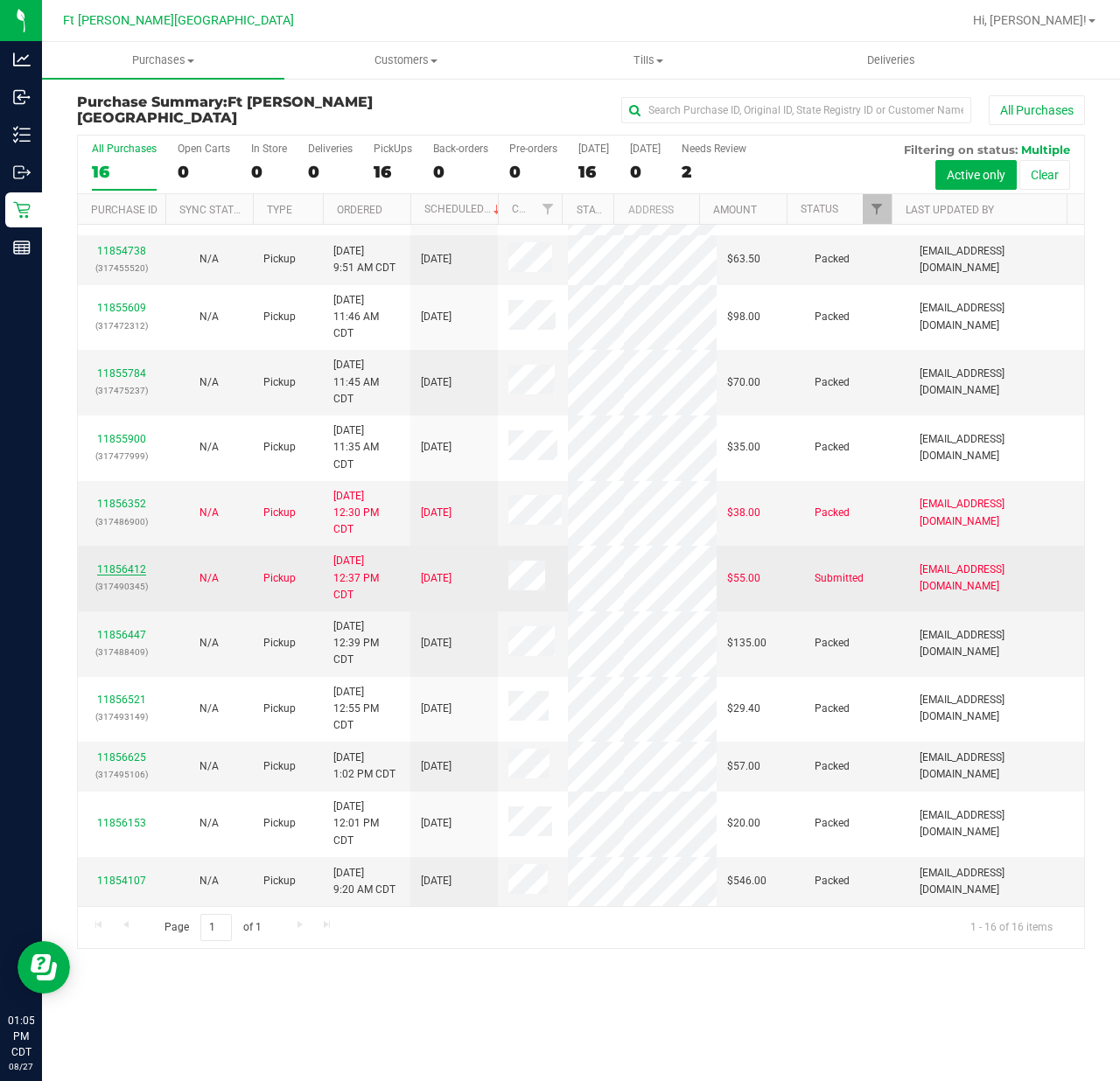
click at [137, 563] on link "11856412" at bounding box center [122, 569] width 49 height 12
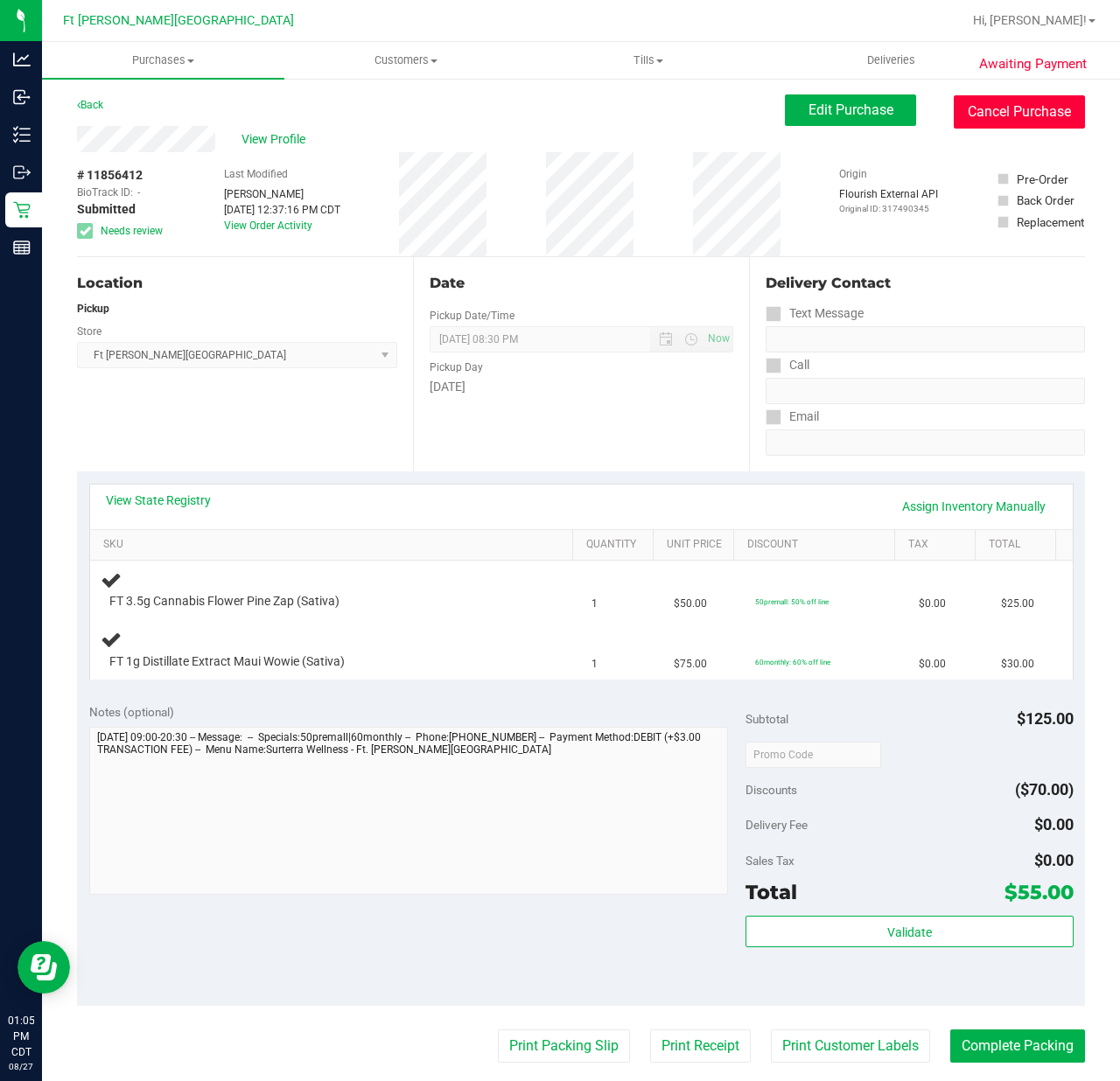
click at [839, 117] on button "Cancel Purchase" at bounding box center [1019, 112] width 131 height 33
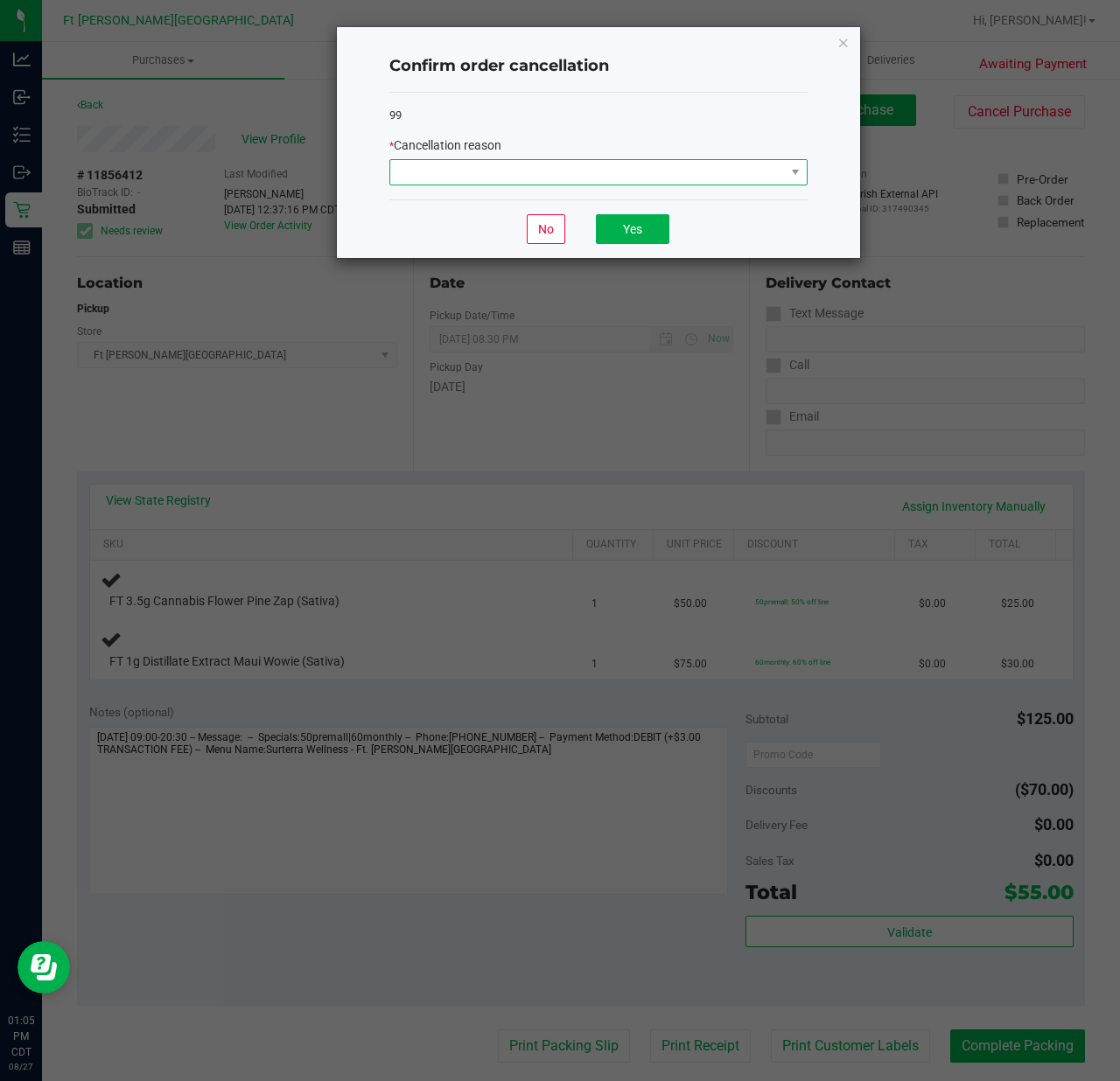
click at [533, 163] on span at bounding box center [588, 172] width 395 height 25
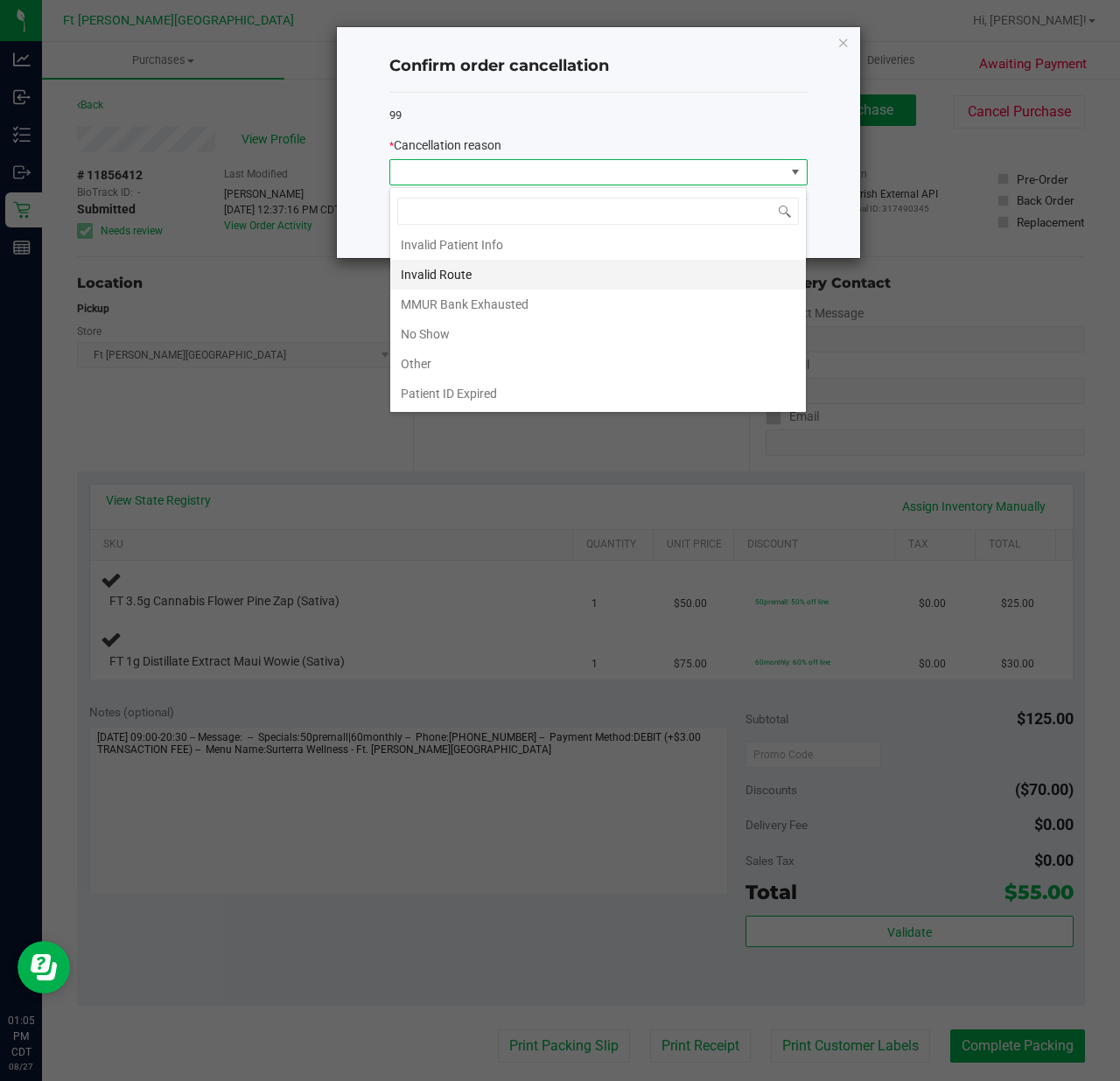
scroll to position [98, 0]
click at [475, 270] on li "MMUR Bank Exhausted" at bounding box center [598, 275] width 415 height 30
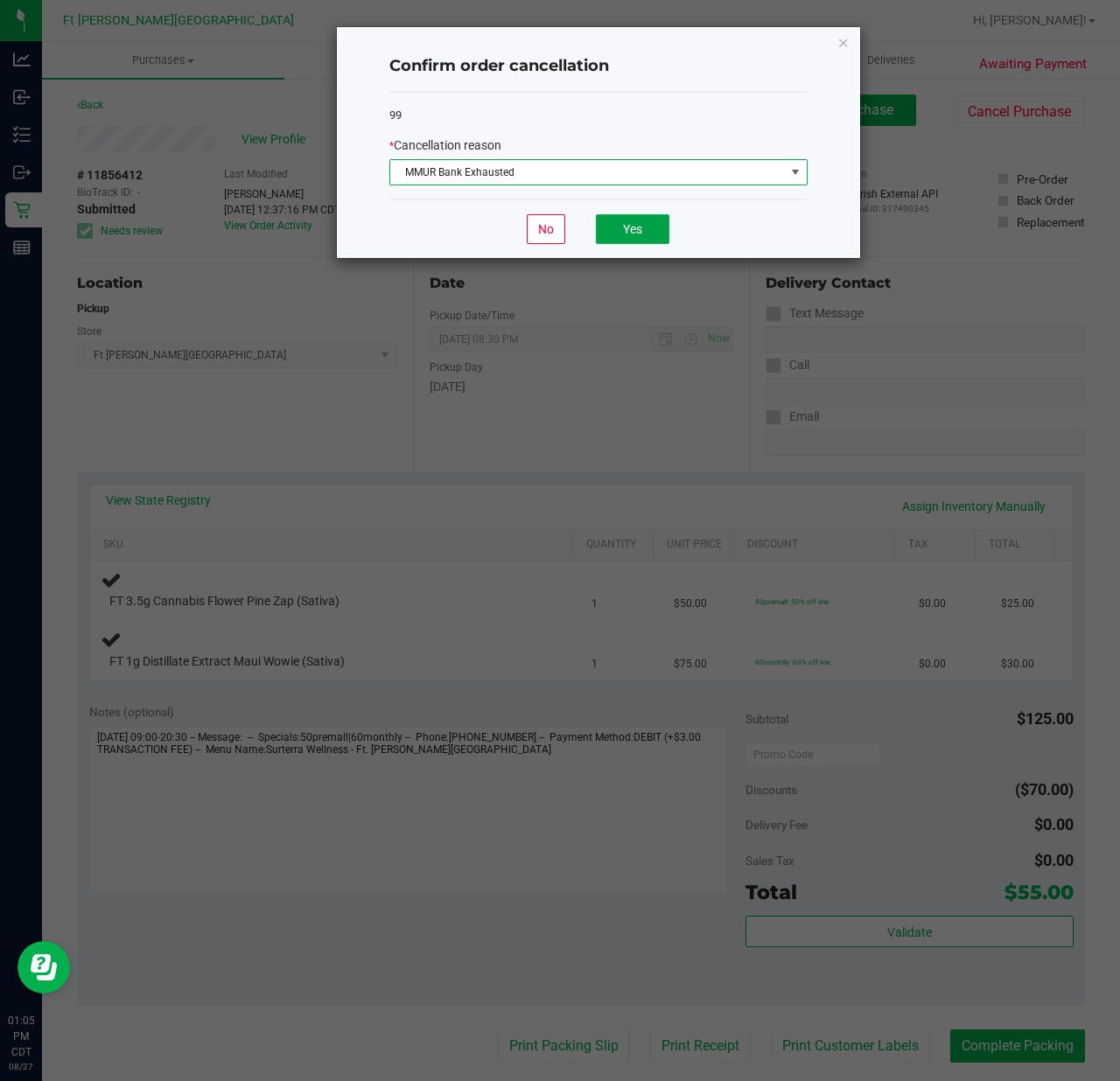
click at [617, 221] on button "Yes" at bounding box center [632, 229] width 74 height 30
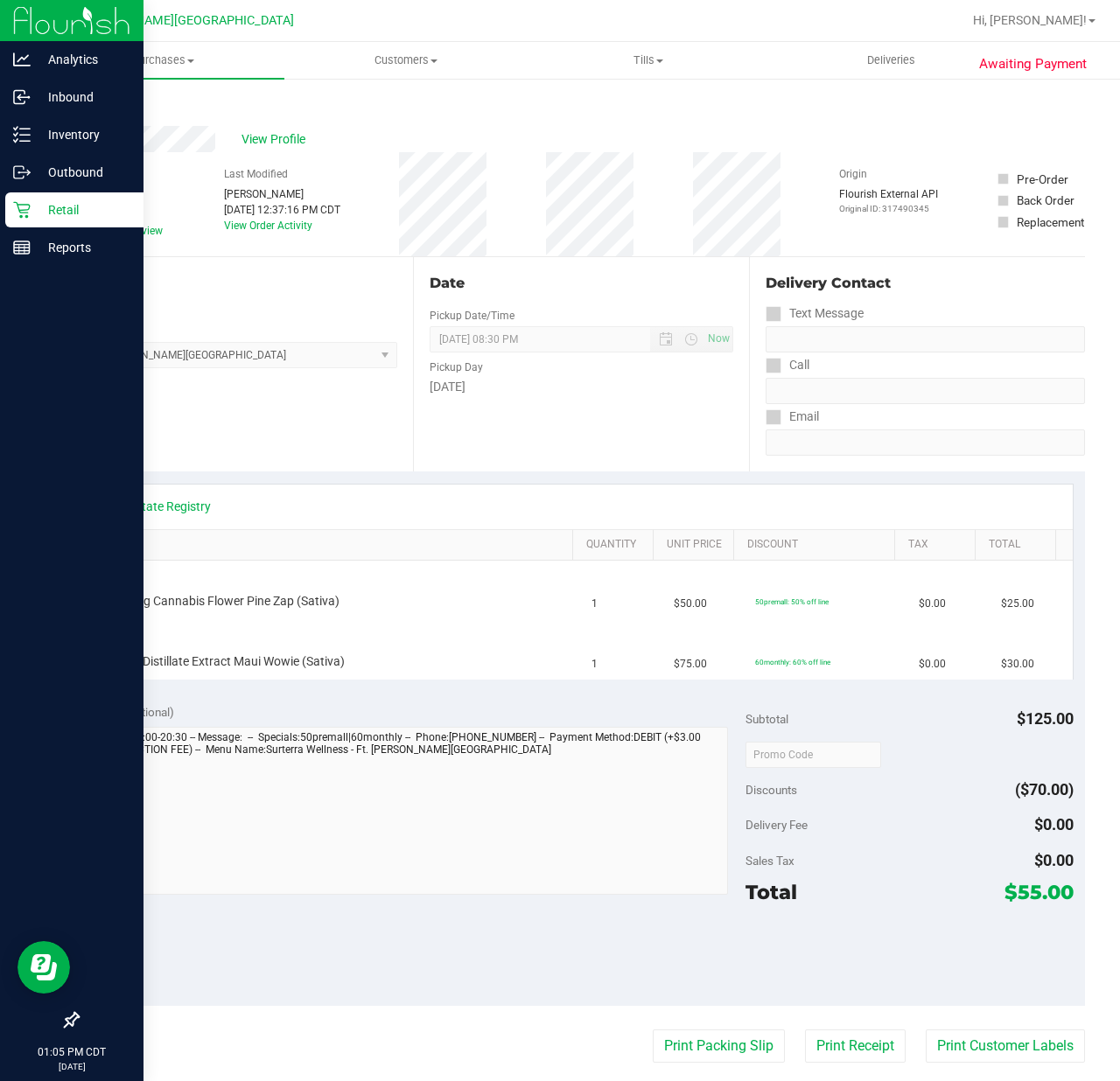
click at [46, 197] on div "Retail" at bounding box center [74, 210] width 138 height 35
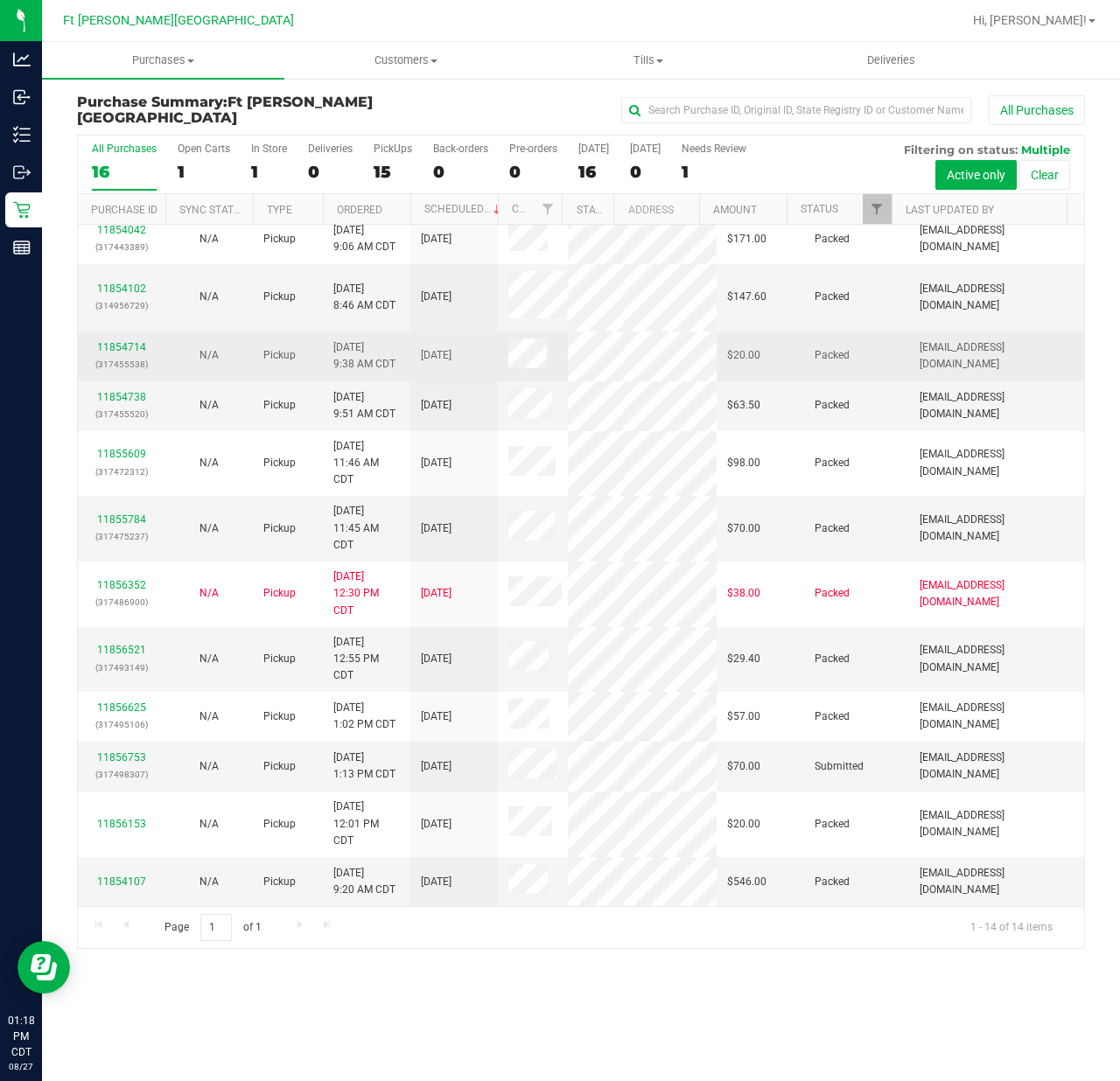
scroll to position [168, 0]
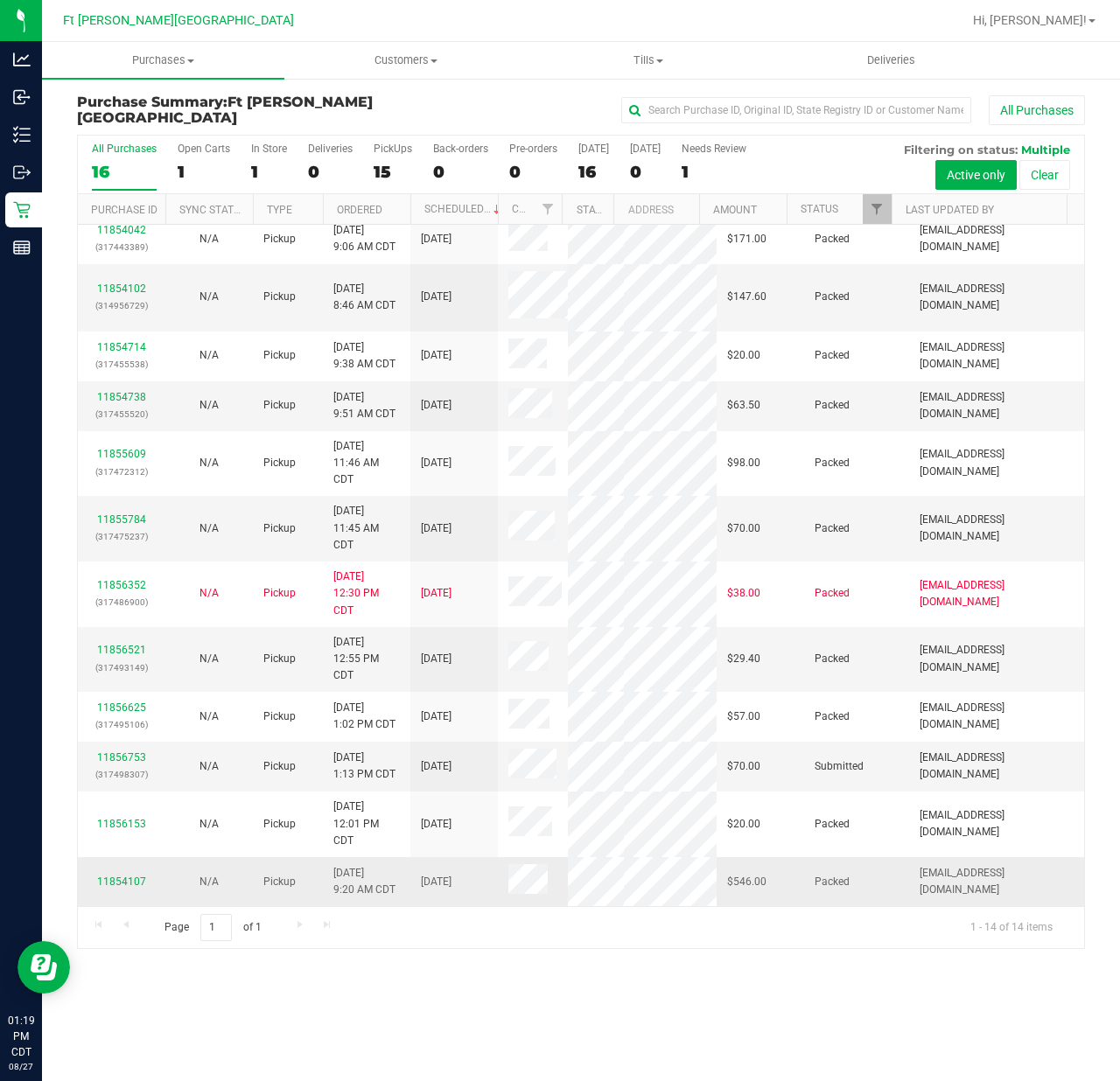
click at [114, 810] on div "11854107" at bounding box center [122, 881] width 67 height 17
click at [114, 810] on link "11854107" at bounding box center [122, 881] width 49 height 12
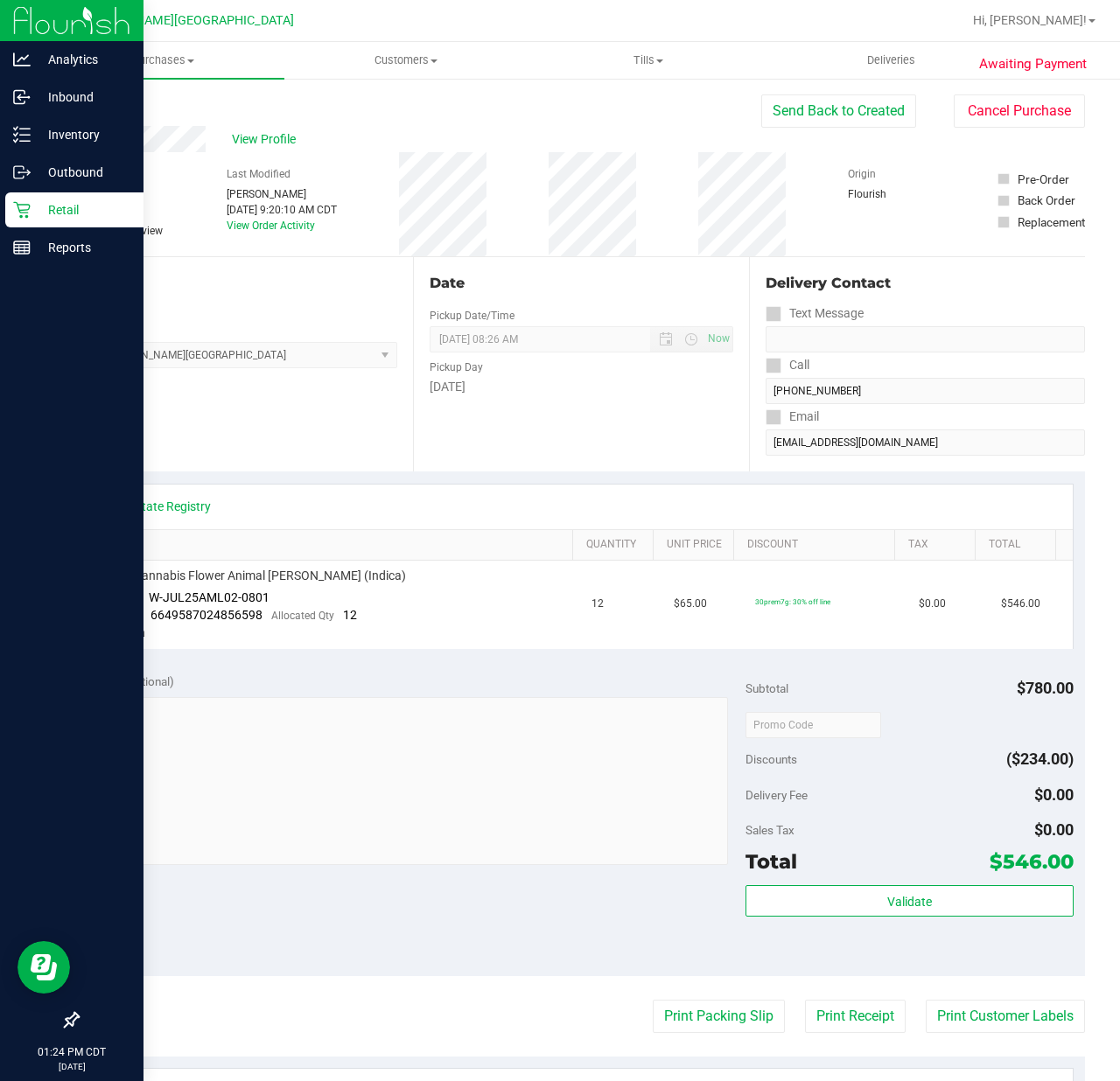
click at [58, 194] on div "Retail" at bounding box center [74, 210] width 138 height 35
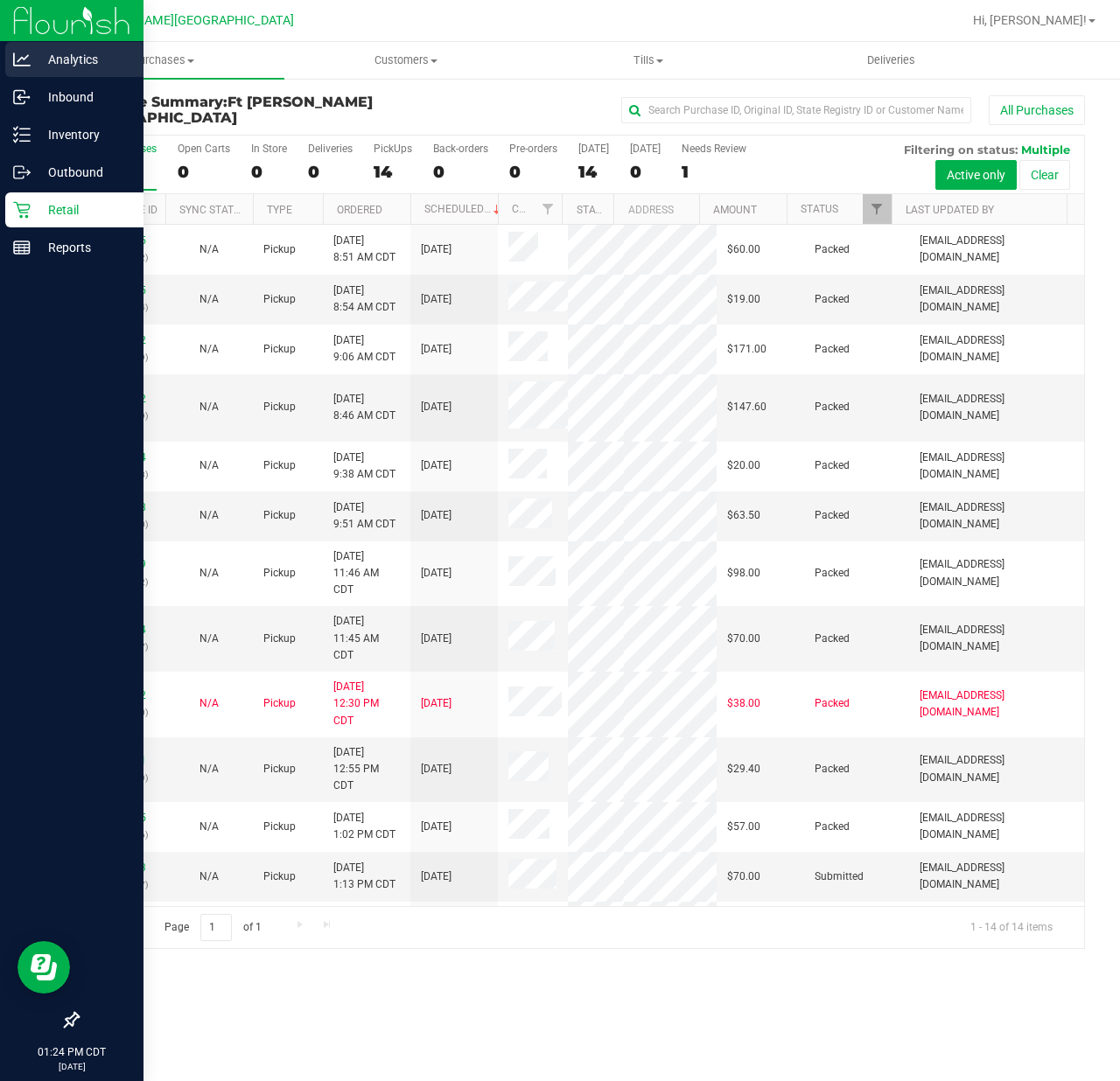
click at [32, 60] on p "Analytics" at bounding box center [83, 60] width 105 height 21
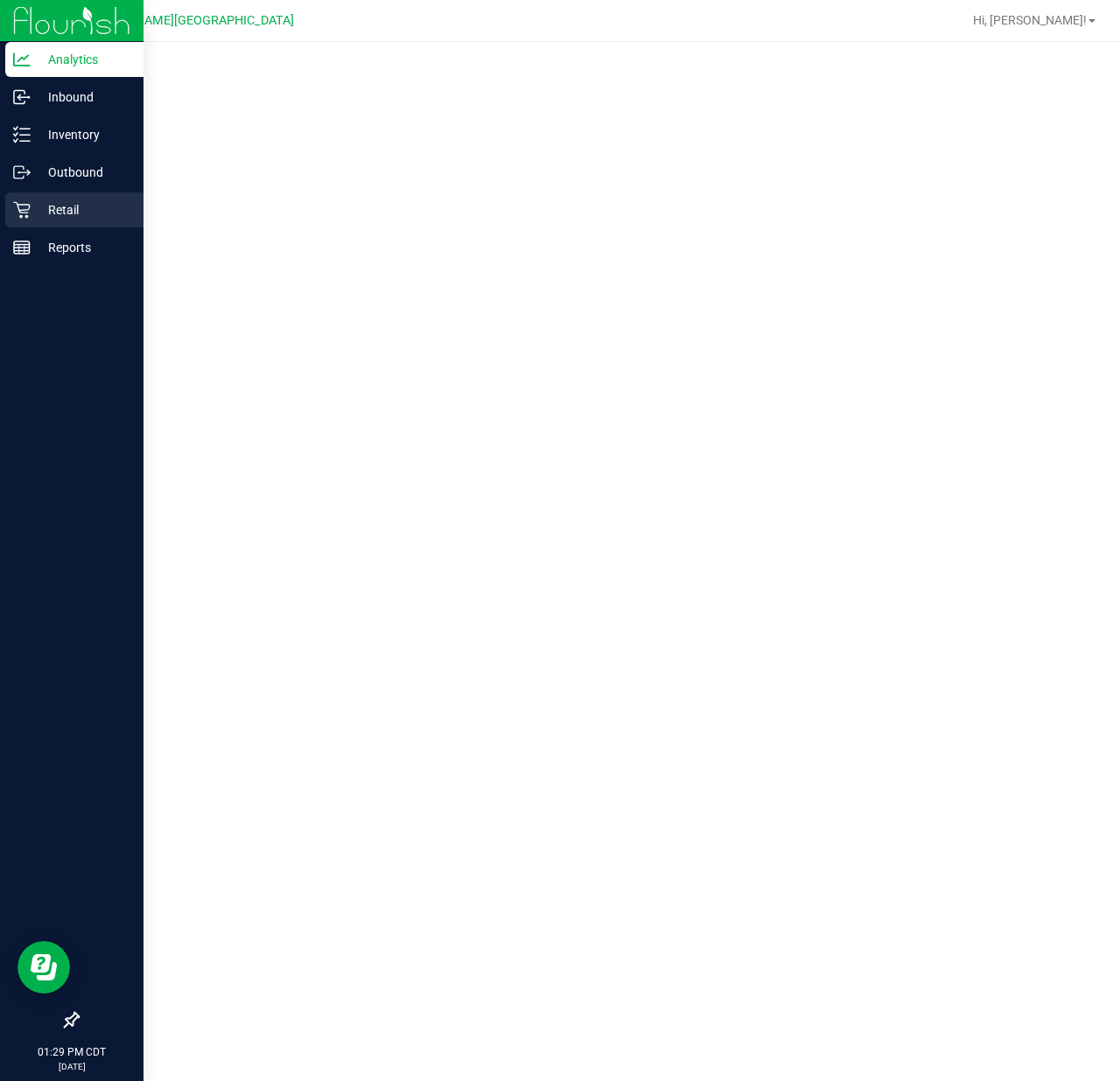
click at [39, 222] on div "Retail" at bounding box center [74, 210] width 138 height 35
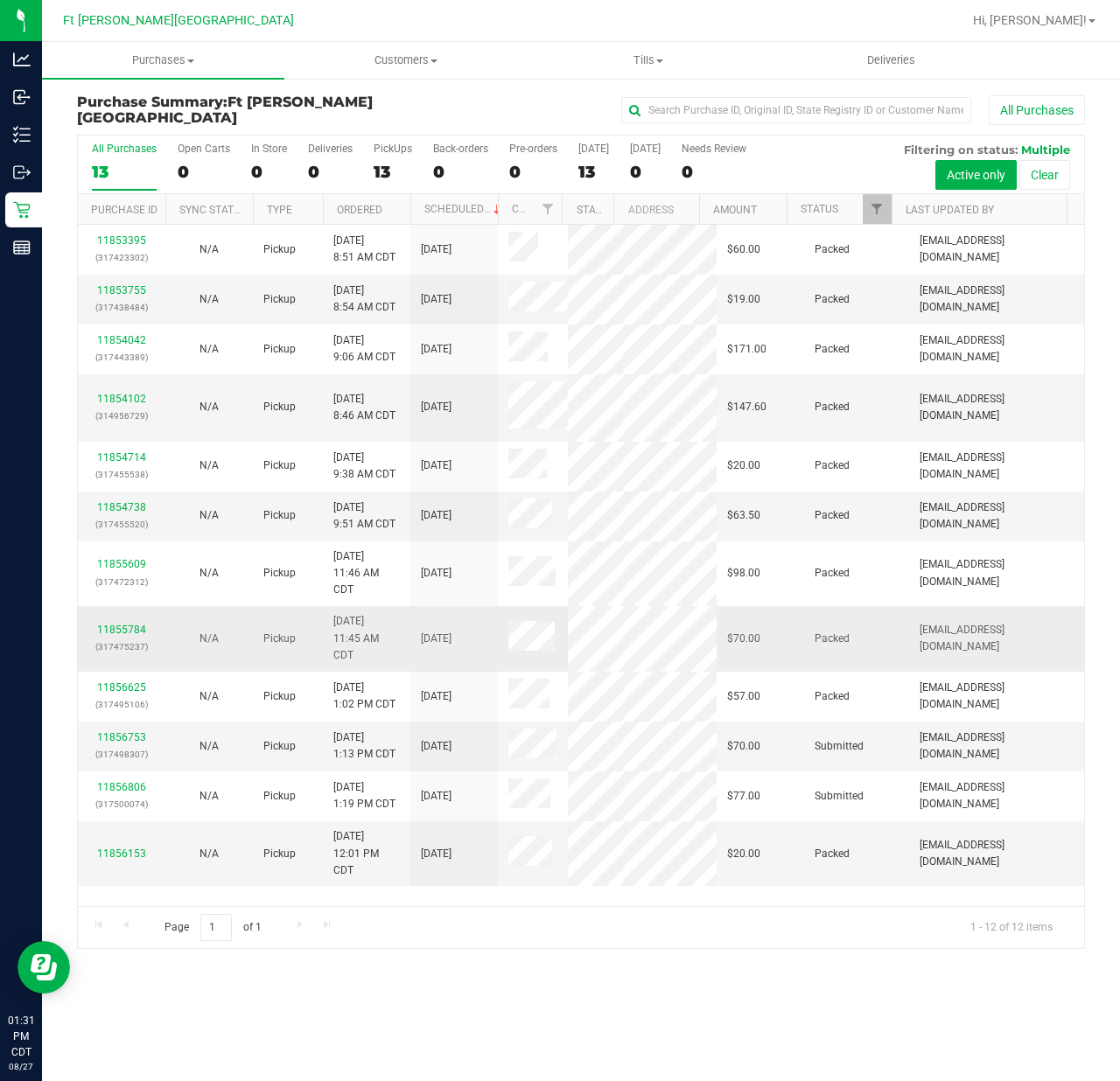
scroll to position [37, 0]
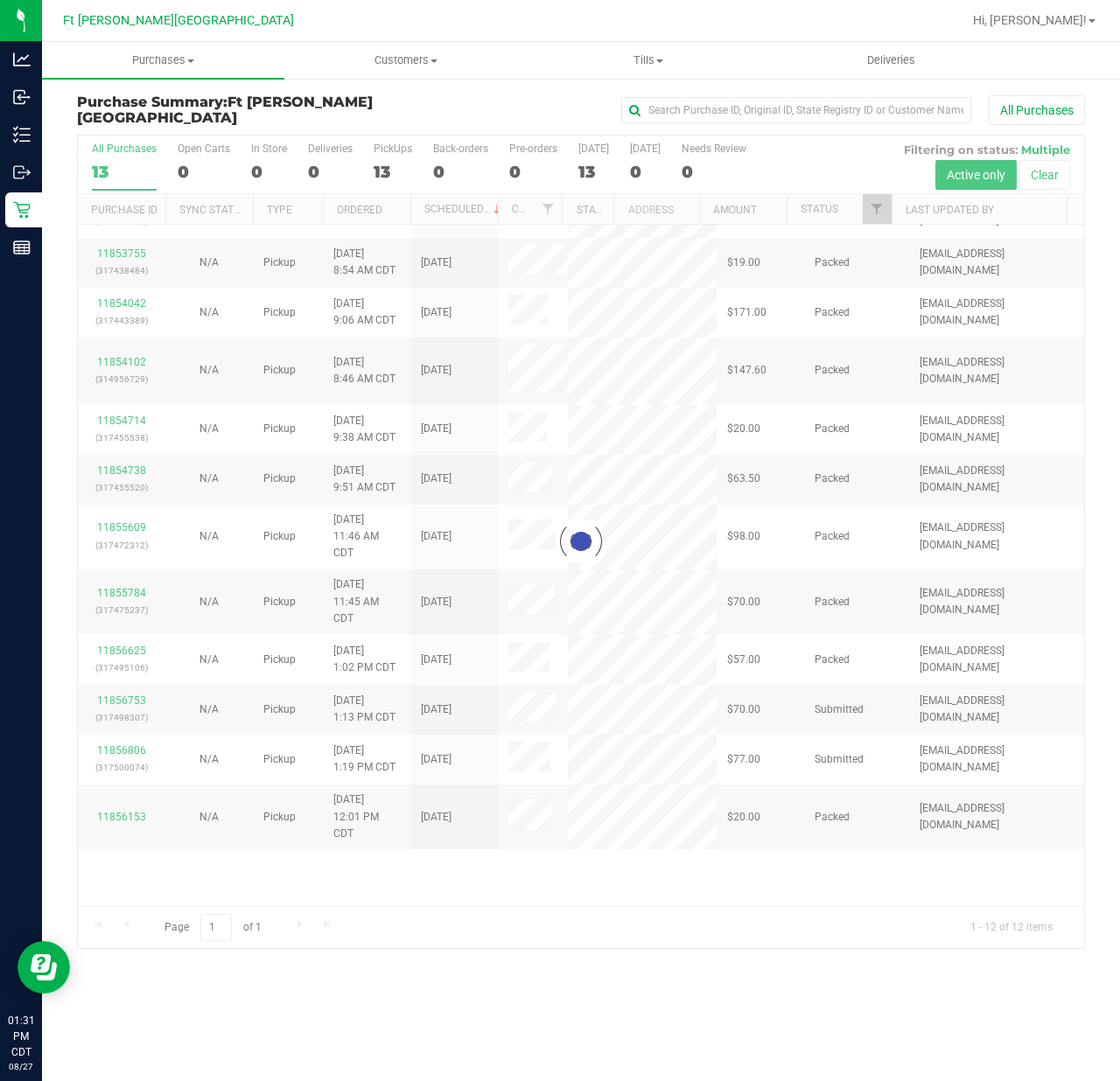
click at [469, 810] on div "Purchases Summary of purchases Fulfillment All purchases Customers All customer…" at bounding box center [581, 561] width 1078 height 1039
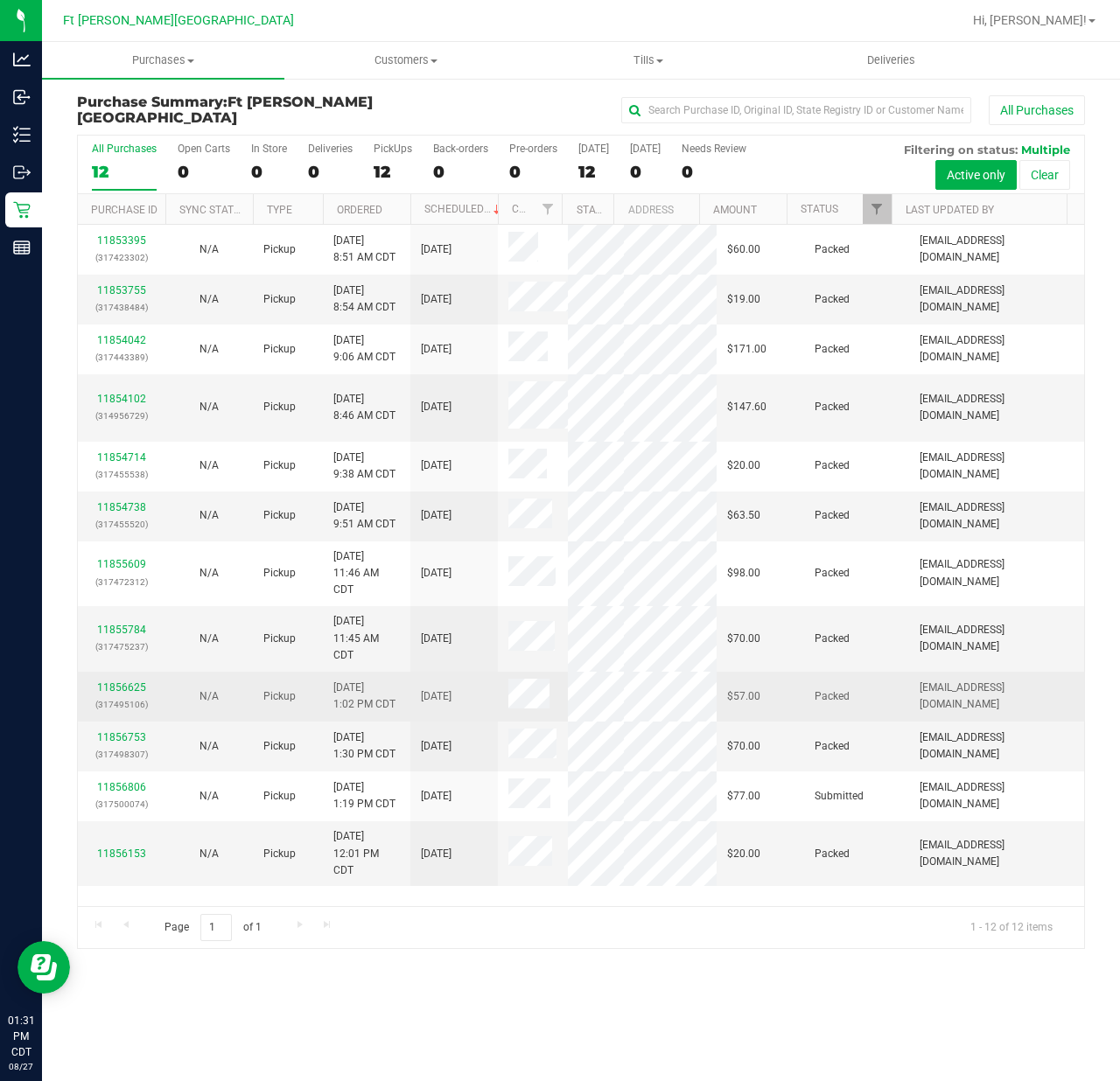
scroll to position [37, 0]
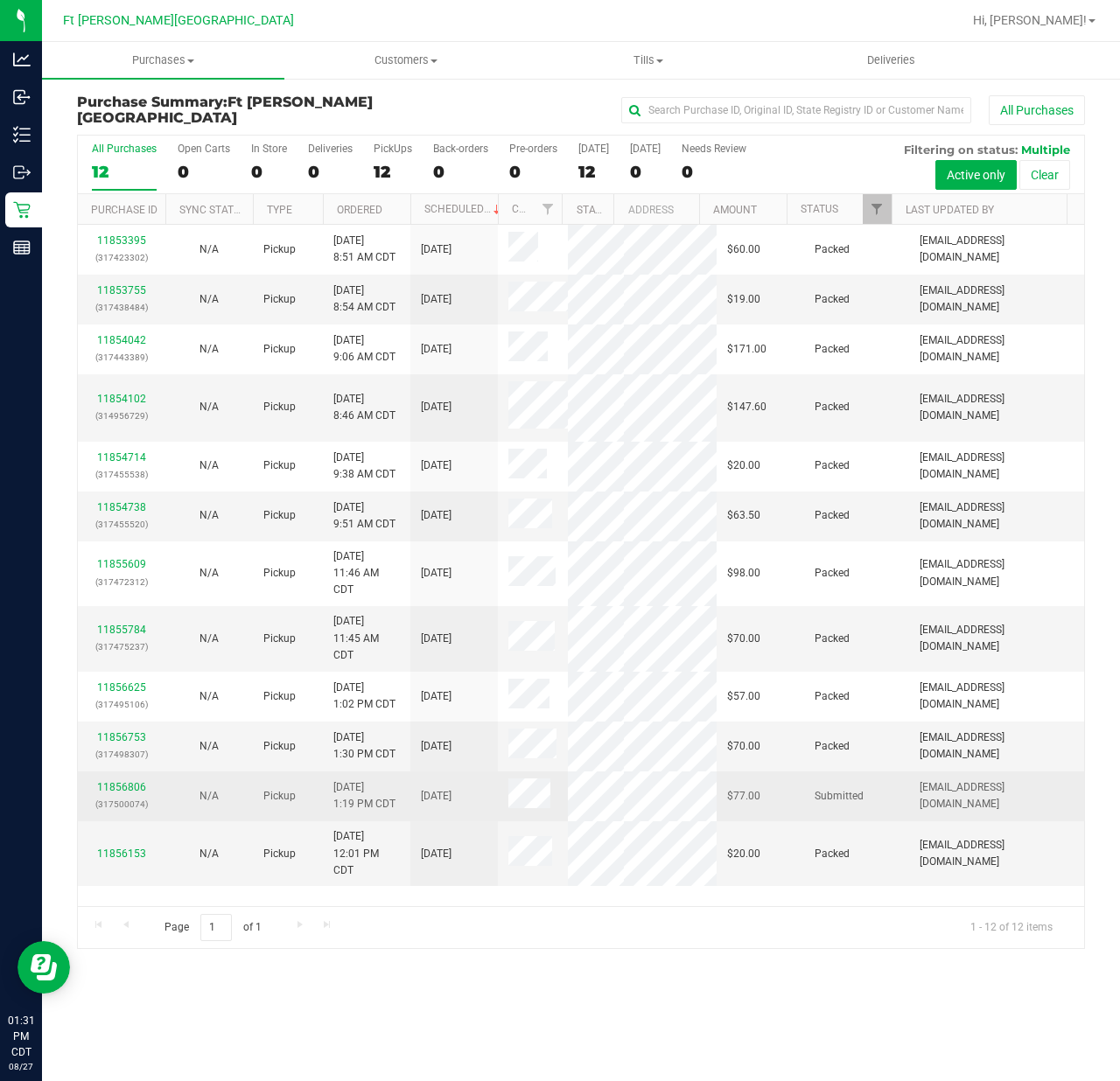
click at [145, 791] on div "11856806 (317500074)" at bounding box center [122, 796] width 67 height 33
click at [131, 791] on link "11856806" at bounding box center [122, 787] width 49 height 12
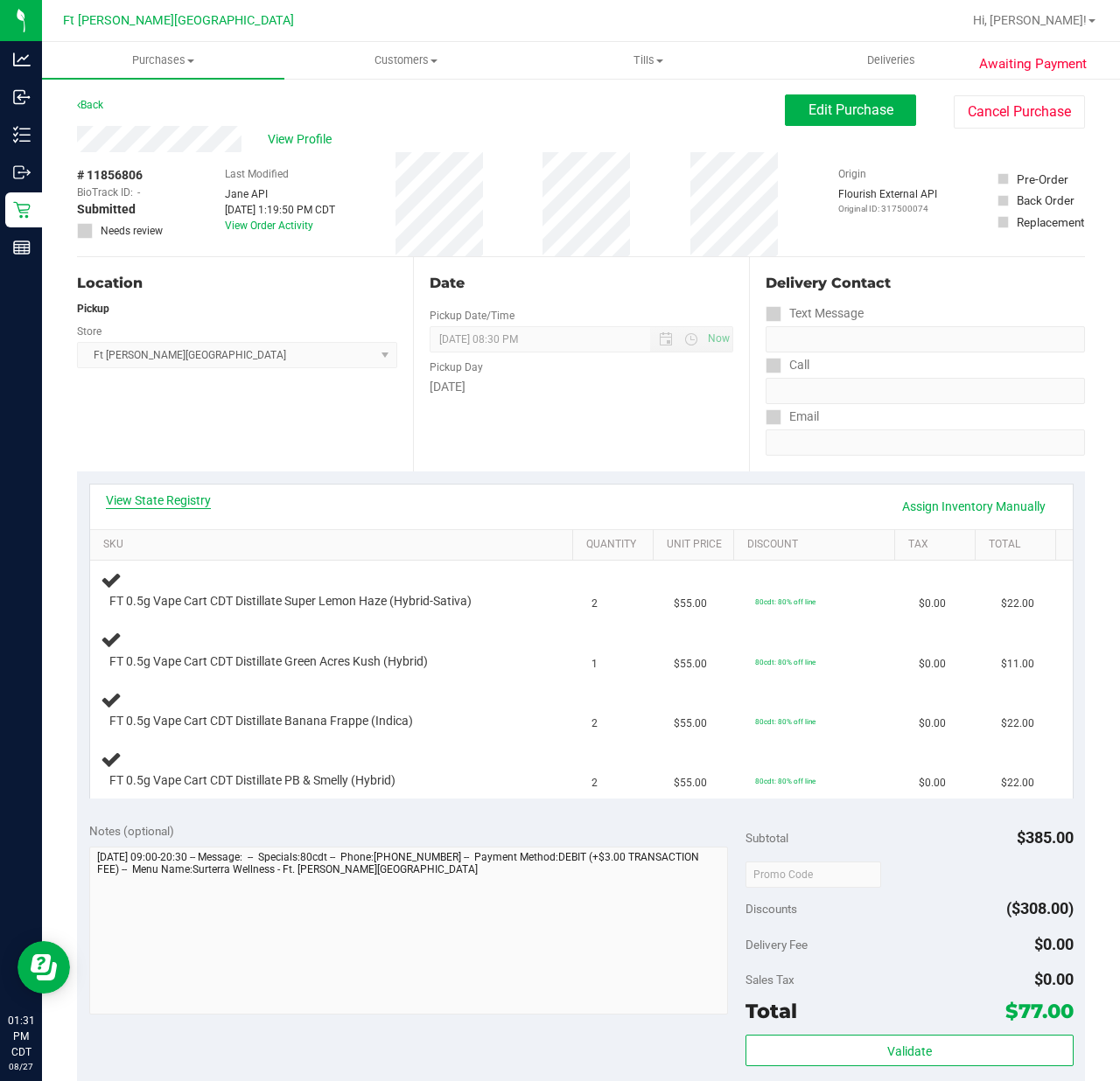
click at [176, 491] on link "View State Registry" at bounding box center [158, 500] width 105 height 18
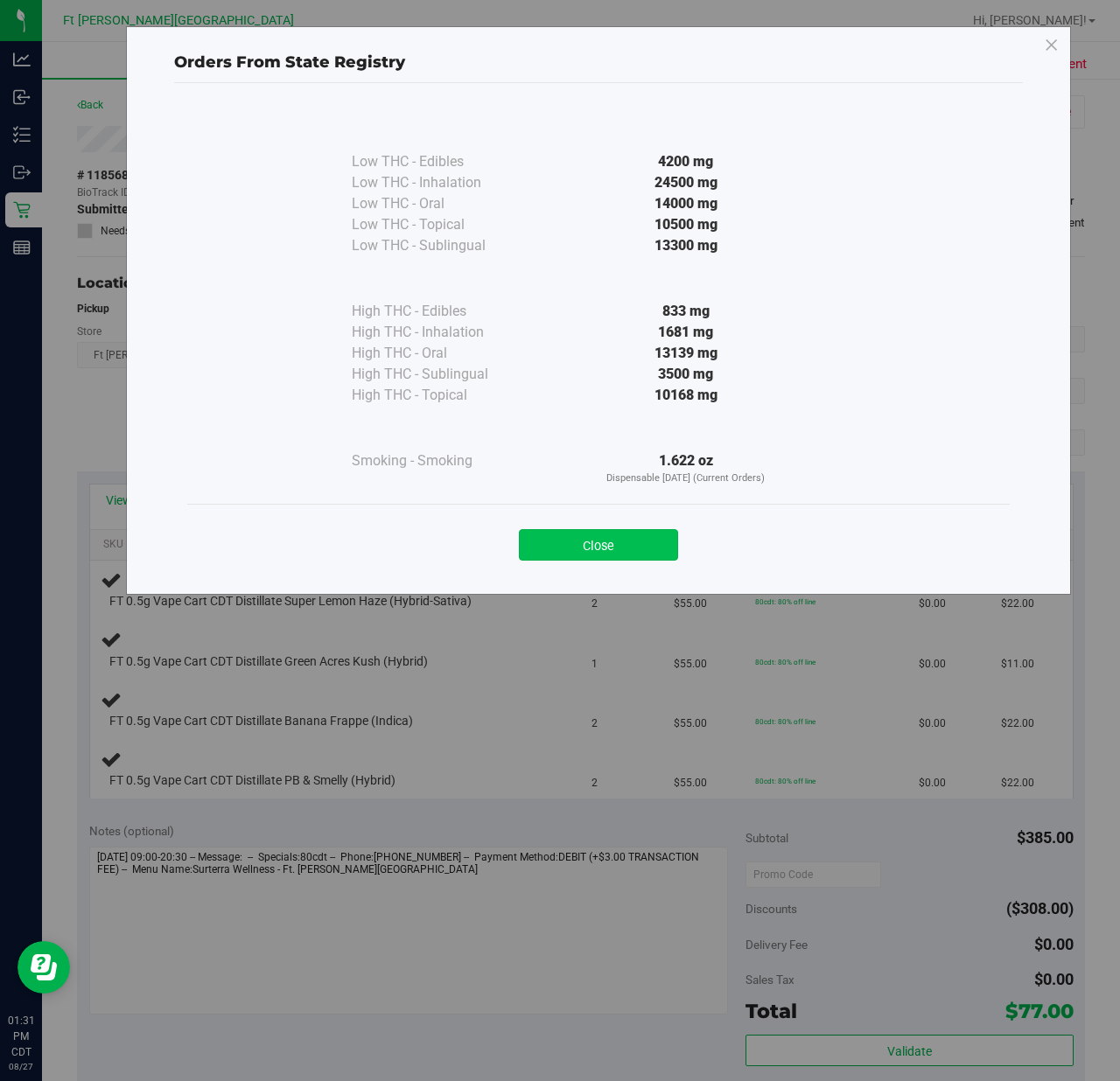
click at [603, 543] on button "Close" at bounding box center [598, 544] width 159 height 32
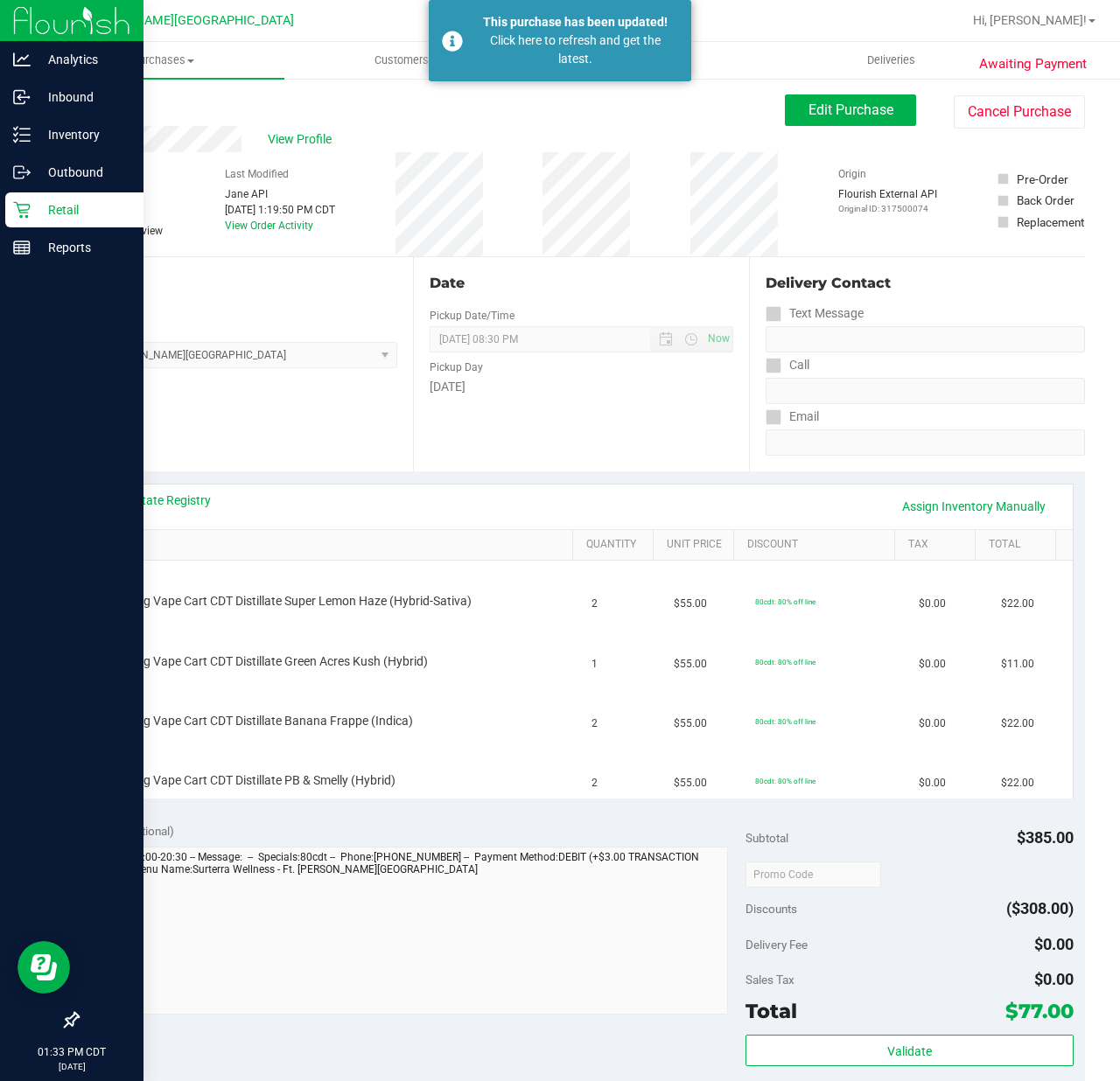
click at [36, 214] on p "Retail" at bounding box center [83, 210] width 105 height 21
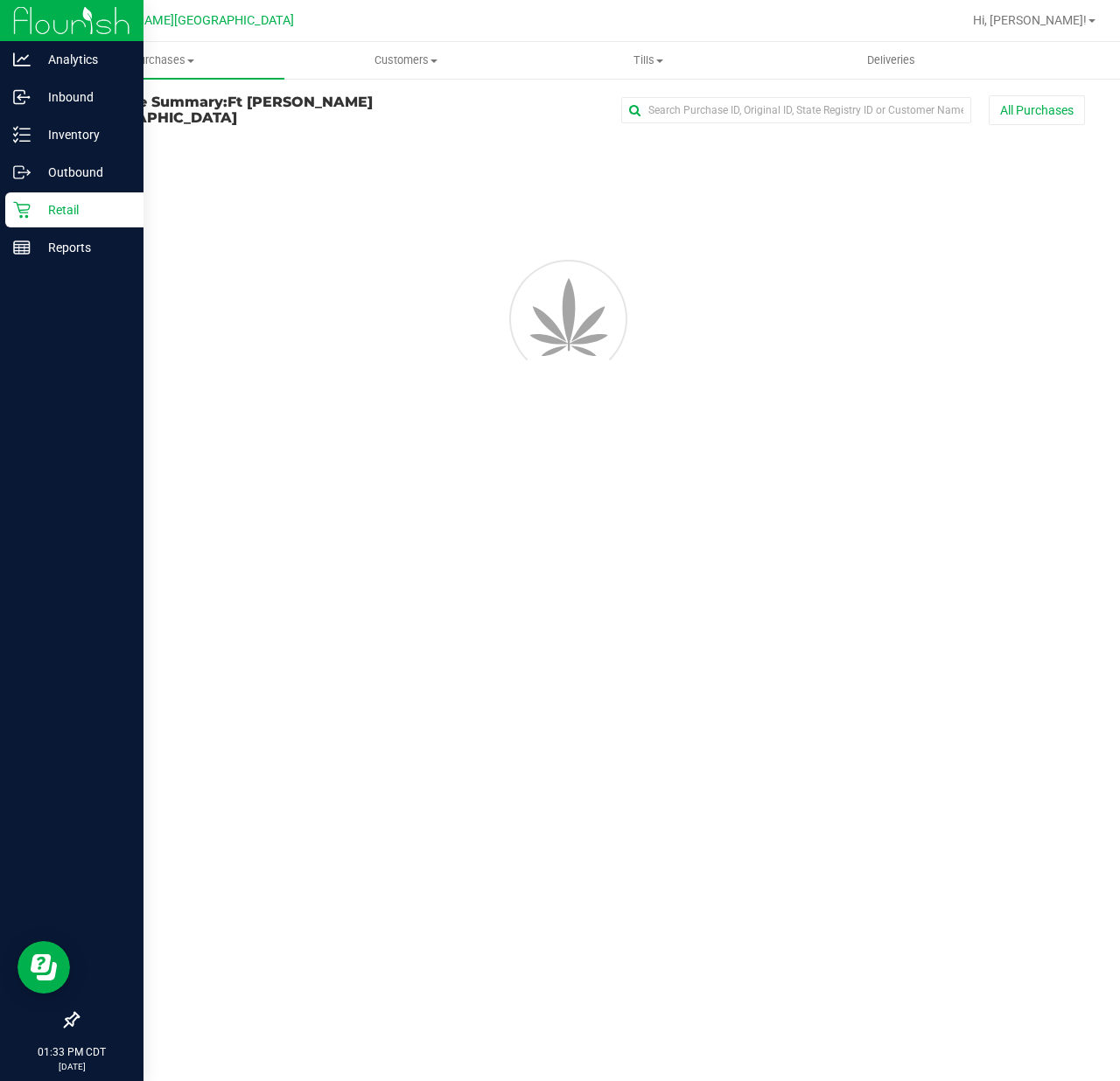
click at [36, 214] on p "Retail" at bounding box center [83, 210] width 105 height 21
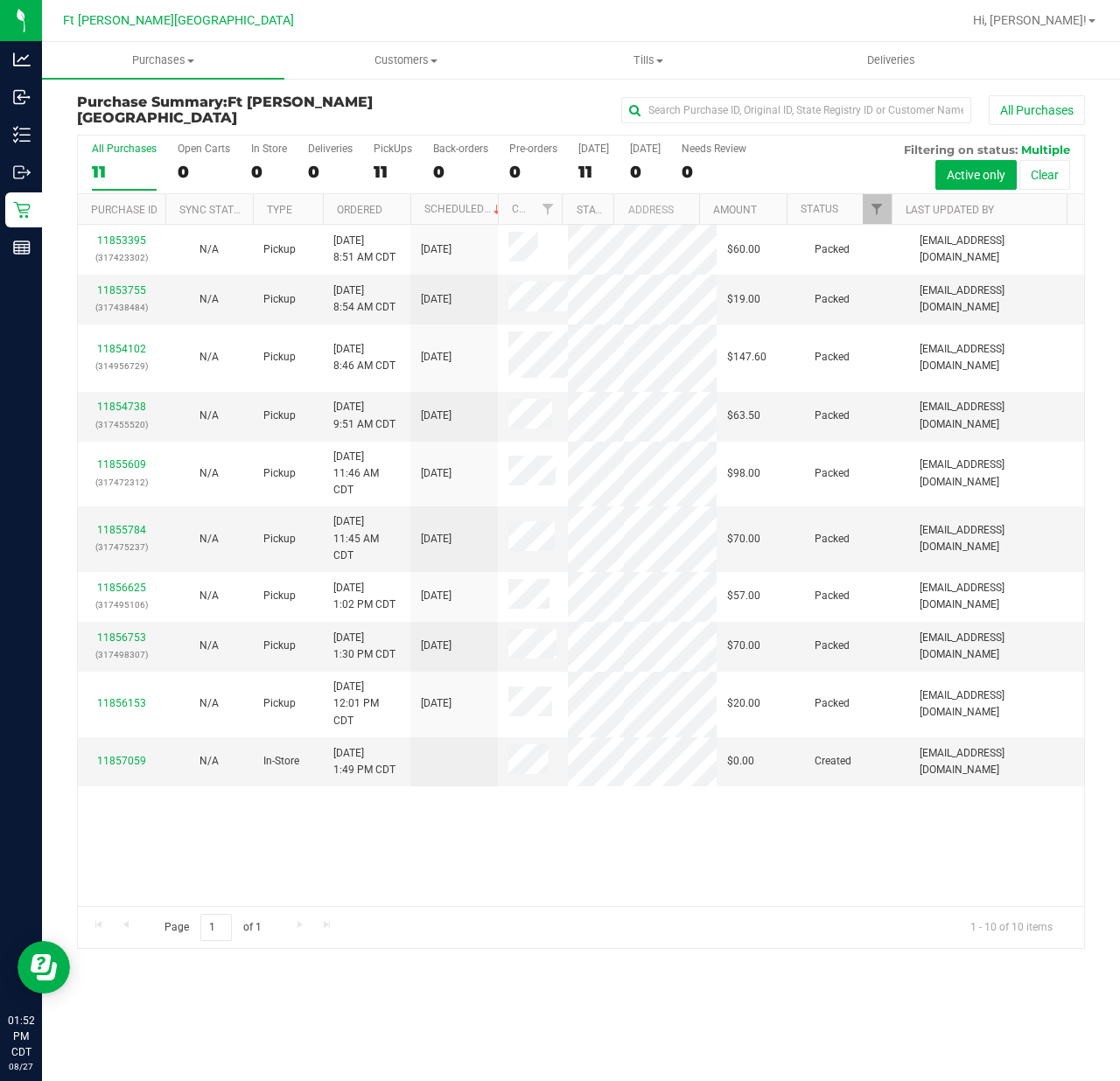
click at [423, 858] on div "11853395 (317423302) N/A Pickup [DATE] 8:51 AM CDT 8/27/2025 $60.00 Packed [EMA…" at bounding box center [581, 565] width 1006 height 681
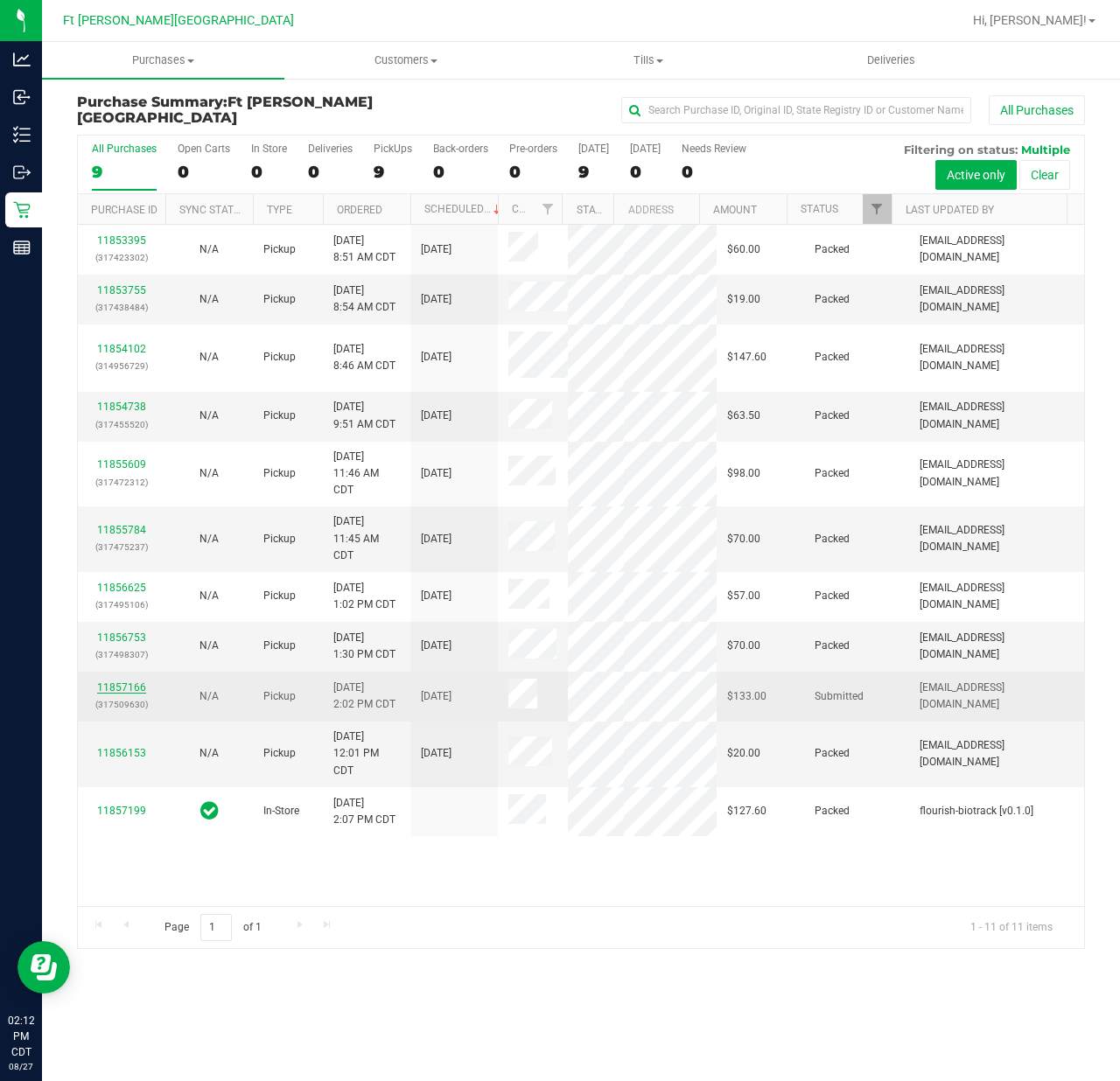
click at [109, 693] on link "11857166" at bounding box center [122, 687] width 49 height 12
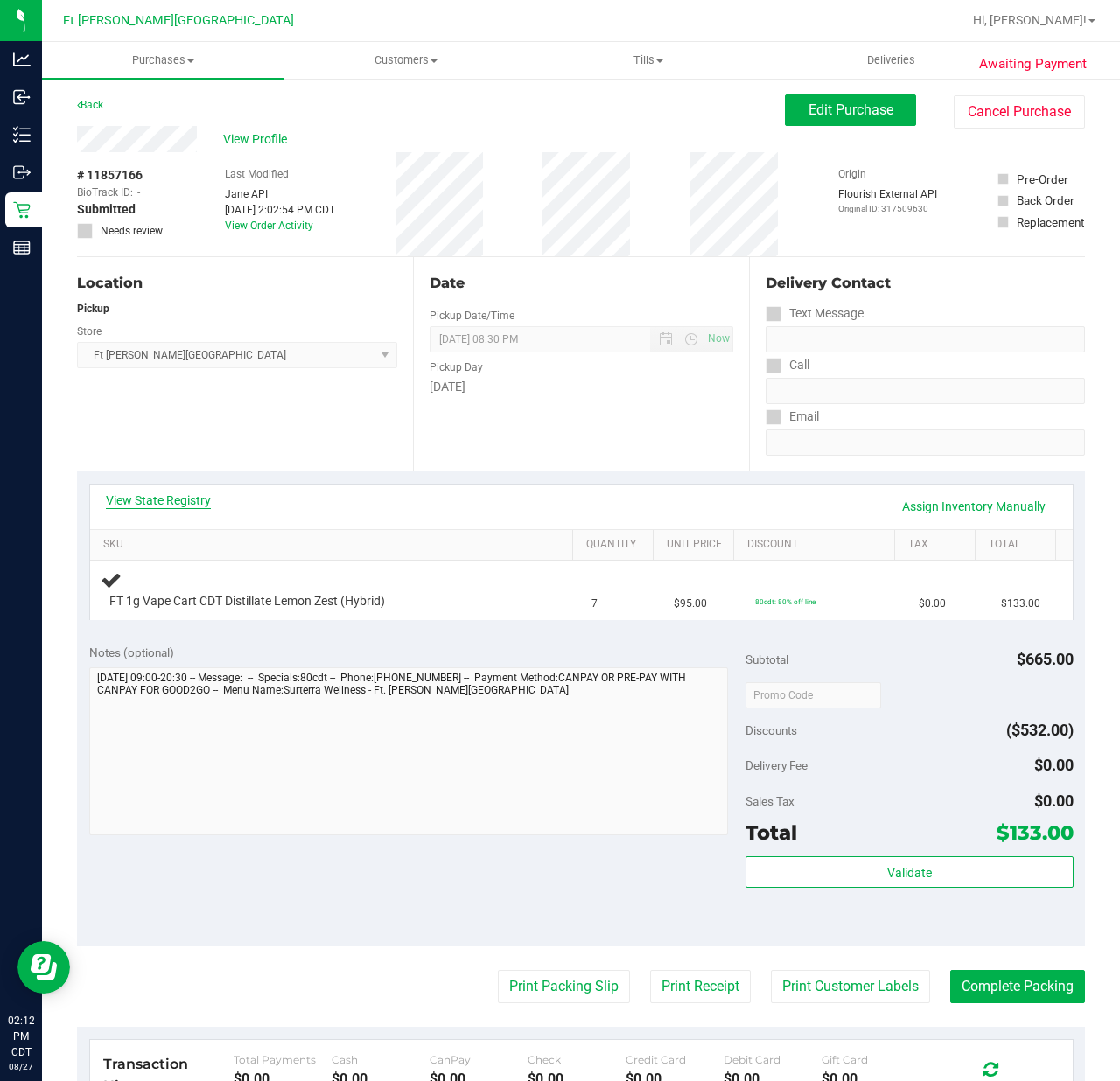
click at [187, 507] on link "View State Registry" at bounding box center [158, 500] width 105 height 18
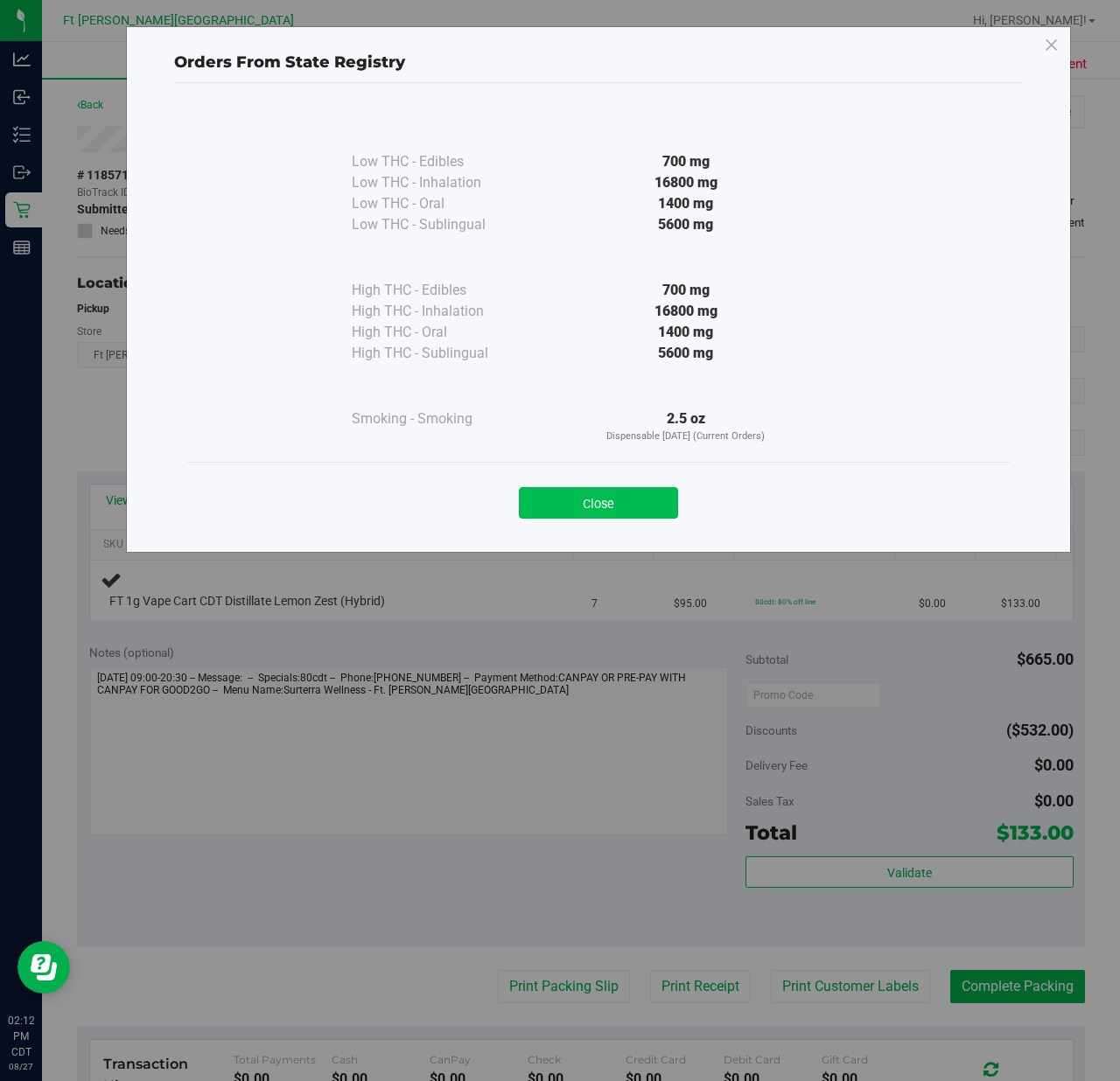
click at [647, 495] on button "Close" at bounding box center [598, 502] width 159 height 32
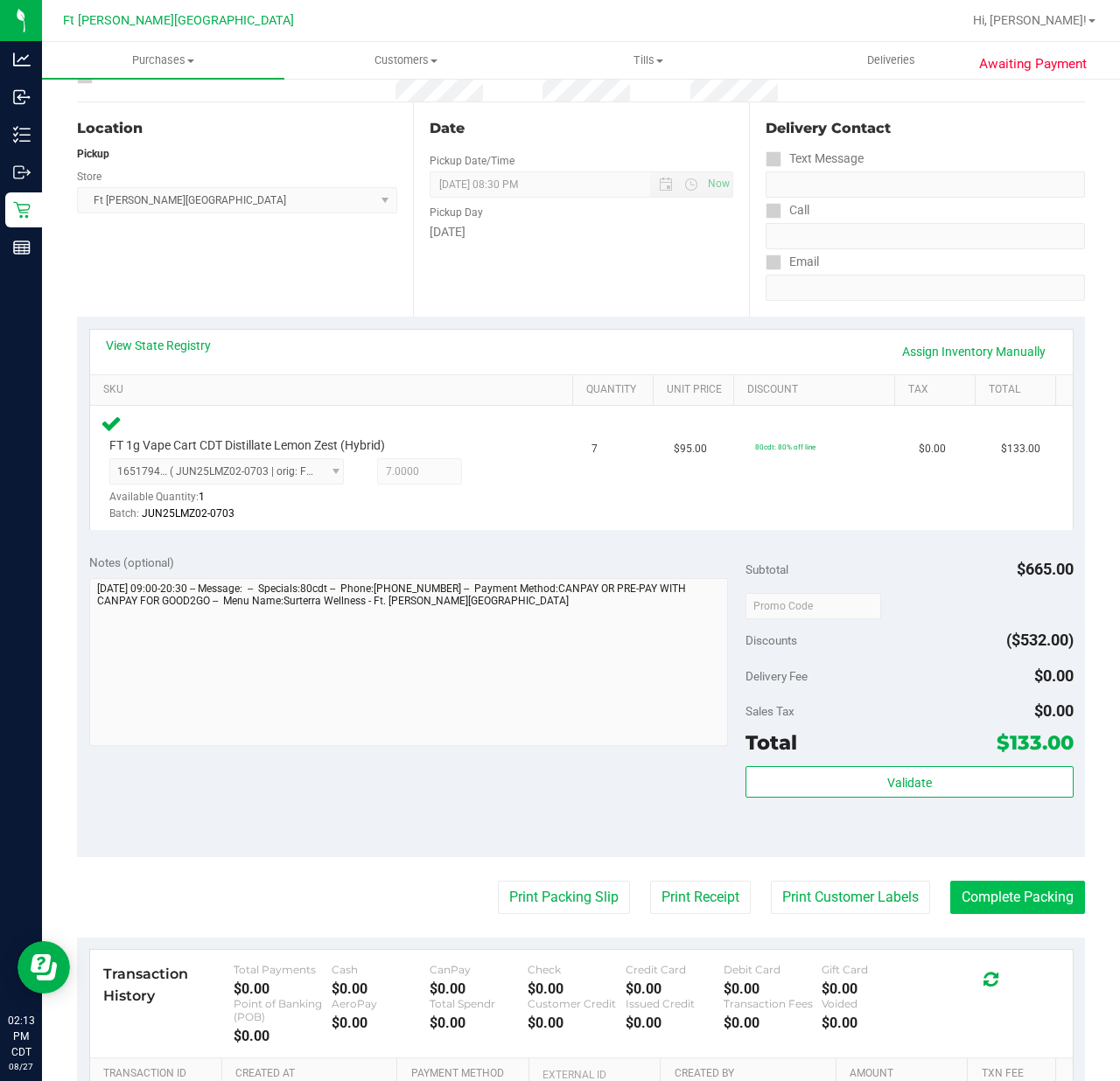
scroll to position [387, 0]
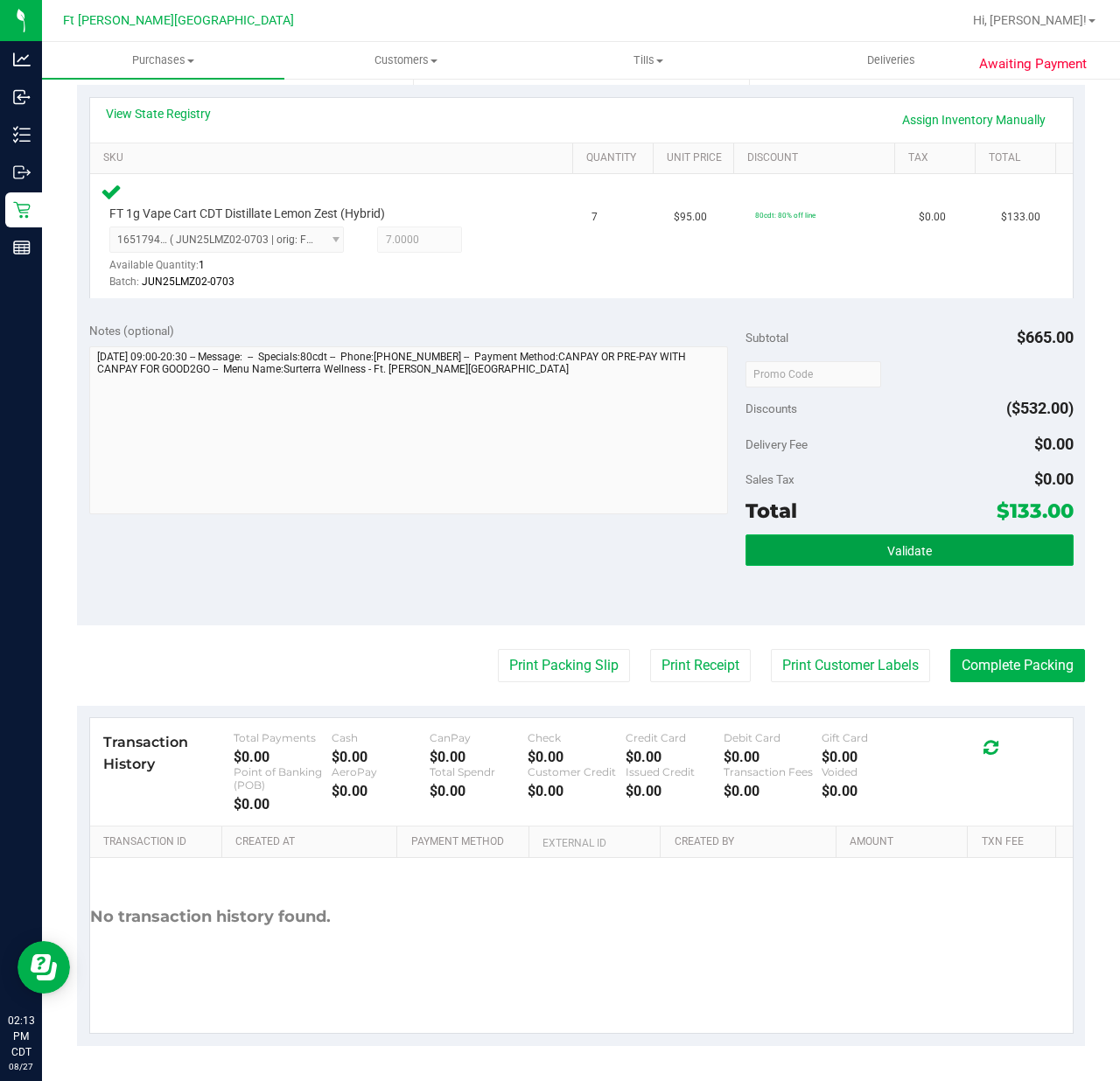
click at [915, 563] on button "Validate" at bounding box center [909, 550] width 328 height 32
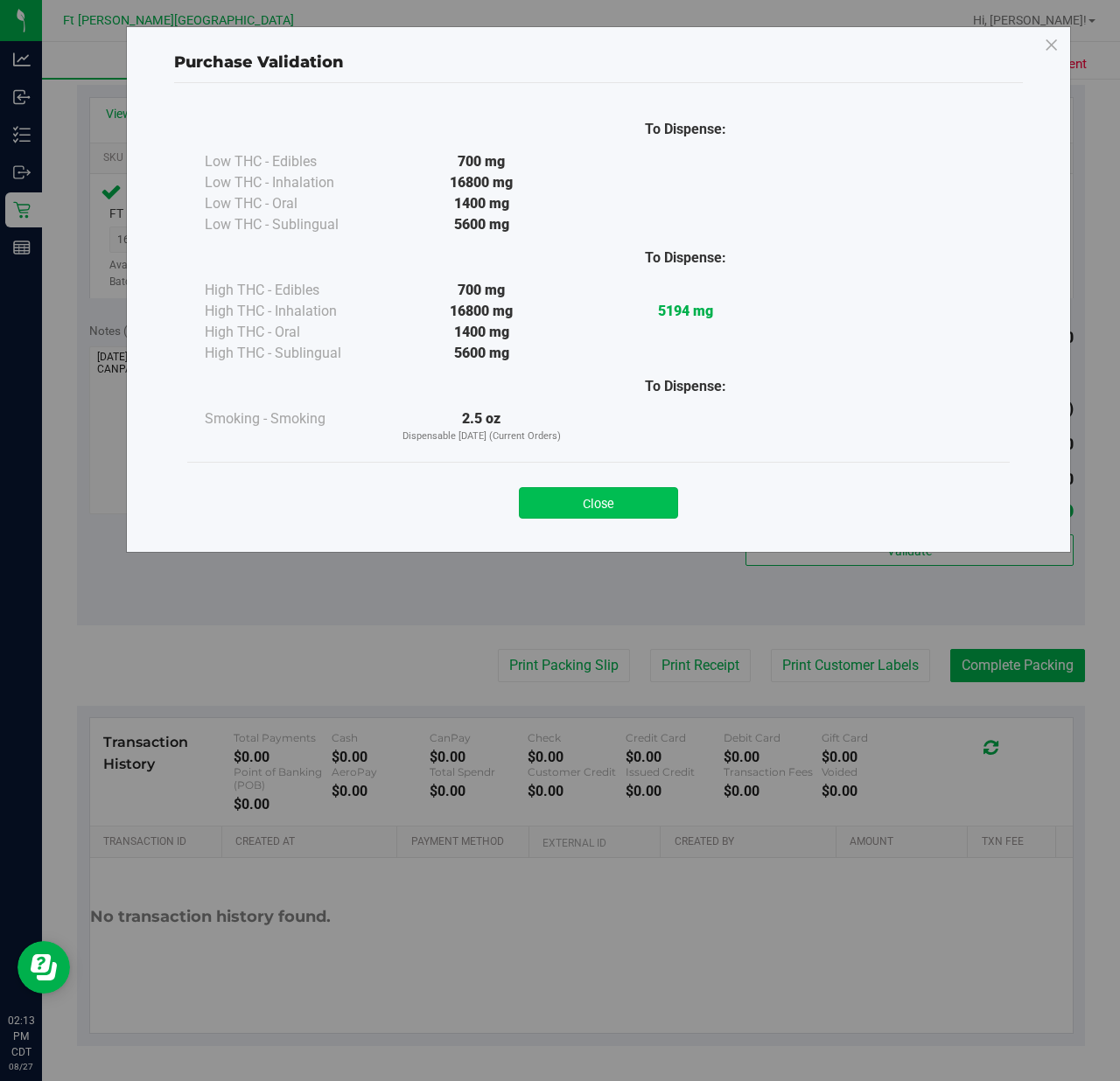
click at [582, 504] on button "Close" at bounding box center [598, 502] width 159 height 32
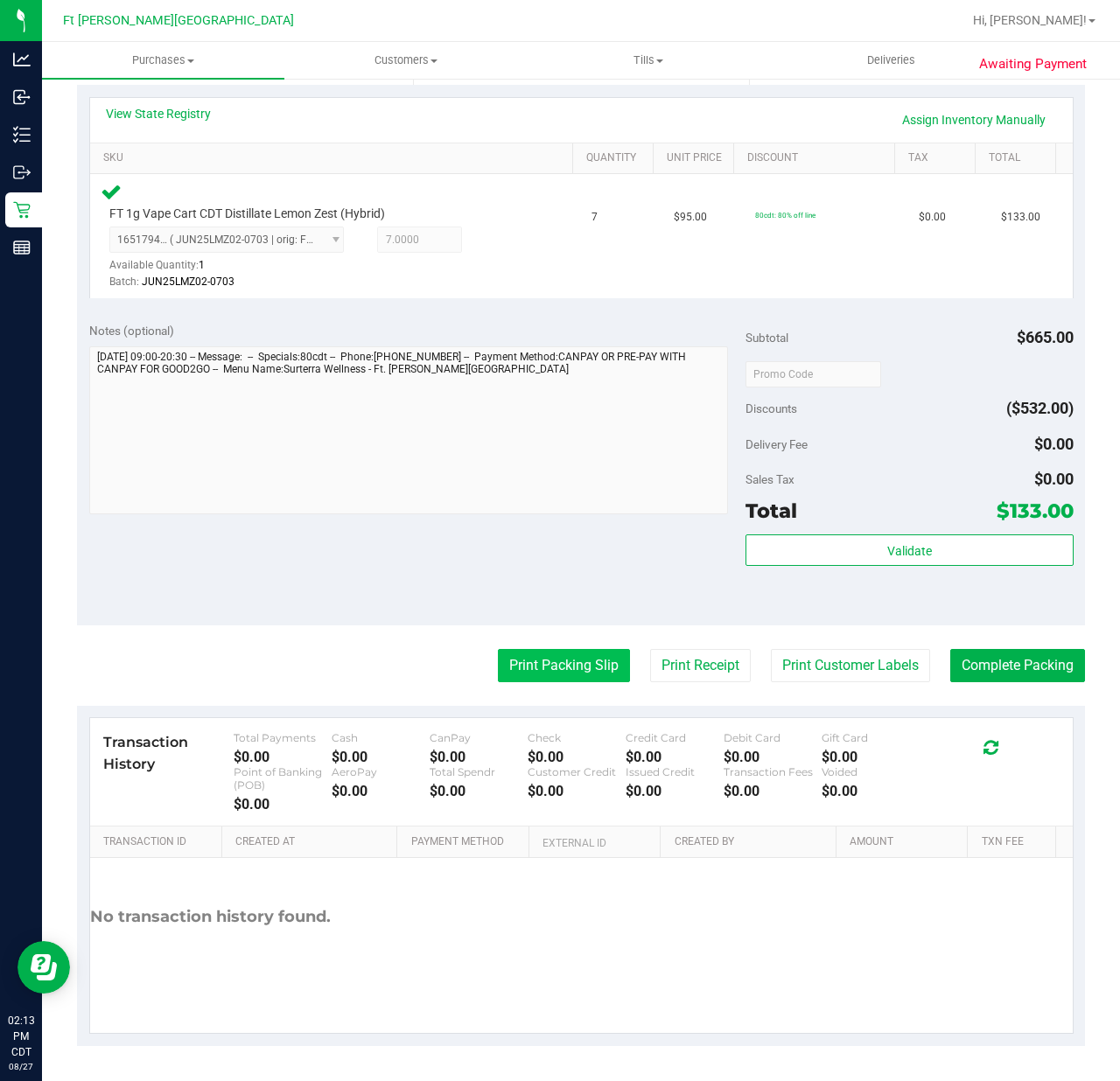
click at [556, 664] on button "Print Packing Slip" at bounding box center [563, 665] width 132 height 33
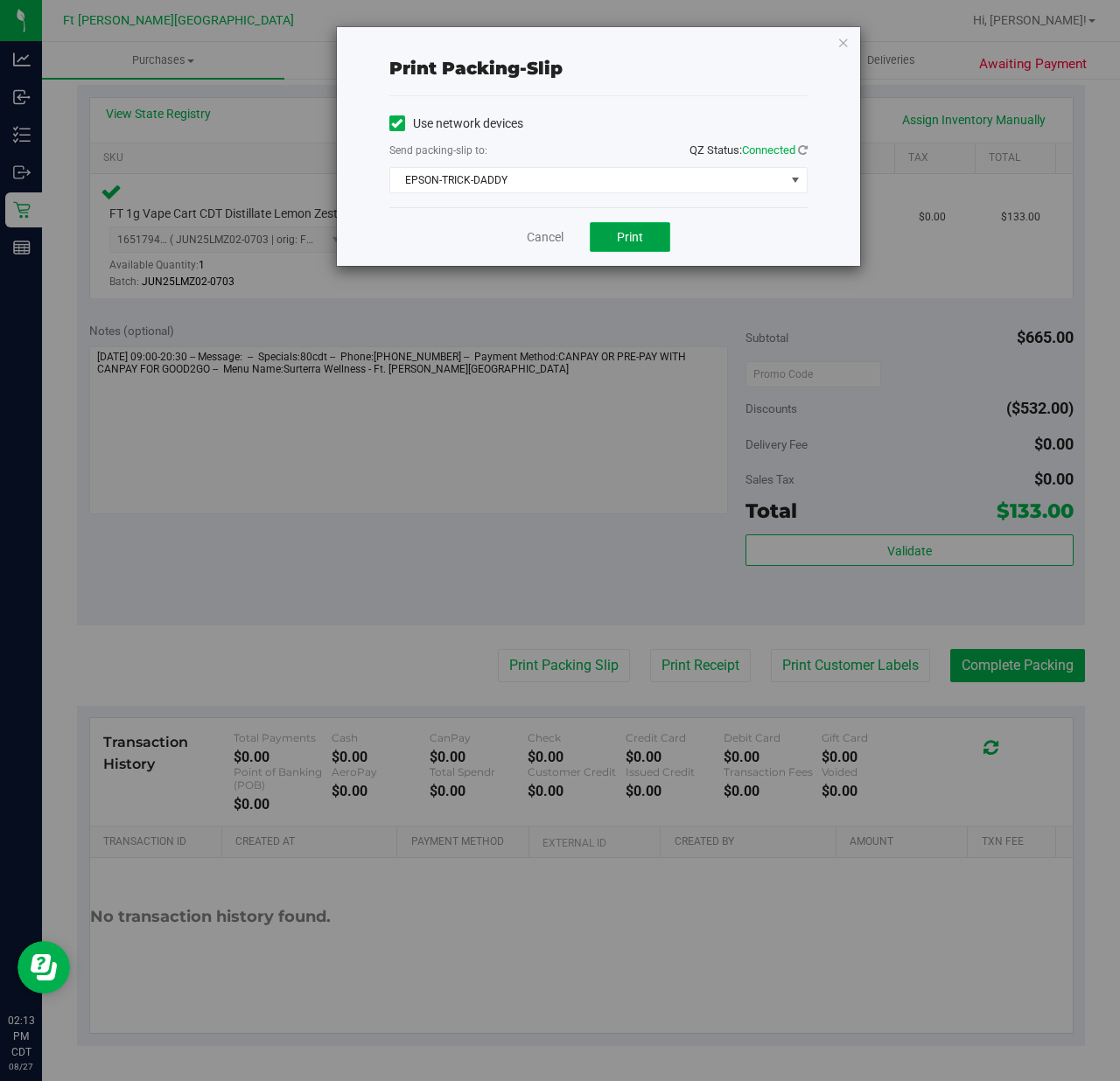
click at [630, 228] on button "Print" at bounding box center [630, 237] width 81 height 30
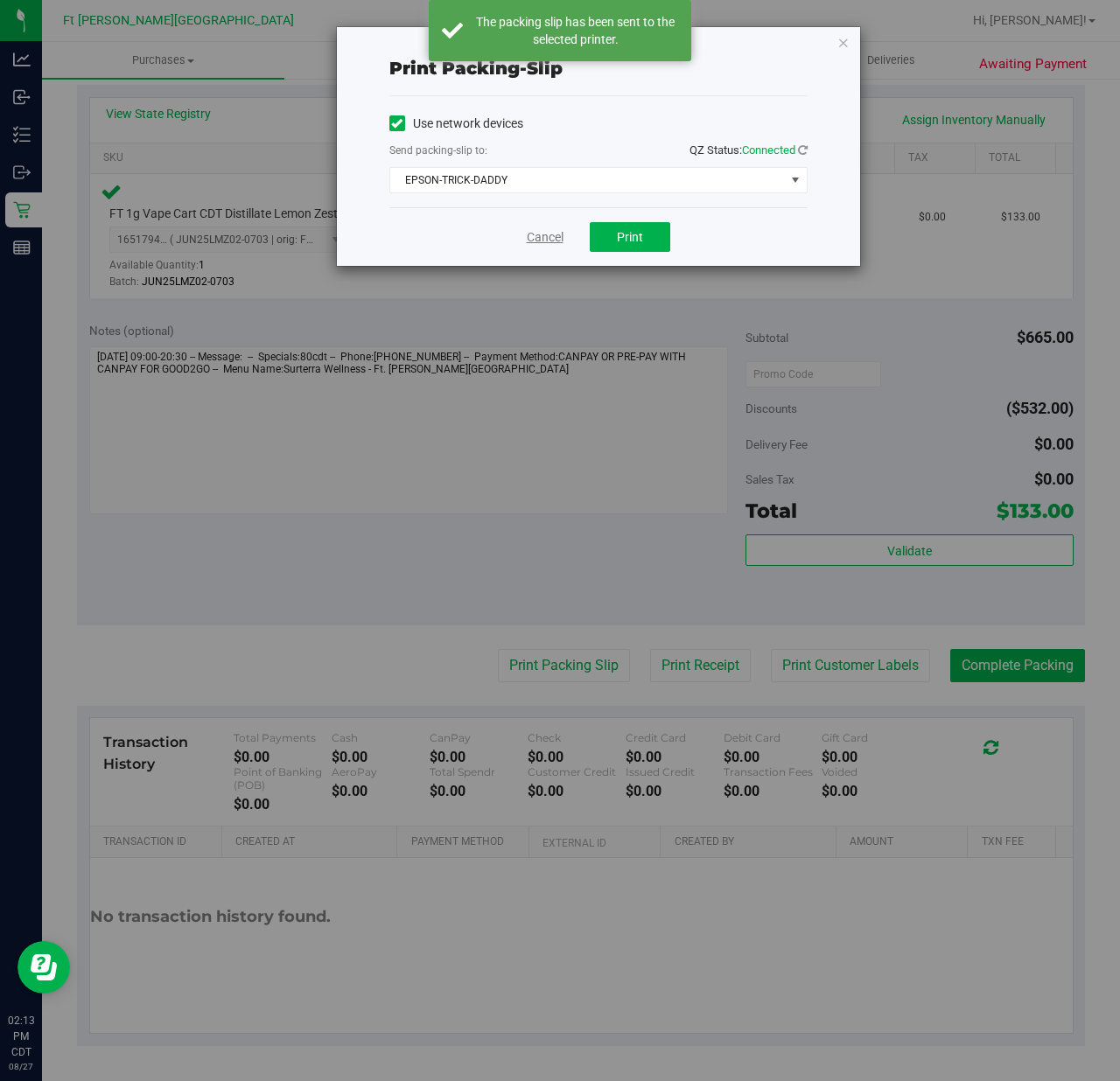
click at [550, 233] on link "Cancel" at bounding box center [545, 237] width 37 height 18
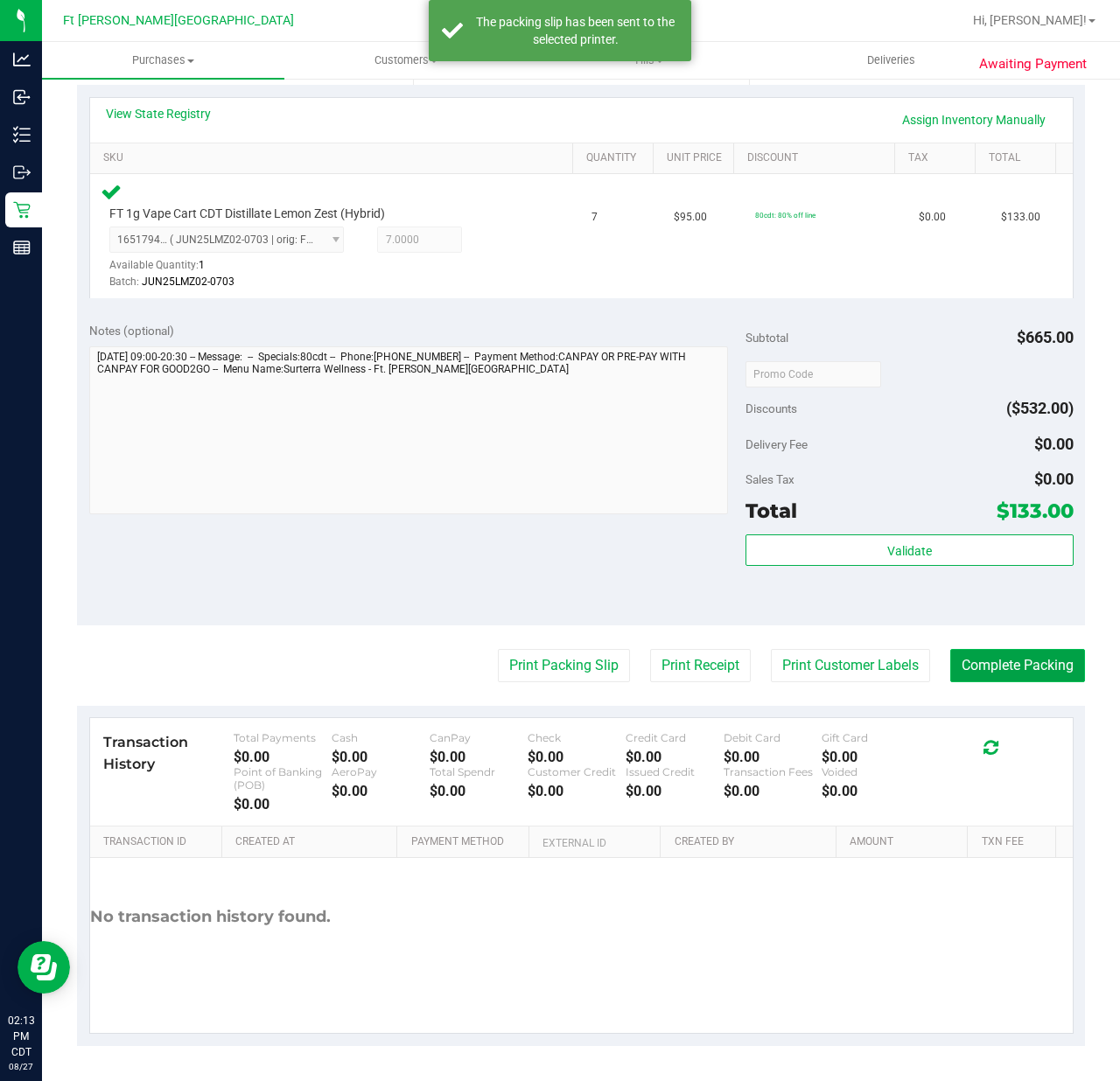
click at [1017, 650] on button "Complete Packing" at bounding box center [1018, 665] width 135 height 33
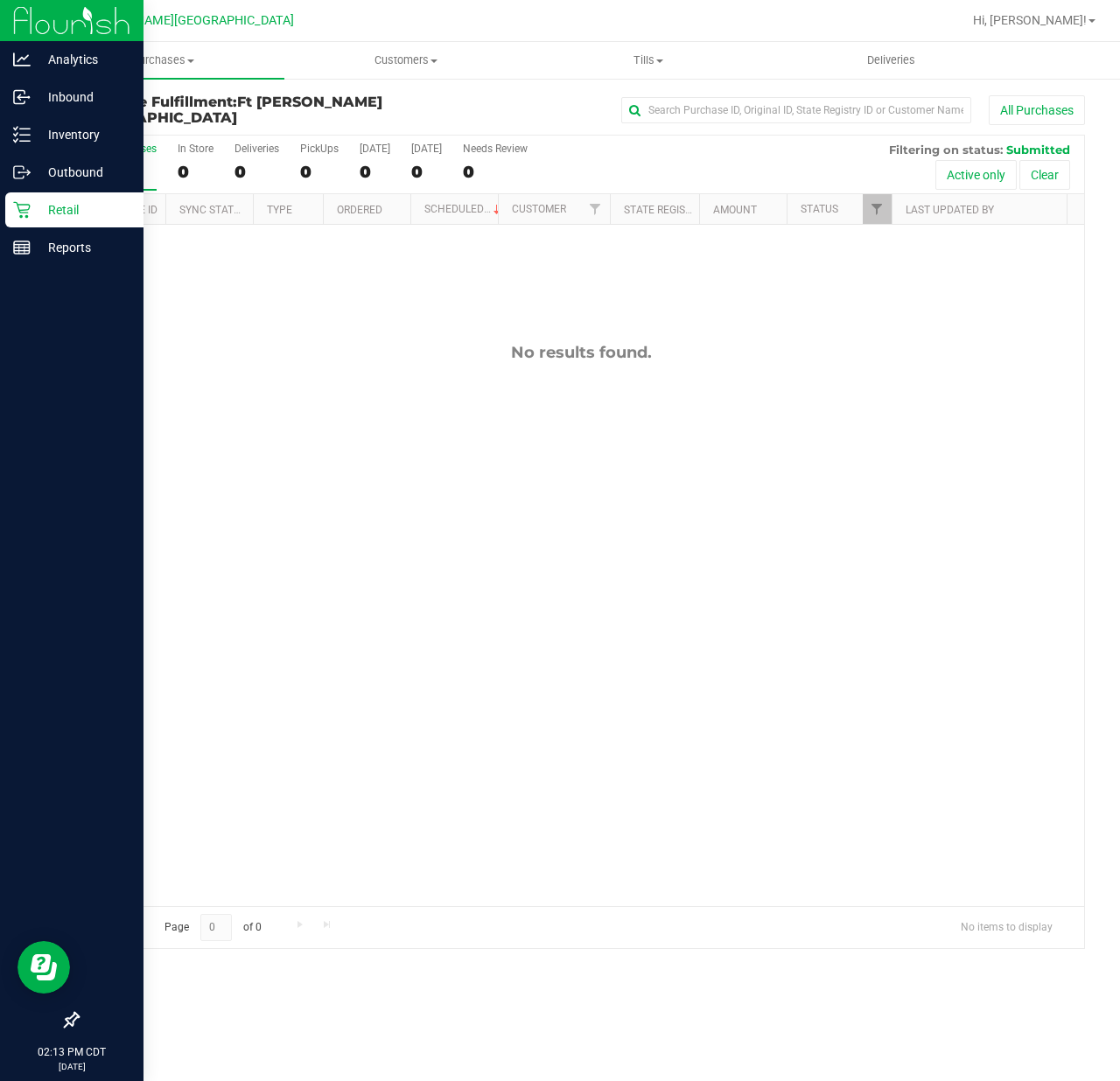
click at [16, 203] on icon at bounding box center [21, 210] width 17 height 17
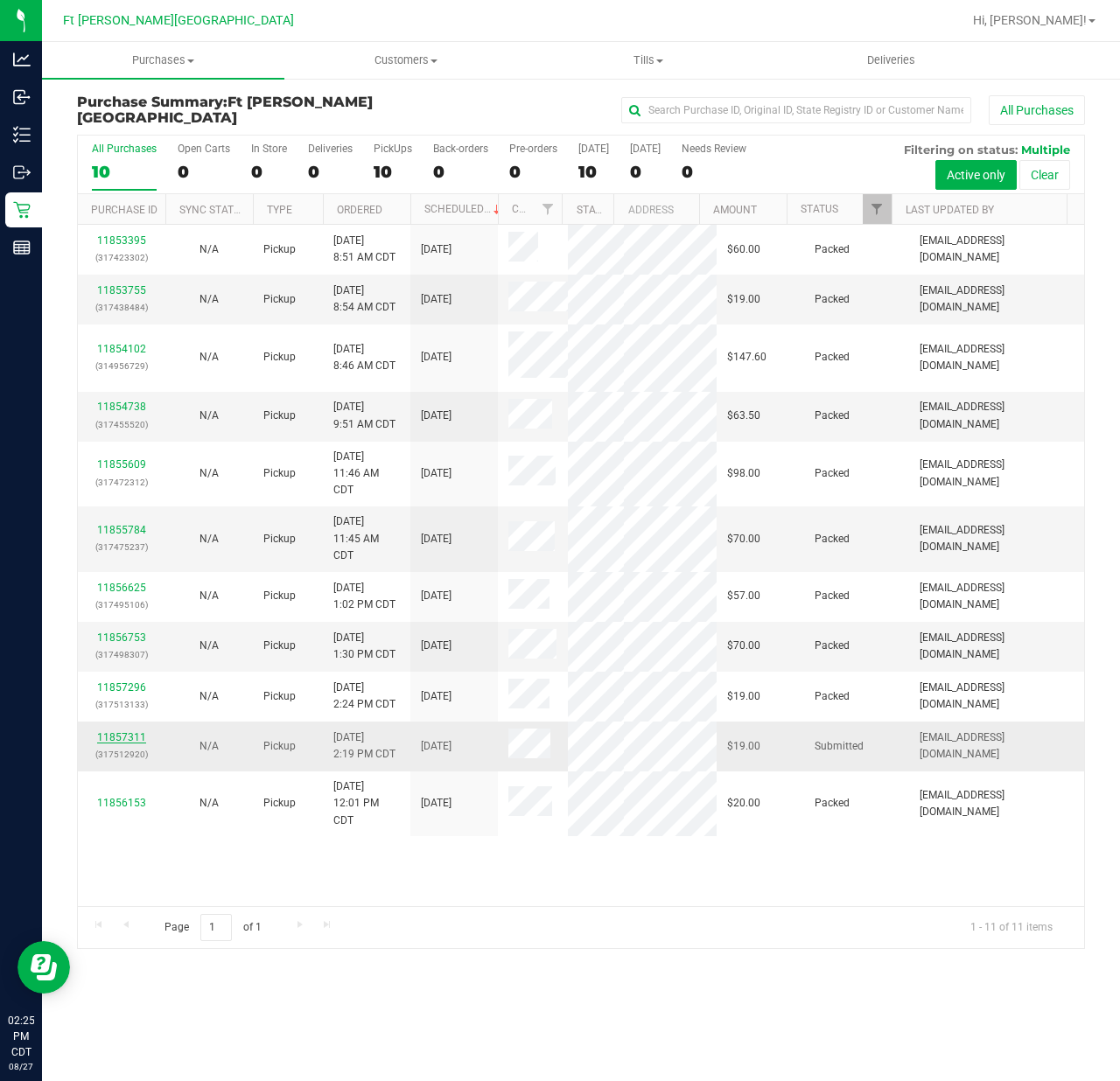
click at [131, 743] on link "11857311" at bounding box center [122, 737] width 49 height 12
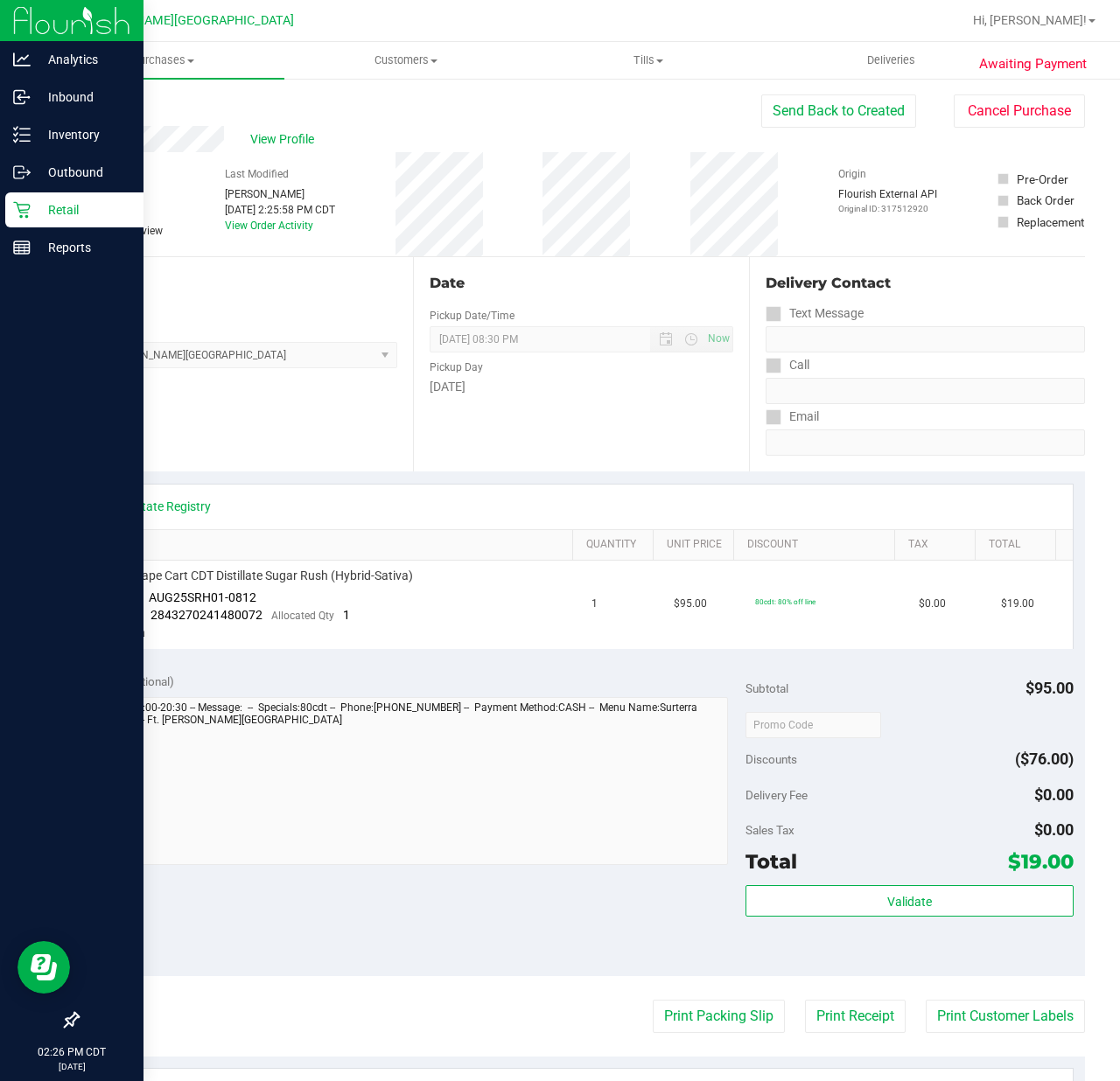
click at [64, 210] on p "Retail" at bounding box center [83, 210] width 105 height 21
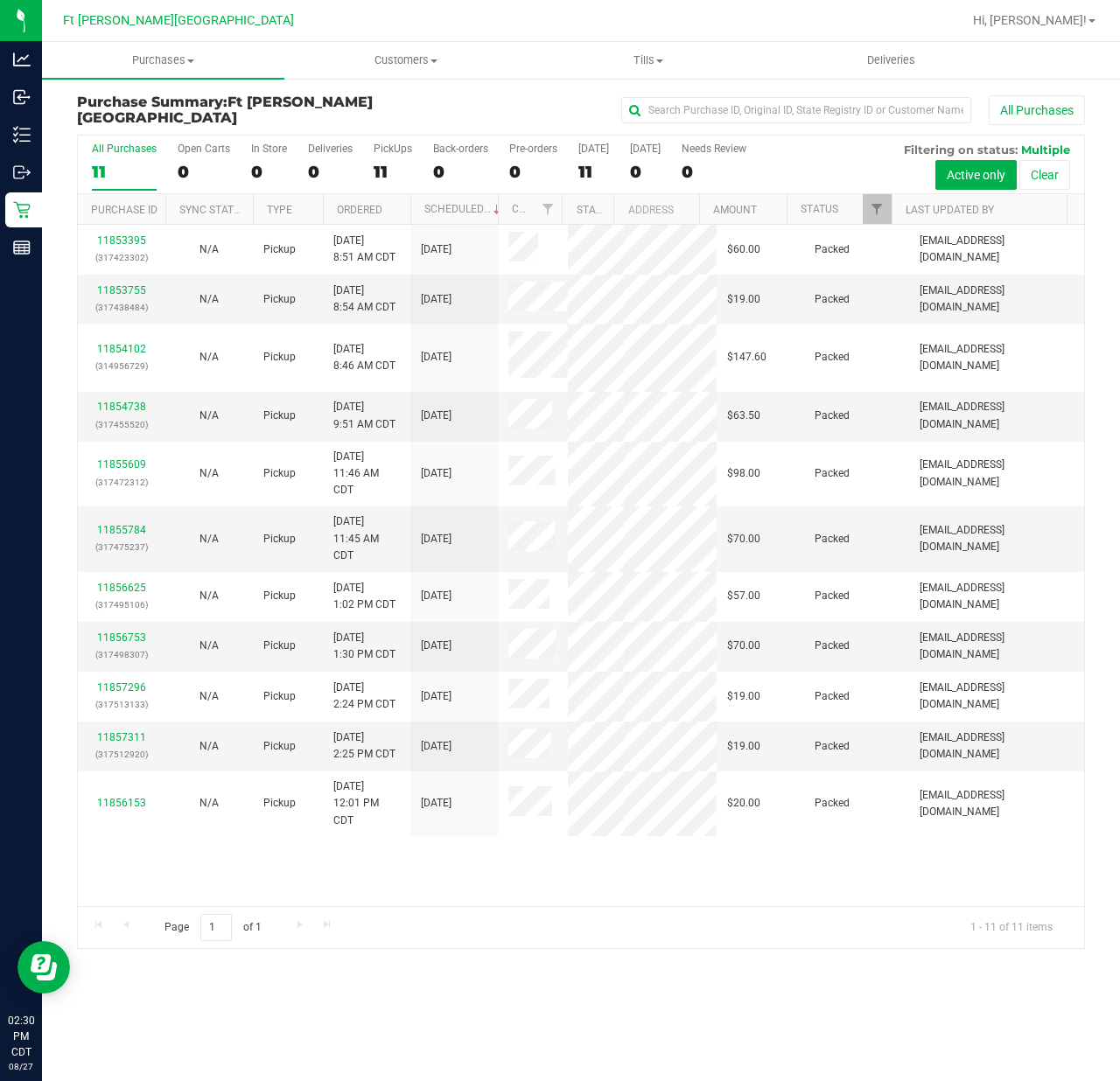
drag, startPoint x: 203, startPoint y: 782, endPoint x: 189, endPoint y: 878, distance: 97.0
click at [189, 878] on div "11853395 (317423302) N/A Pickup [DATE] 8:51 AM CDT 8/27/2025 $60.00 Packed [EMA…" at bounding box center [581, 565] width 1006 height 681
